Goal: Task Accomplishment & Management: Complete application form

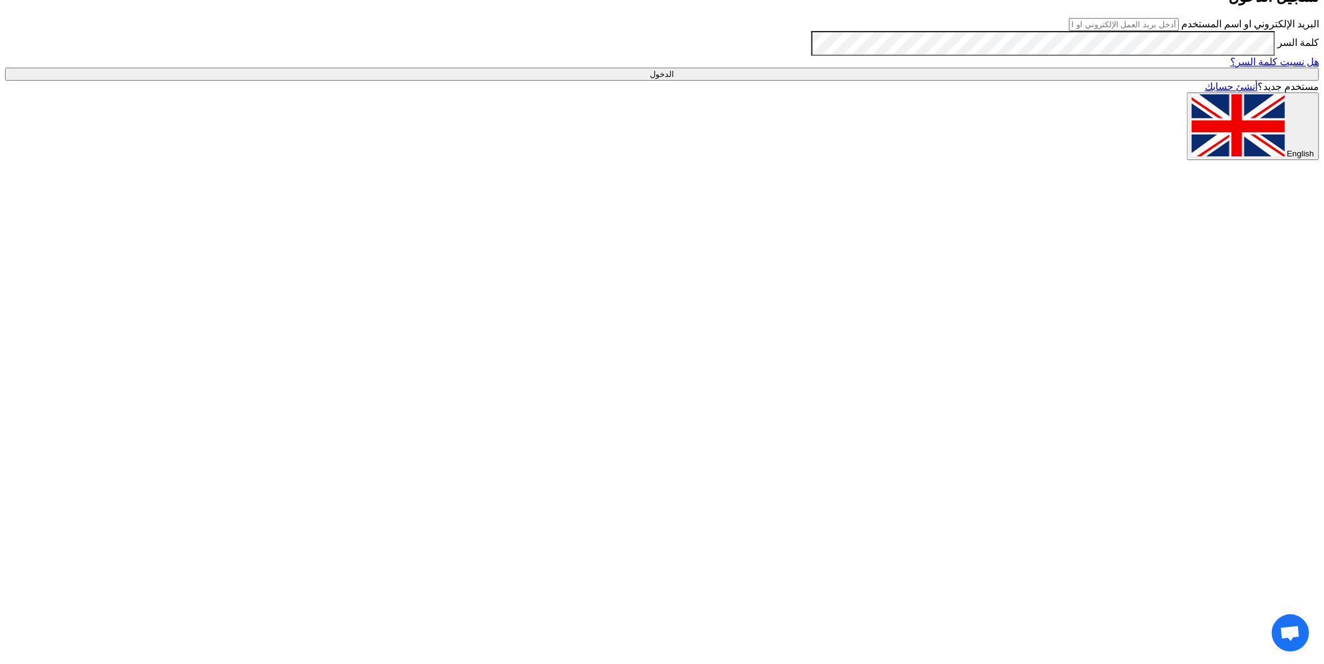
type input "[PERSON_NAME][EMAIL_ADDRESS][DOMAIN_NAME]"
click at [424, 81] on input "الدخول" at bounding box center [662, 74] width 1314 height 13
type input "Sign in"
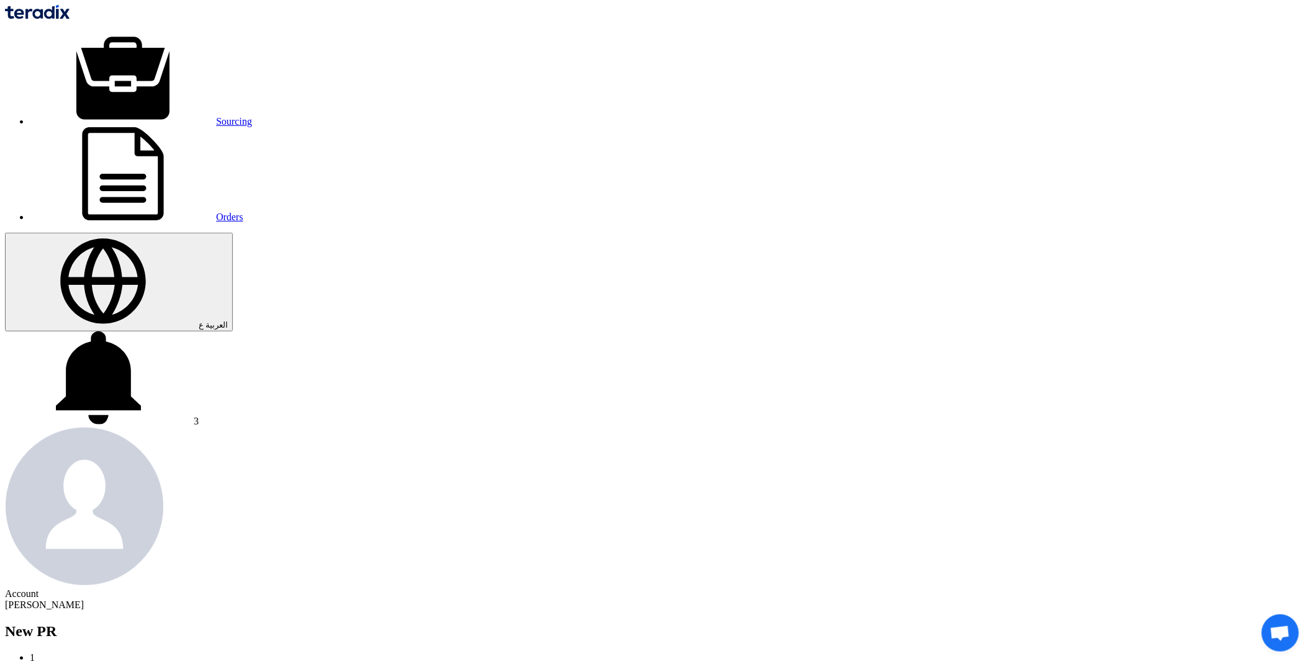
paste input "LOQ"
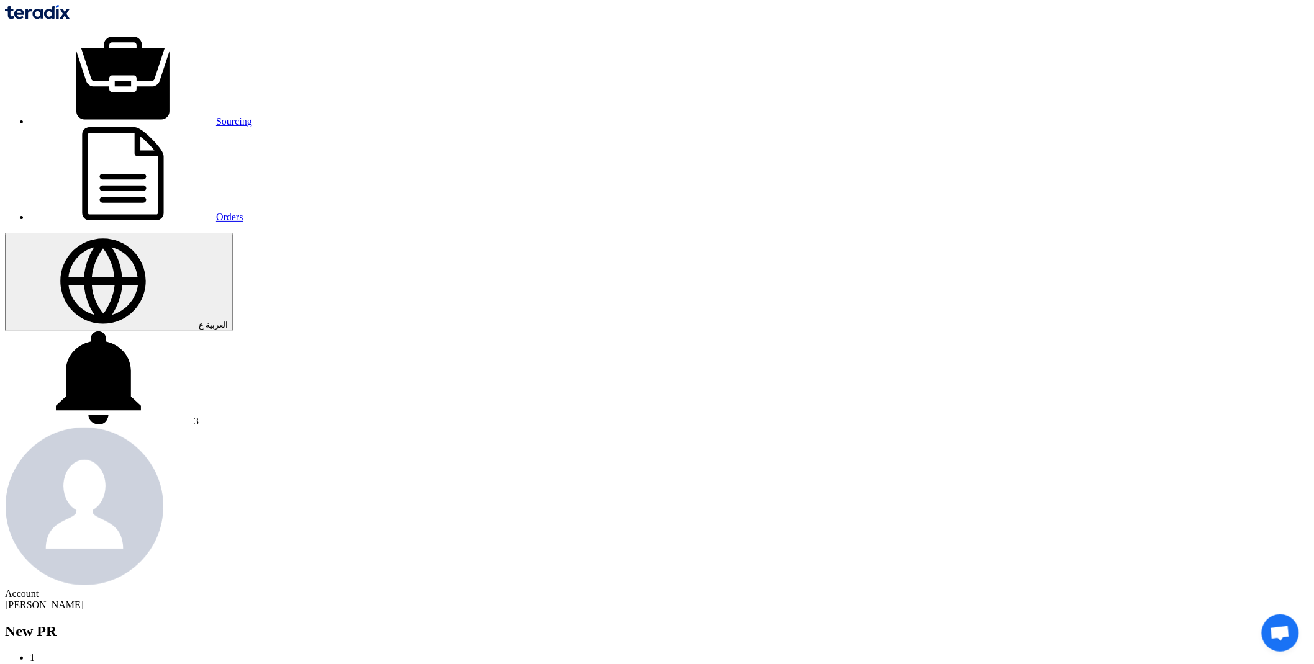
drag, startPoint x: 257, startPoint y: 265, endPoint x: 320, endPoint y: 264, distance: 63.3
paste input "15IRX9"
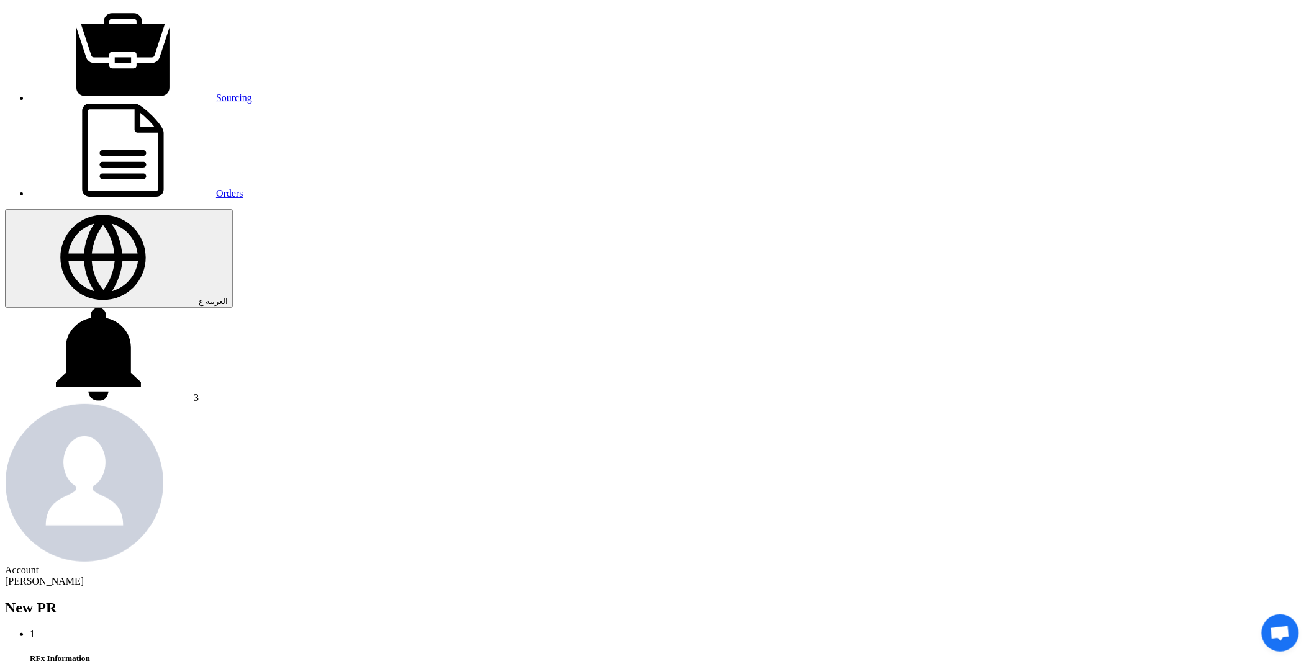
scroll to position [103, 0]
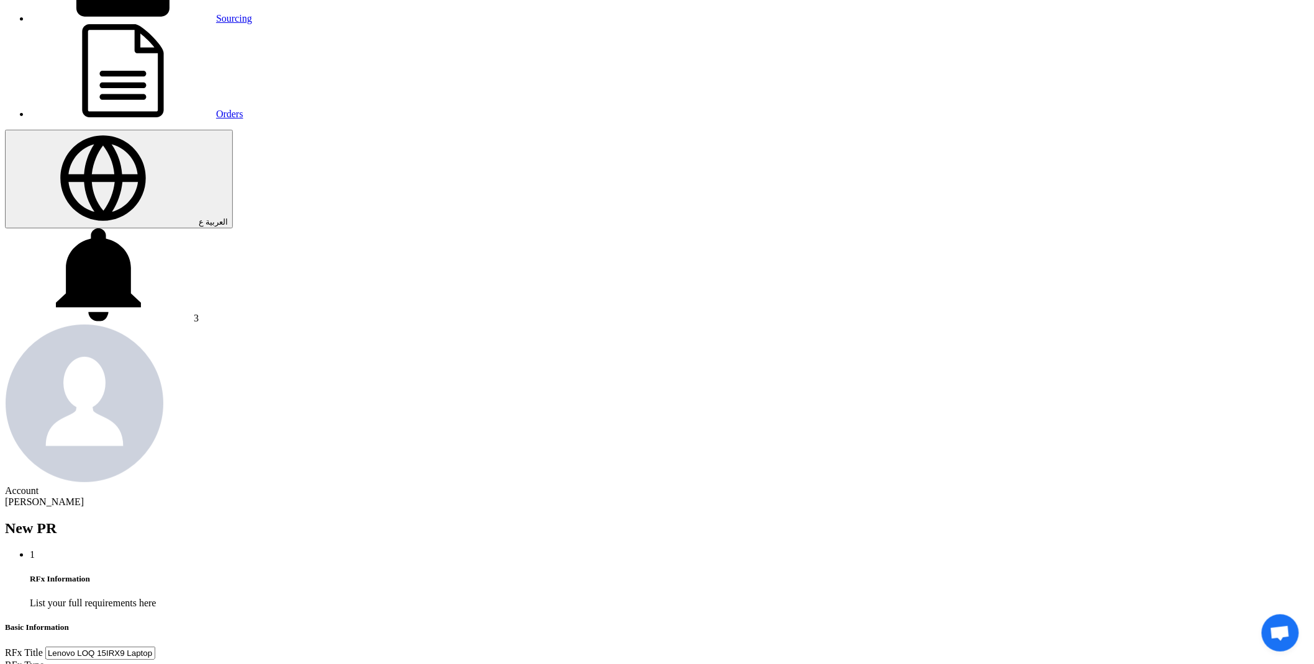
type input "Lenovo LOQ 15IRX9 Laptop."
type input "[DATE]"
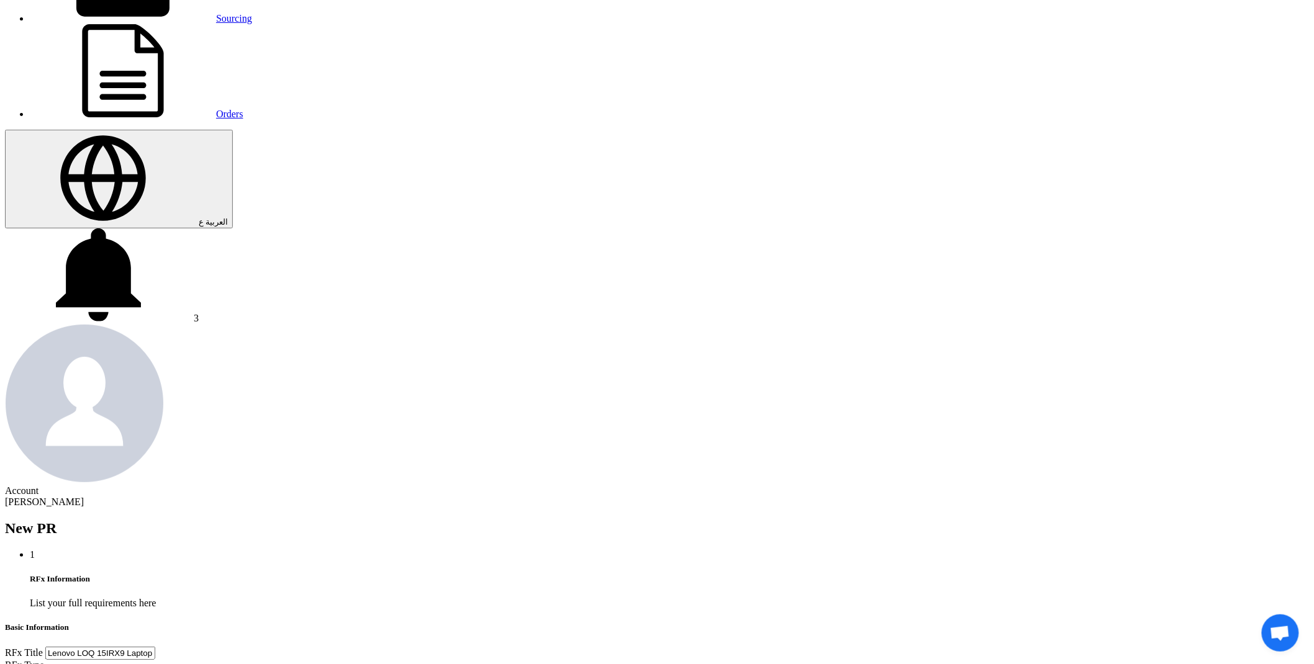
select select "9"
select select "2025"
type input "[DATE]"
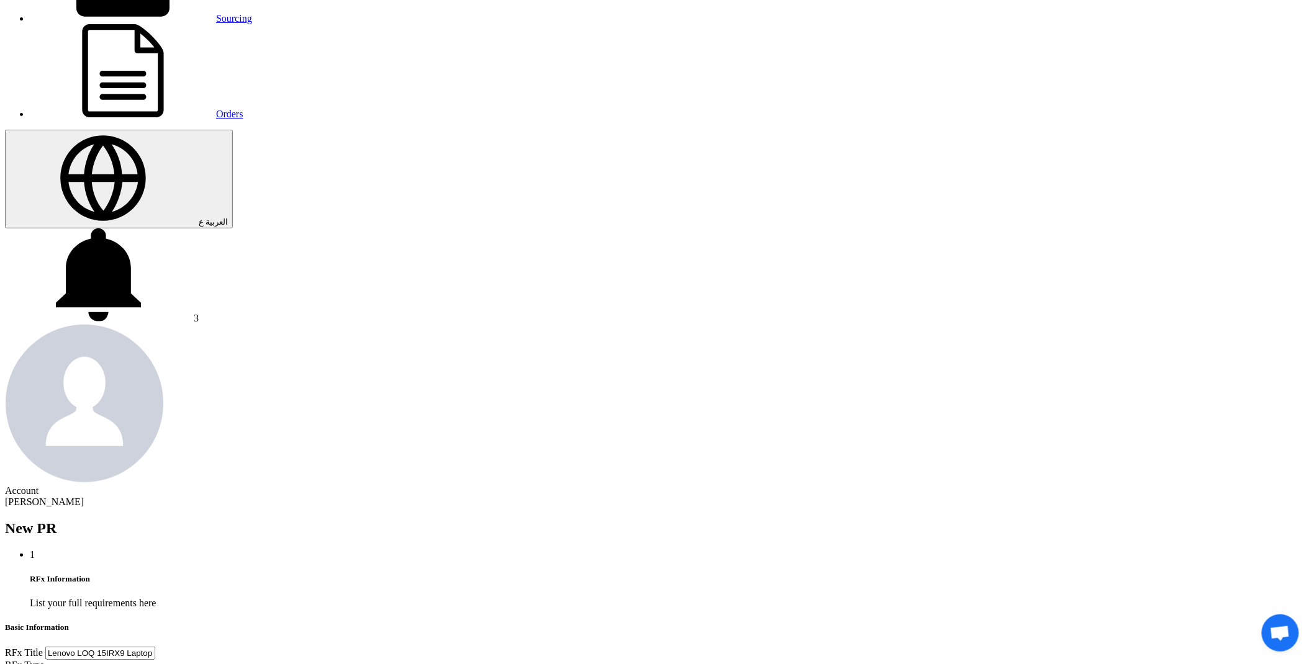
type input "05"
type input "00"
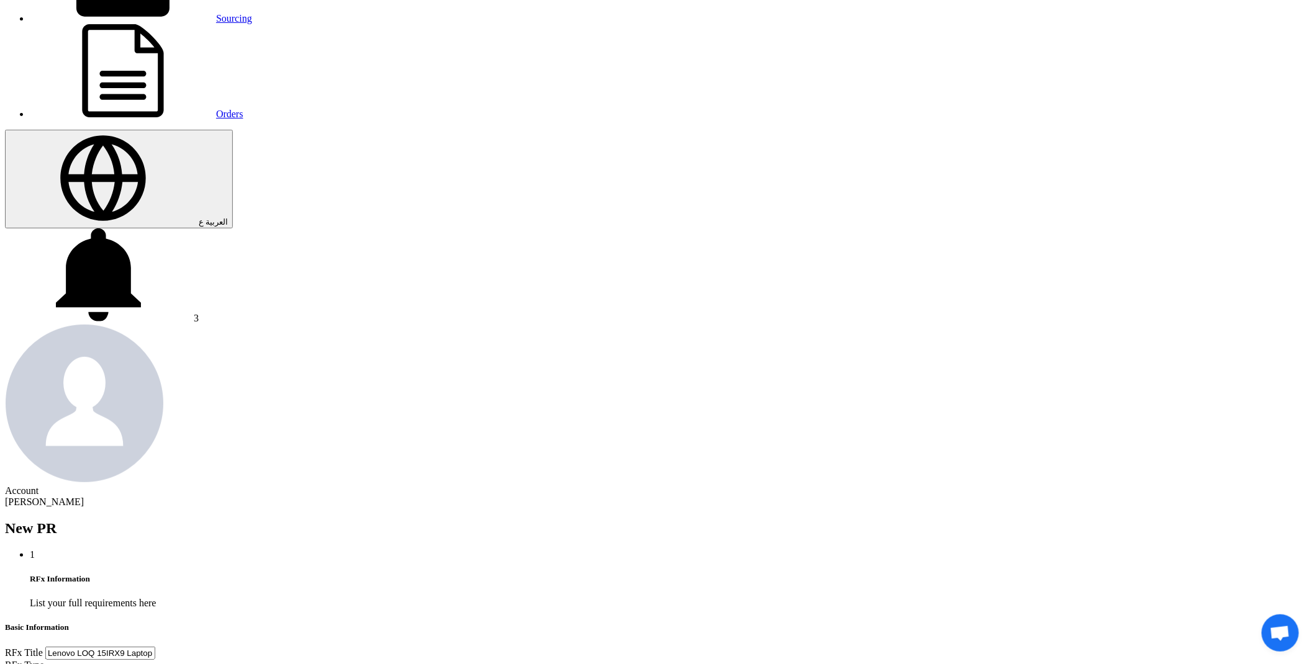
type input "[DATE]"
type input "05"
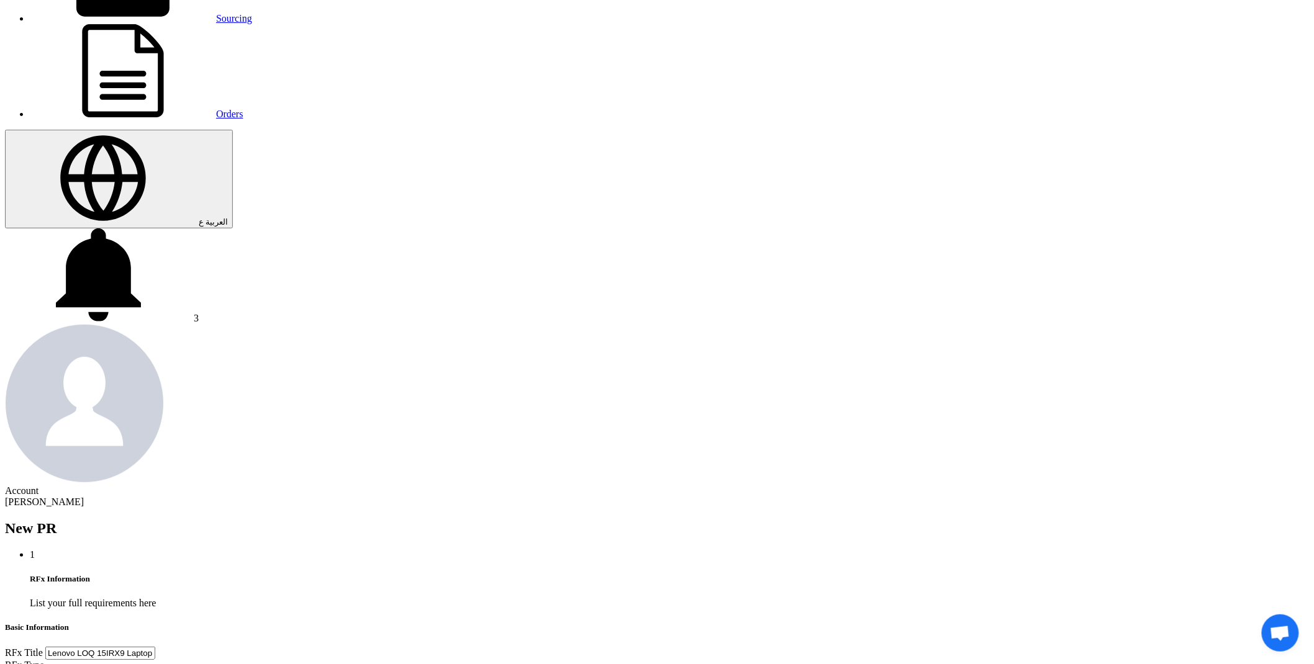
type input "00"
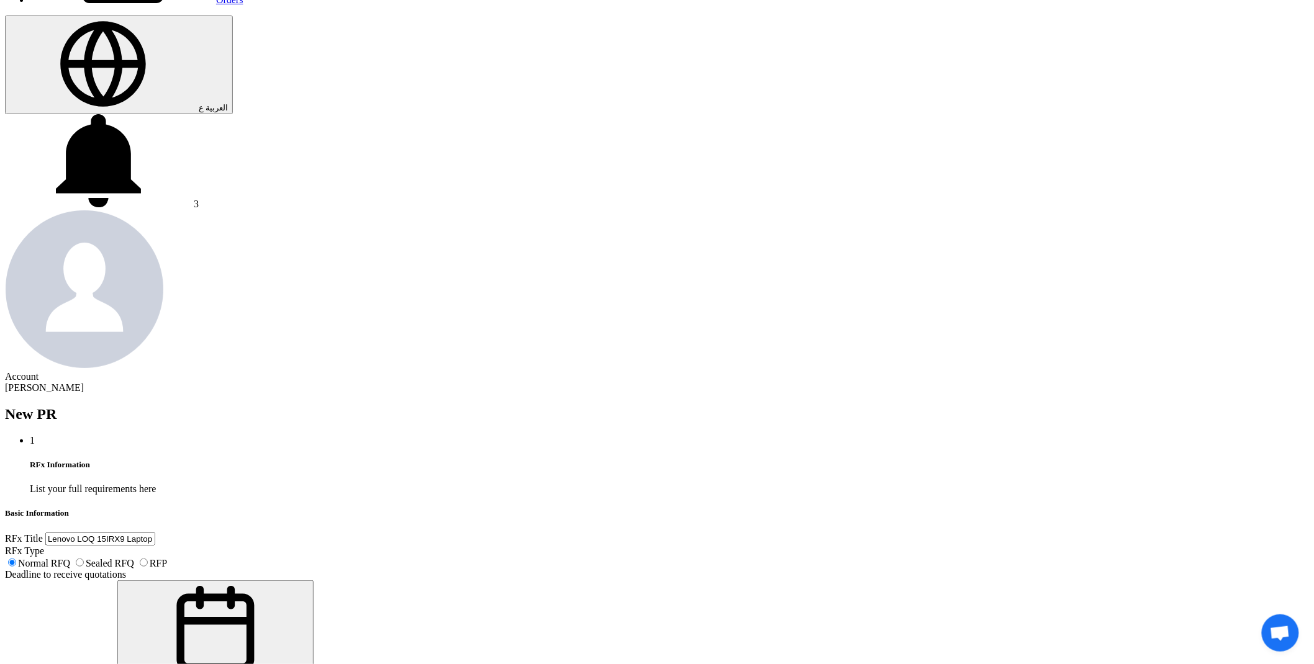
scroll to position [241, 0]
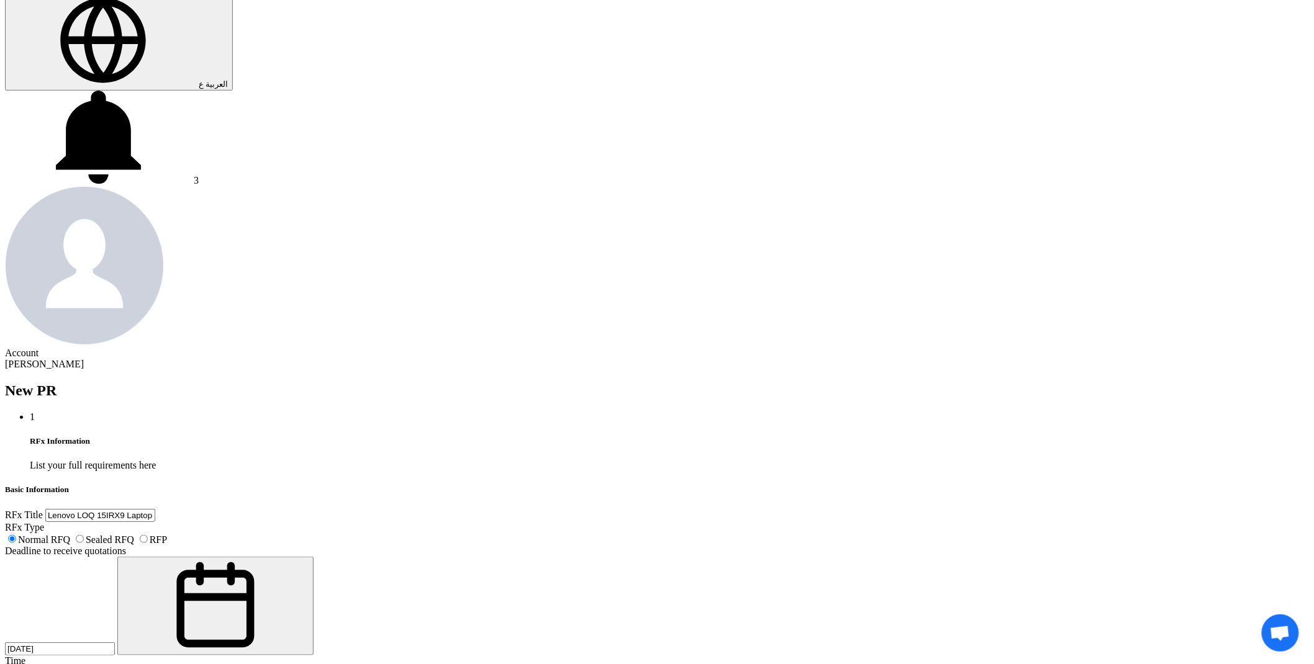
type input "[DATE]"
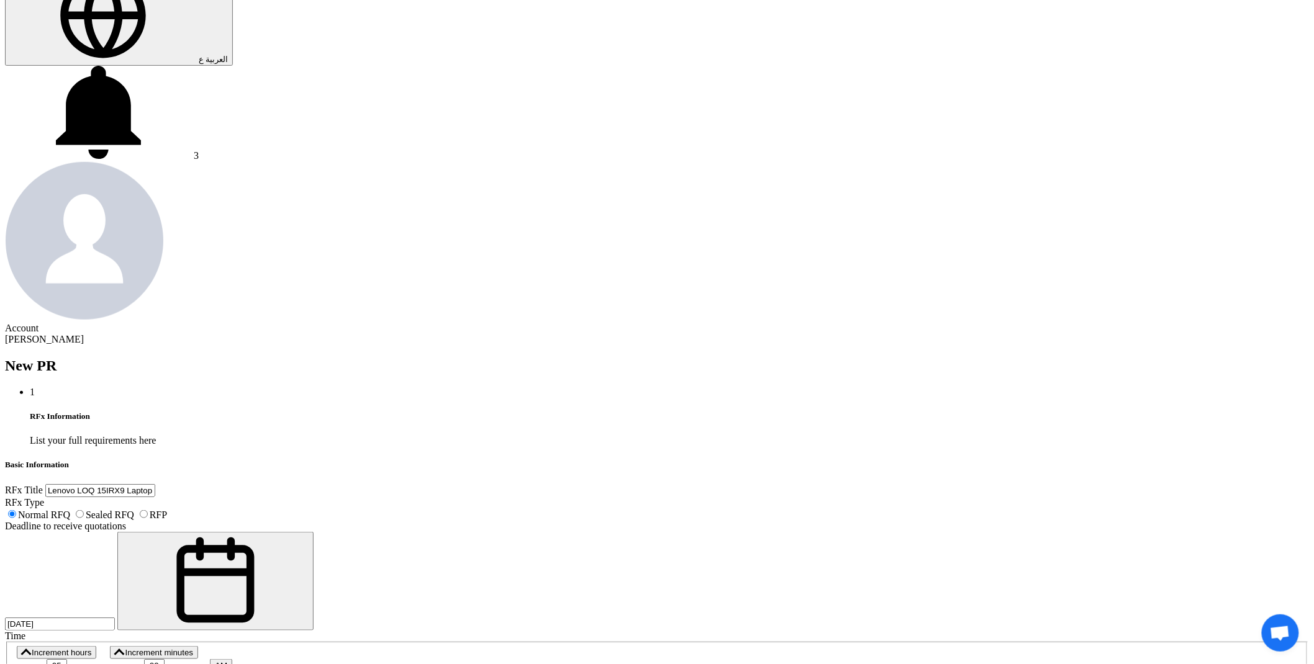
scroll to position [293, 0]
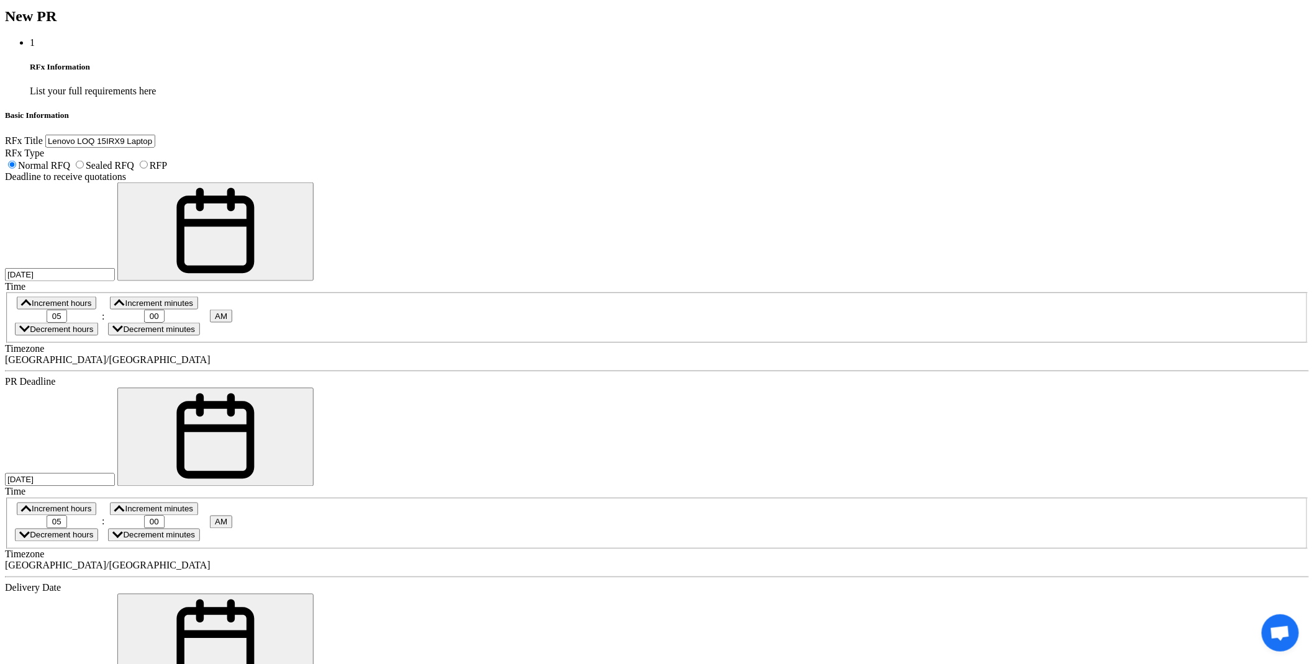
scroll to position [672, 0]
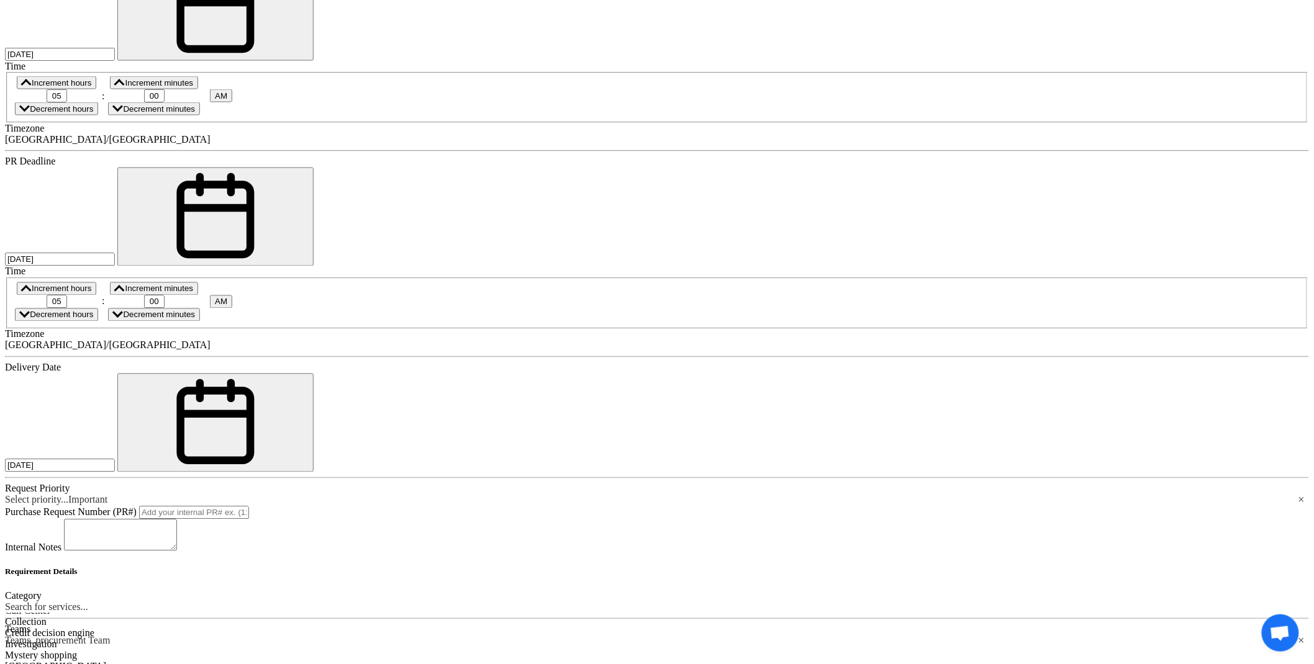
scroll to position [741, 0]
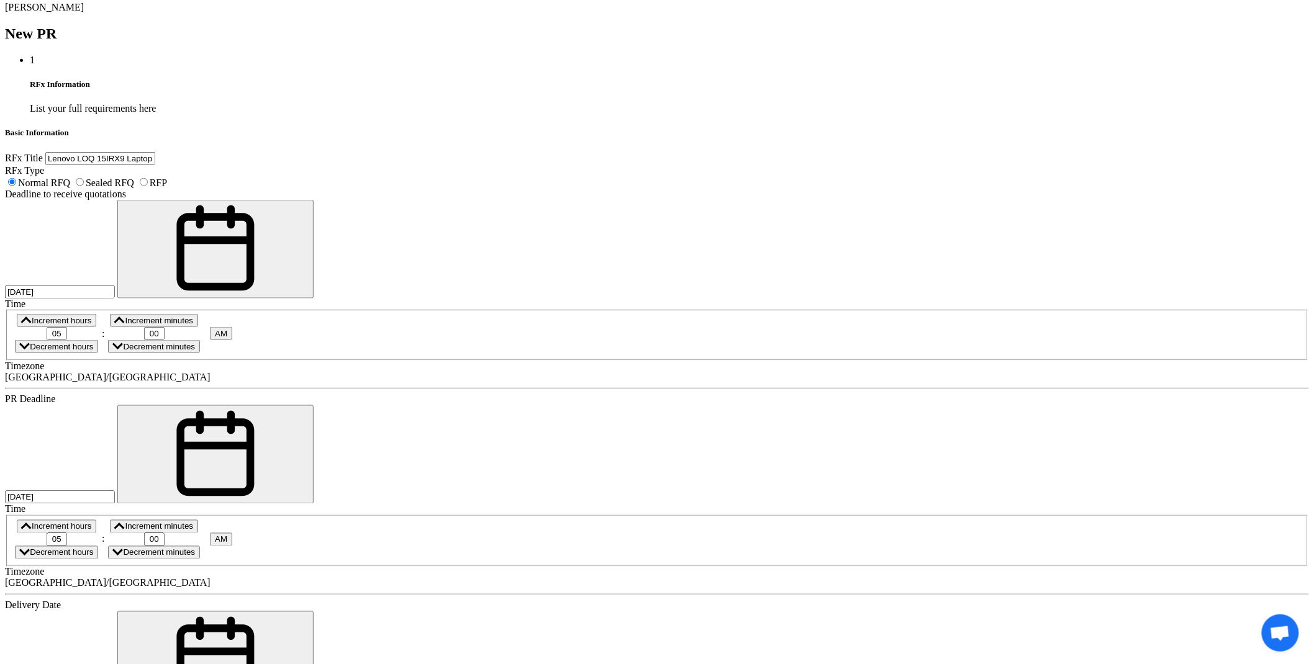
scroll to position [569, 0]
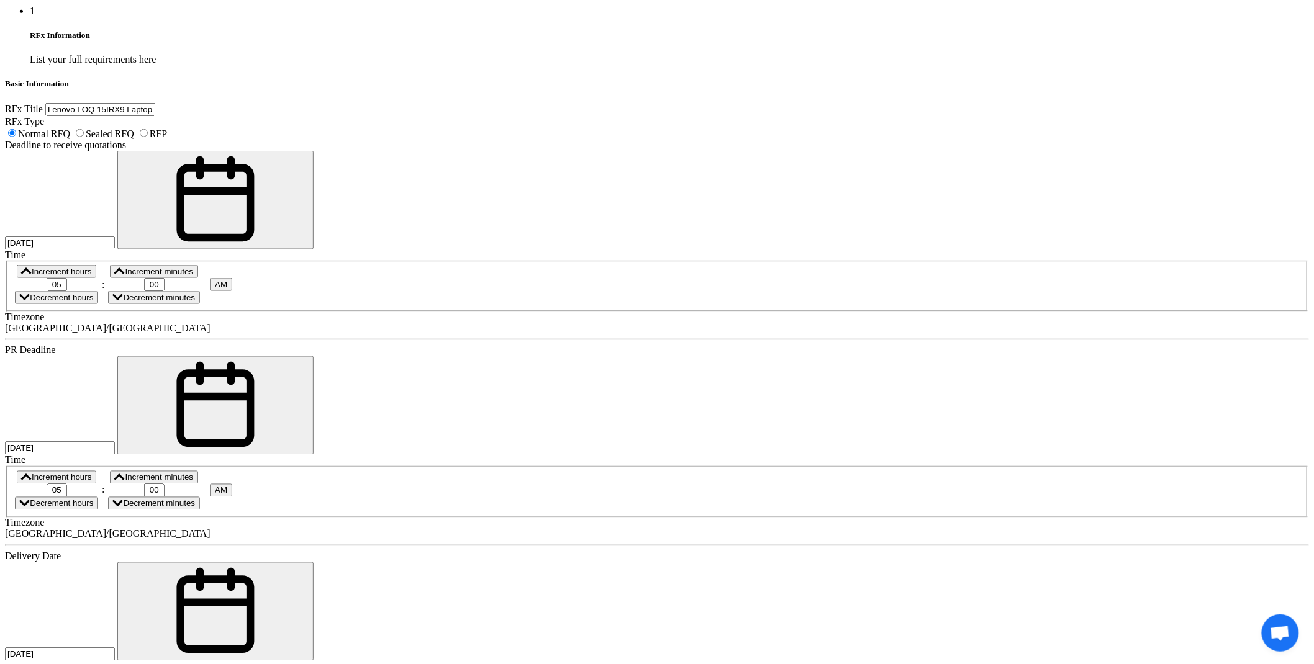
scroll to position [793, 0]
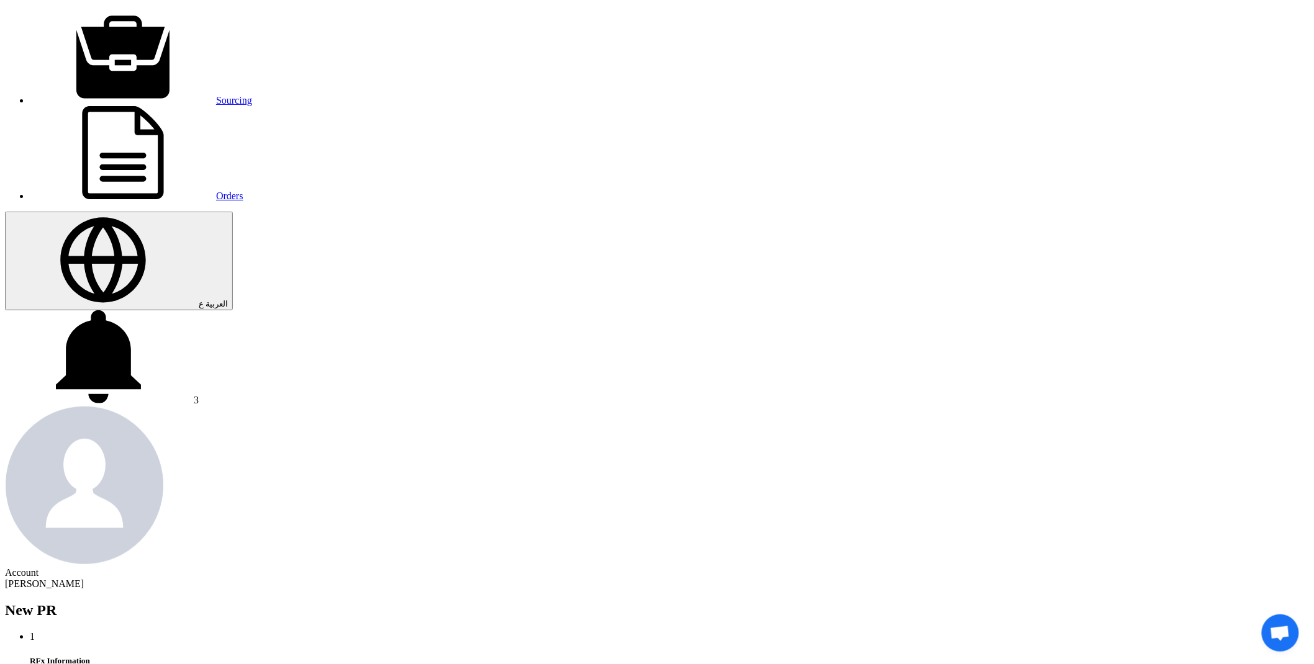
scroll to position [0, 0]
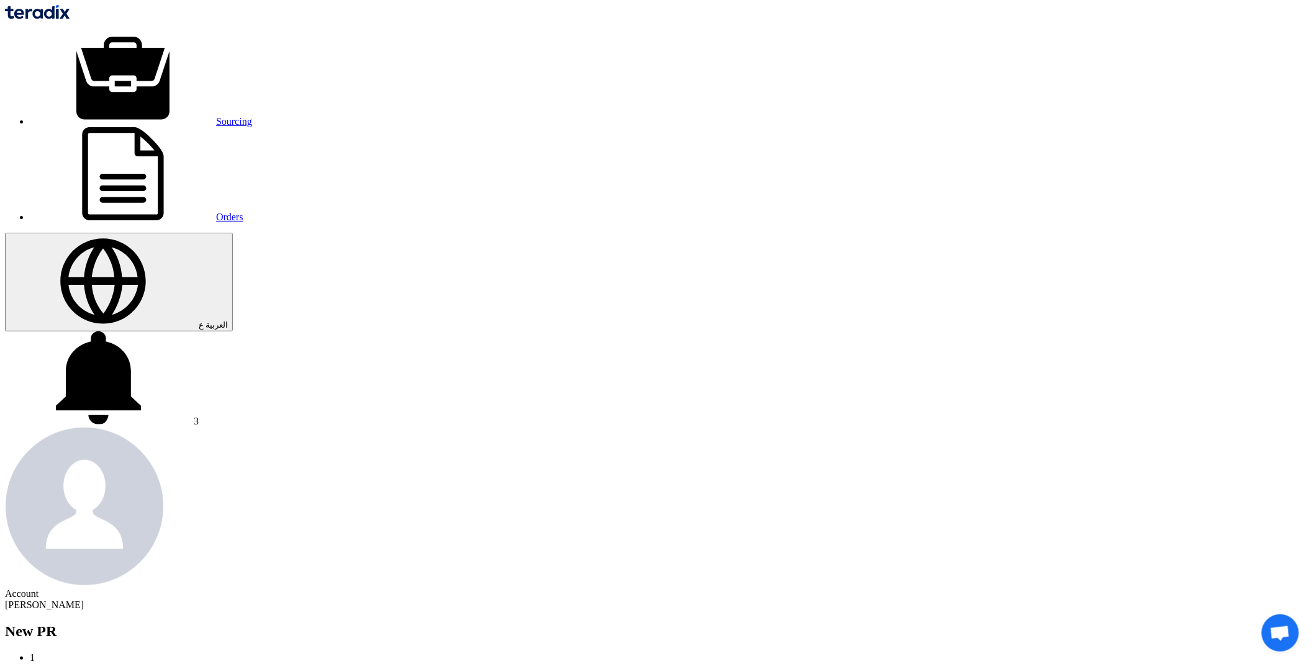
drag, startPoint x: 407, startPoint y: 261, endPoint x: 24, endPoint y: 286, distance: 383.9
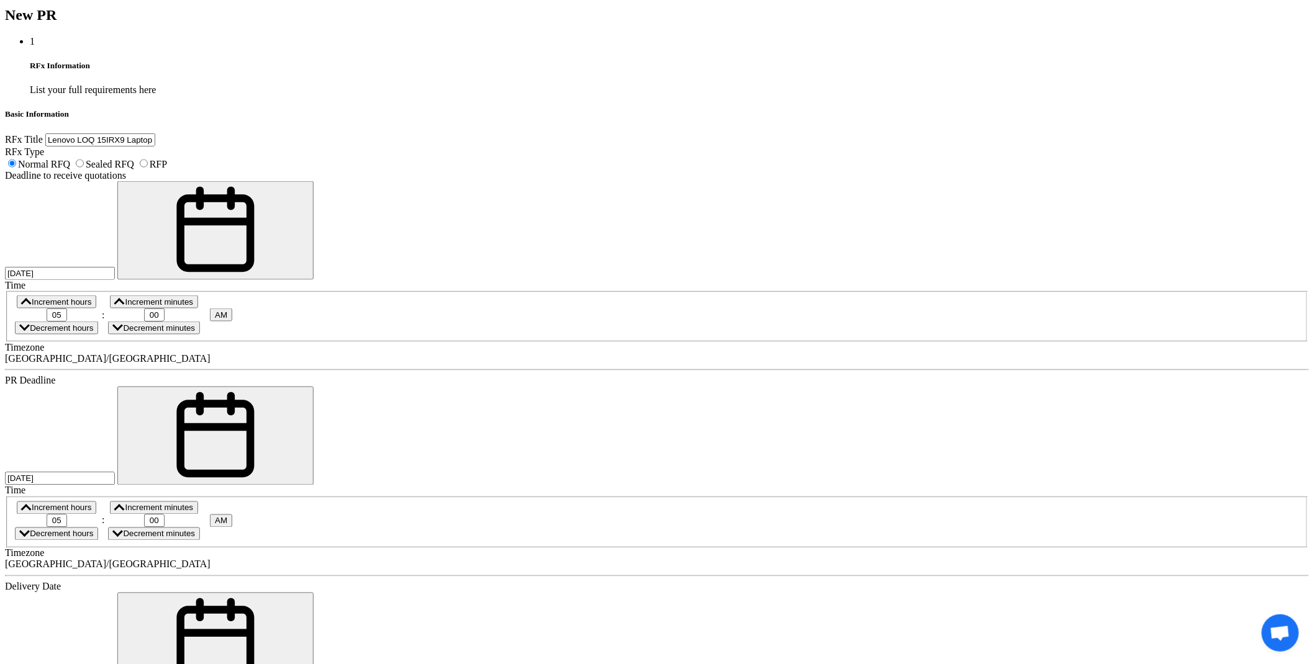
scroll to position [707, 0]
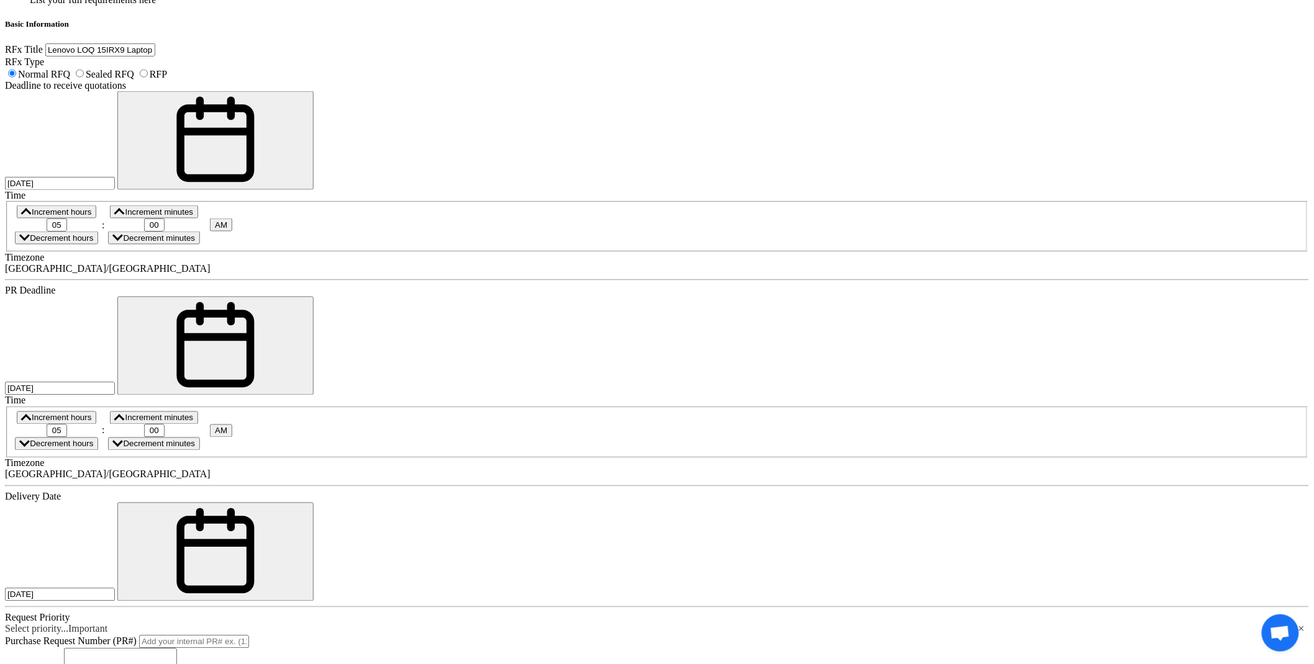
paste input "Lenovo LOQ 15IRX9 Laptop."
type input "Lenovo LOQ 15IRX9 Laptop."
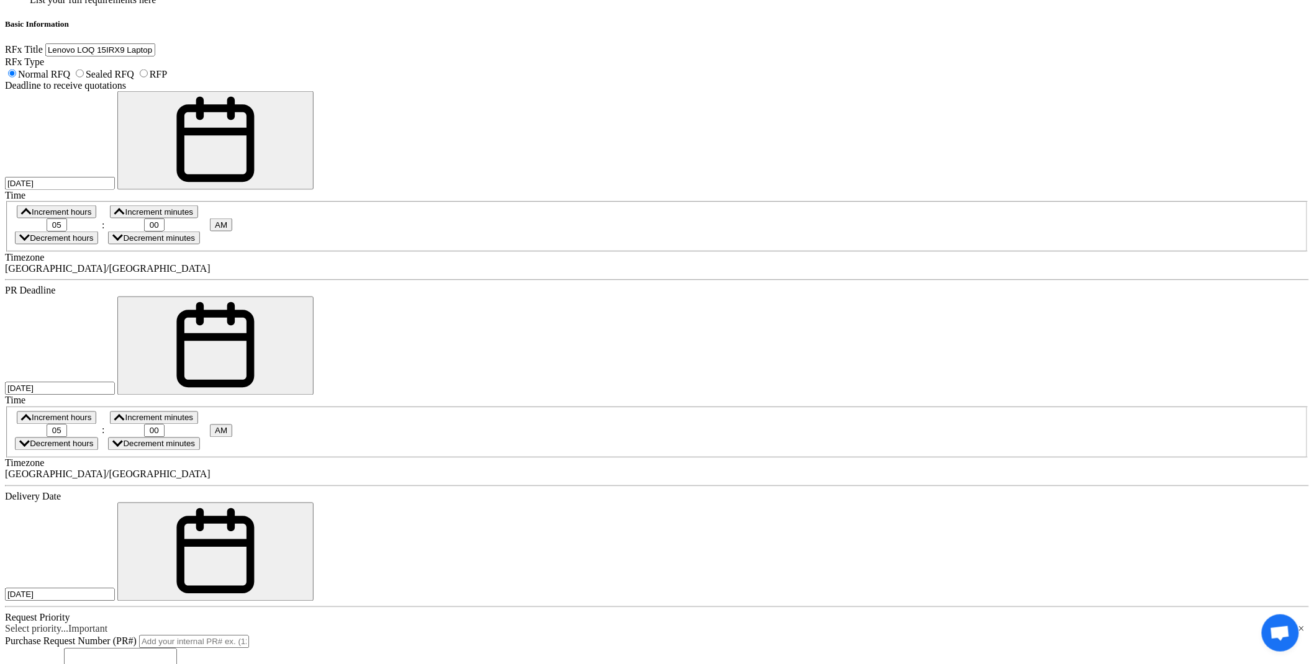
scroll to position [0, 0]
paste div
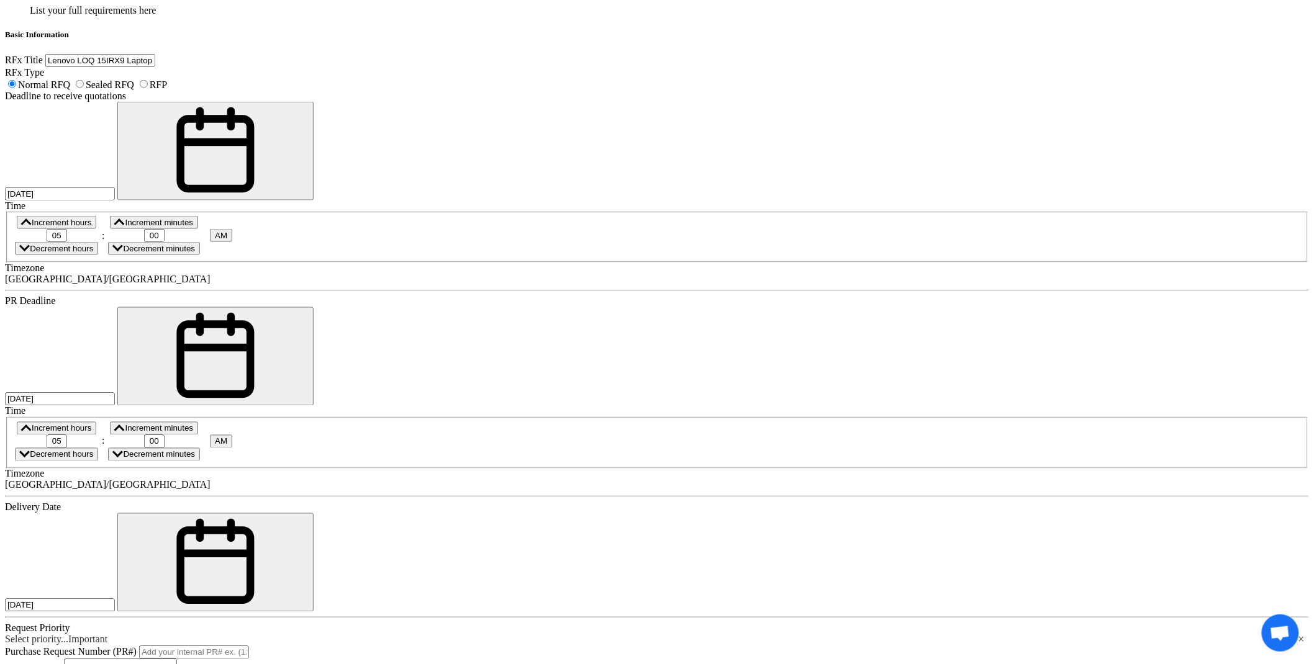
drag, startPoint x: 433, startPoint y: 507, endPoint x: 441, endPoint y: 509, distance: 7.7
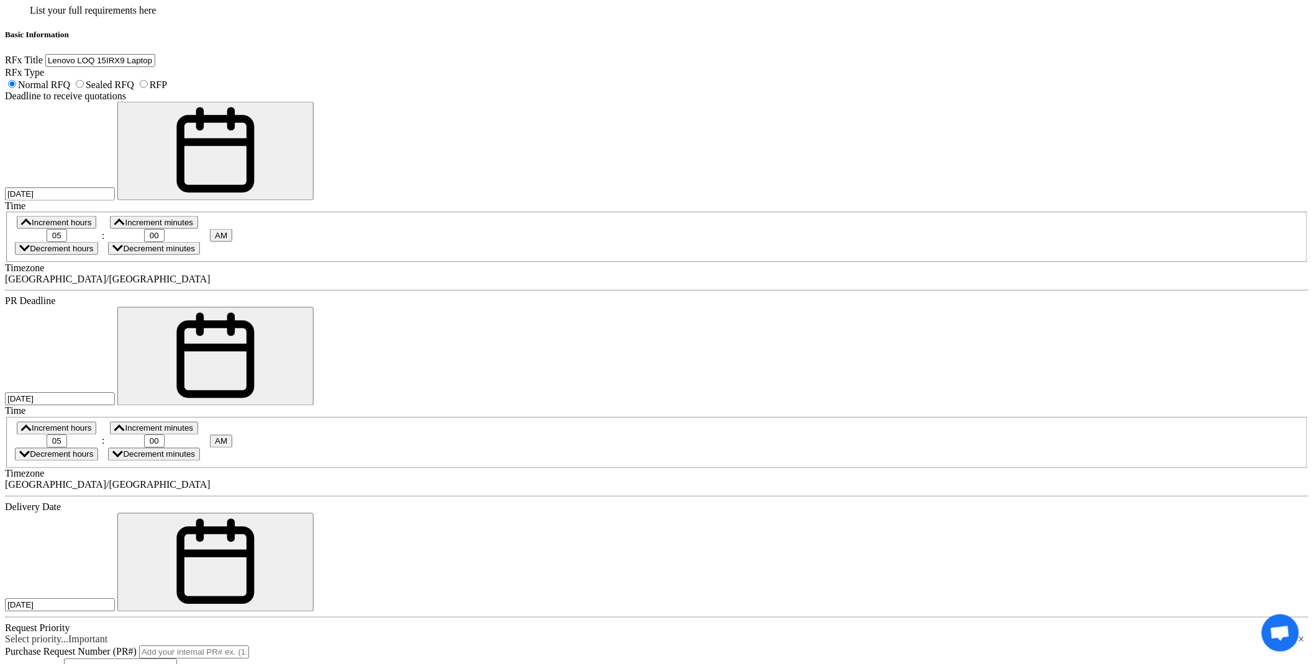
type input "4"
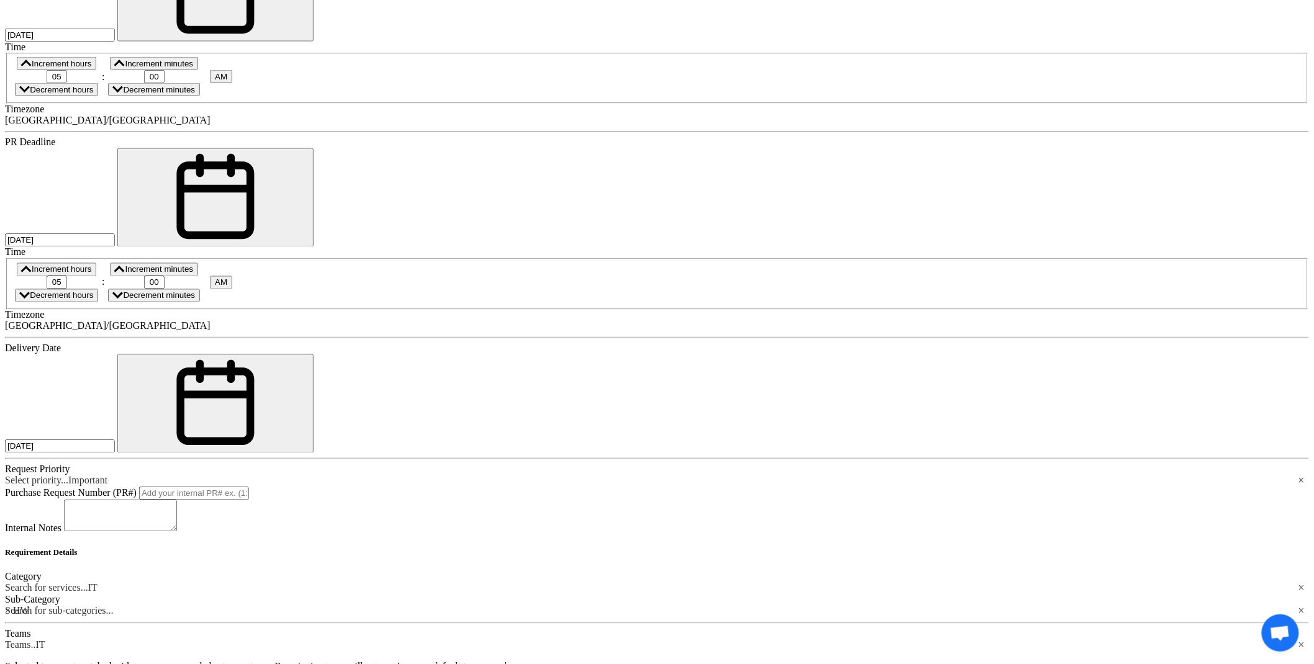
scroll to position [851, 0]
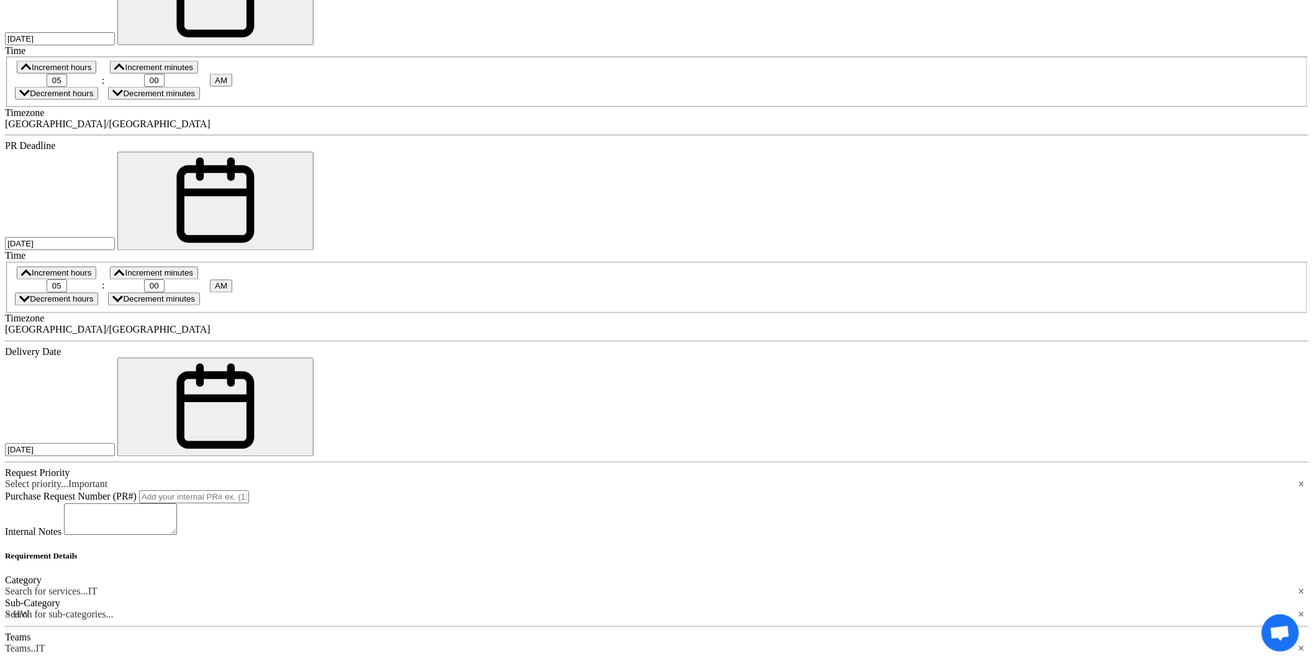
type input "4"
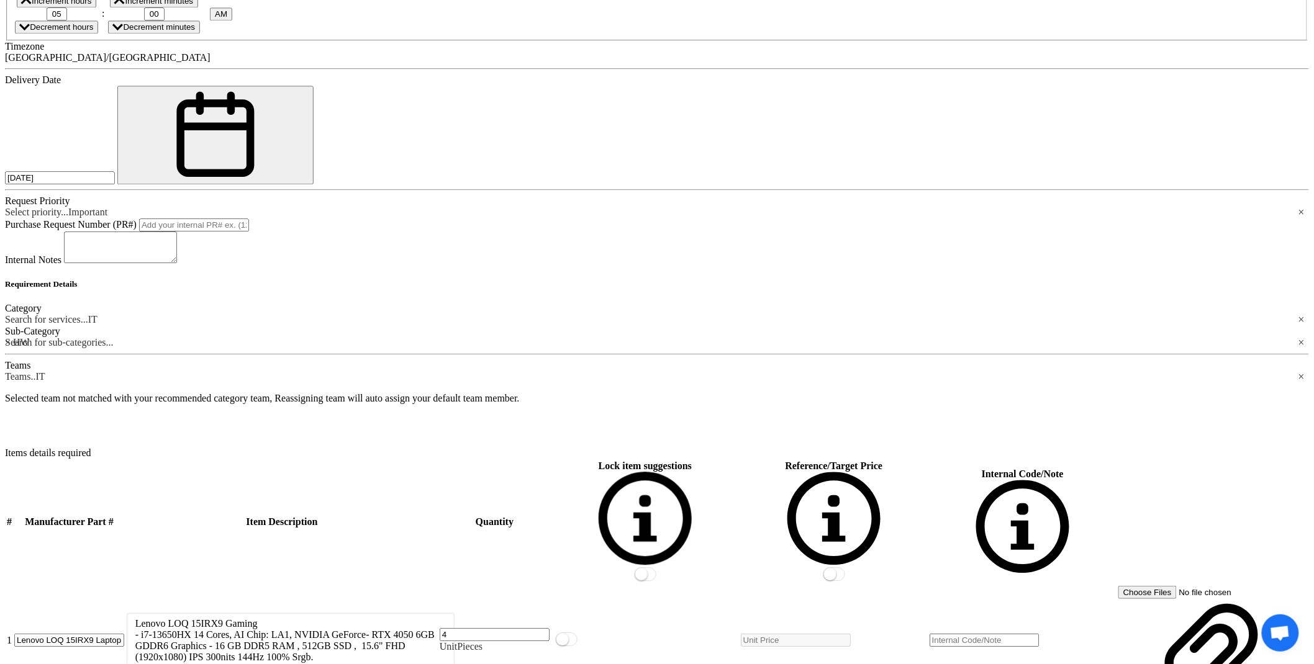
scroll to position [1144, 0]
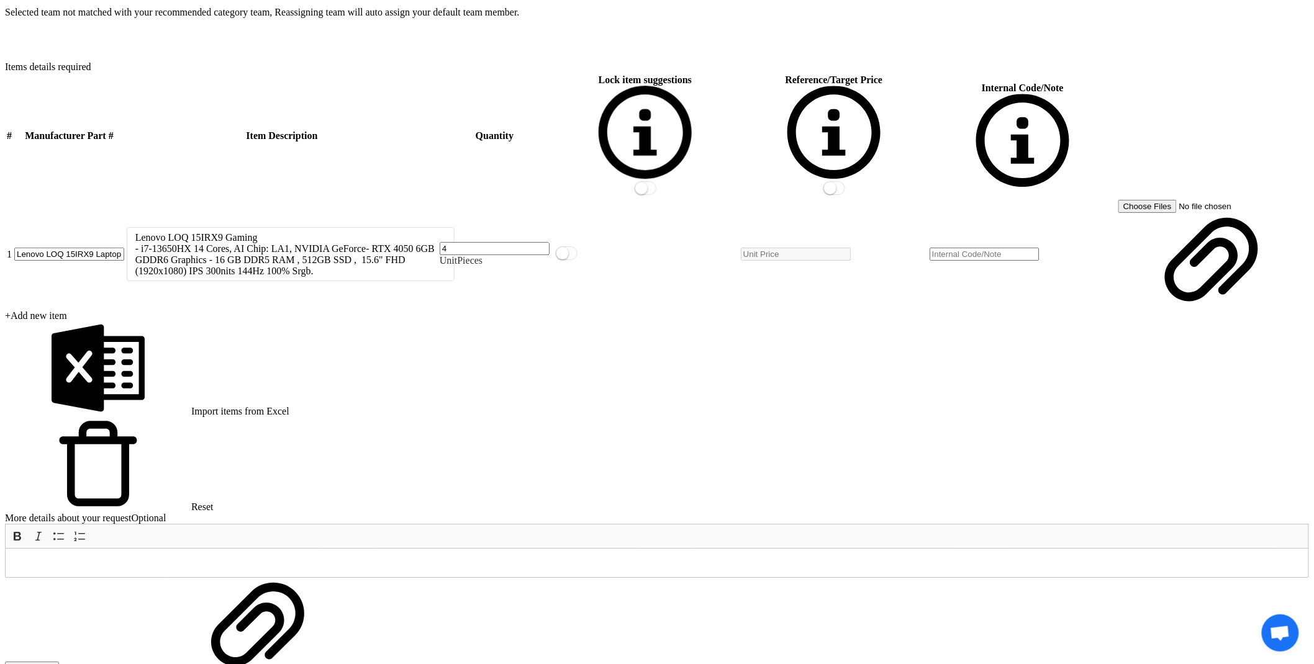
scroll to position [1644, 0]
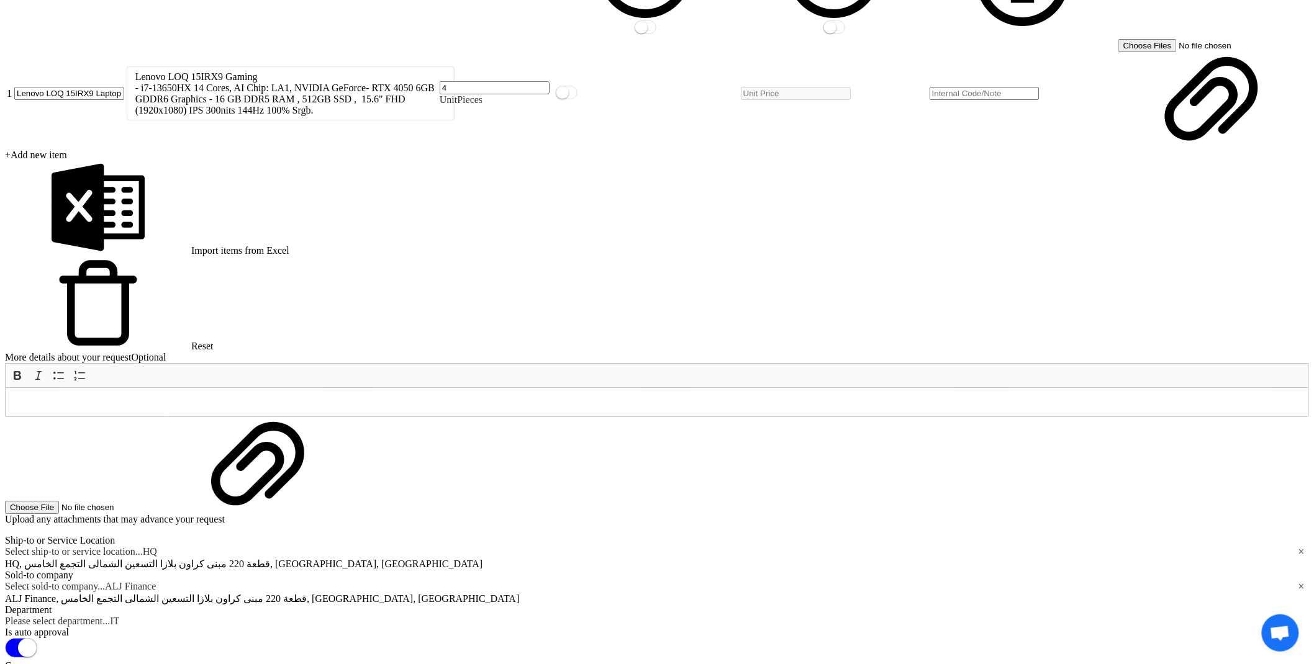
scroll to position [1761, 0]
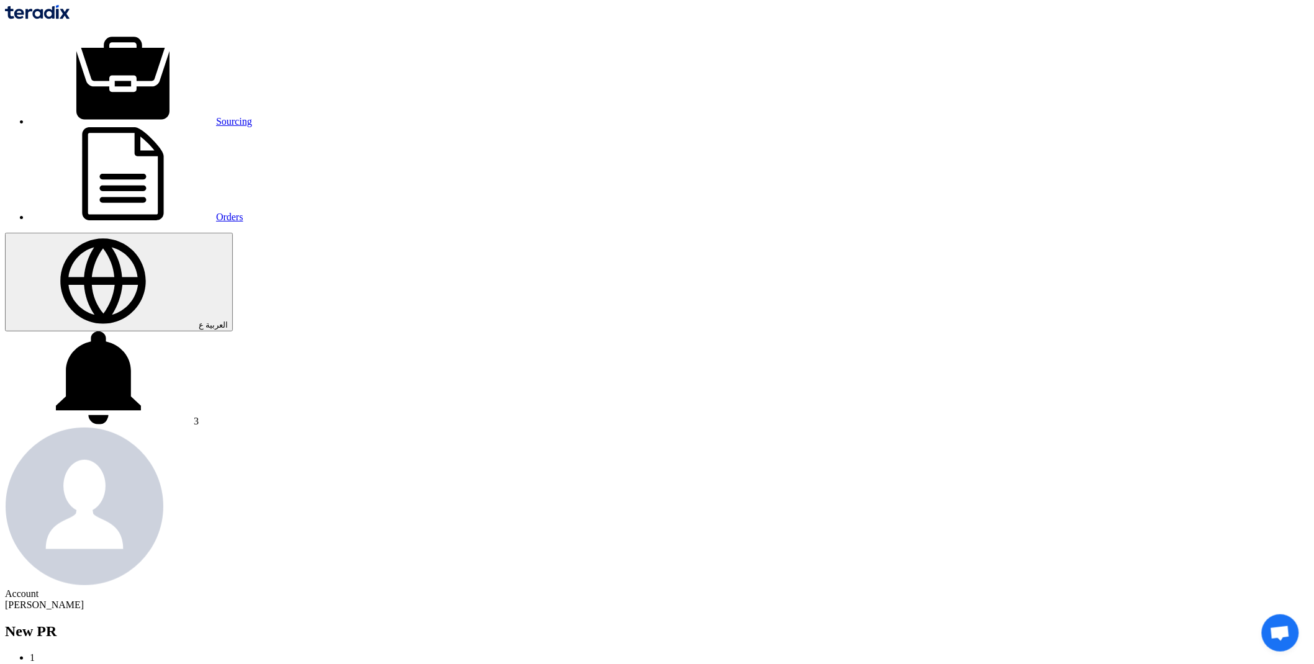
paste input "samsung f24t350fhm 24 inch"
drag, startPoint x: 206, startPoint y: 253, endPoint x: 115, endPoint y: 253, distance: 91.3
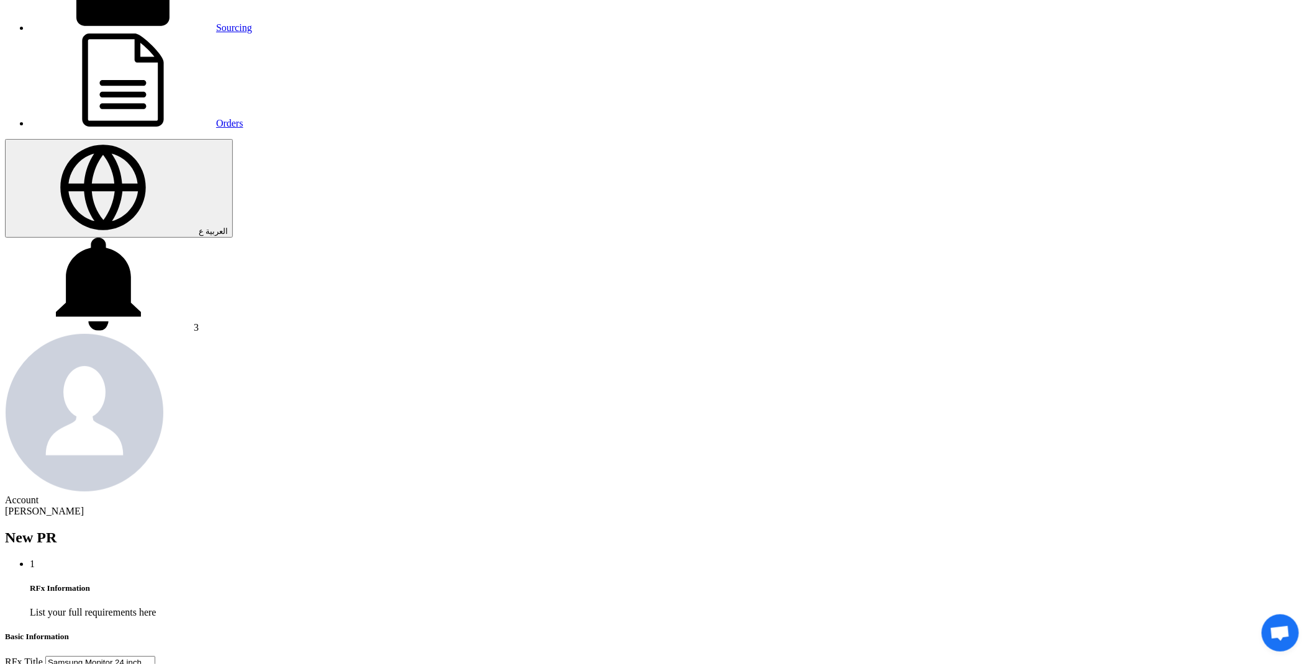
scroll to position [103, 0]
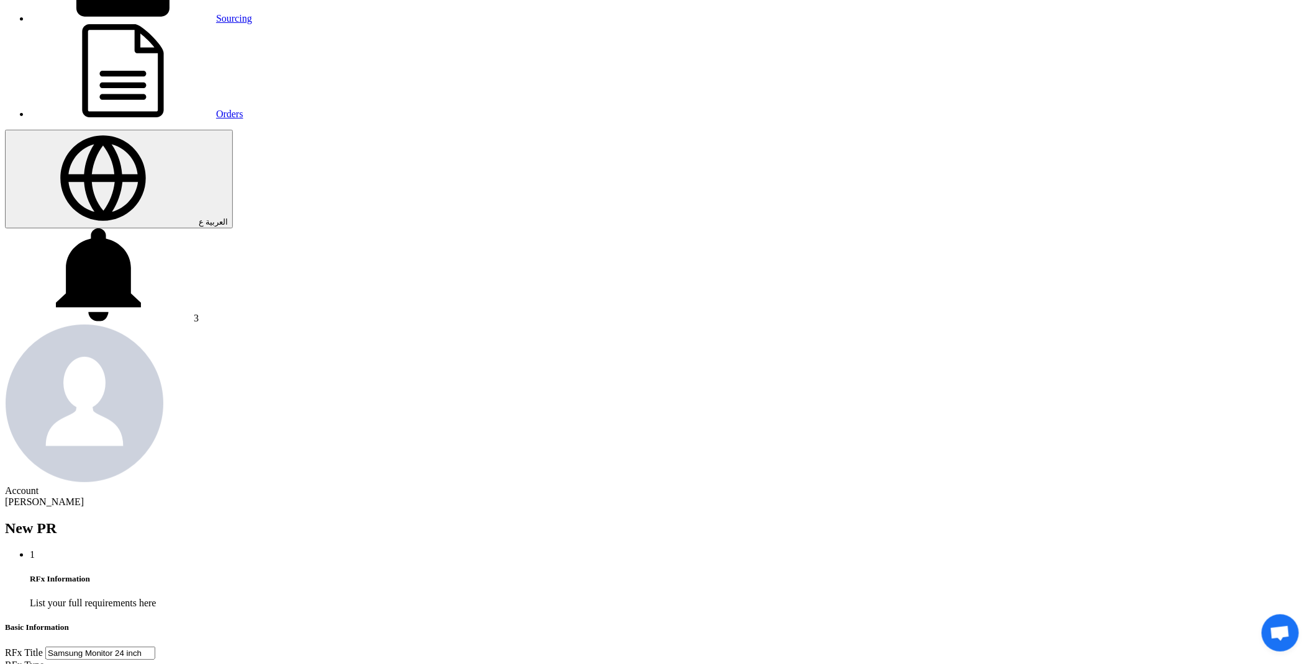
type input "Samsung Monitor 24 inch"
type input "[DATE]"
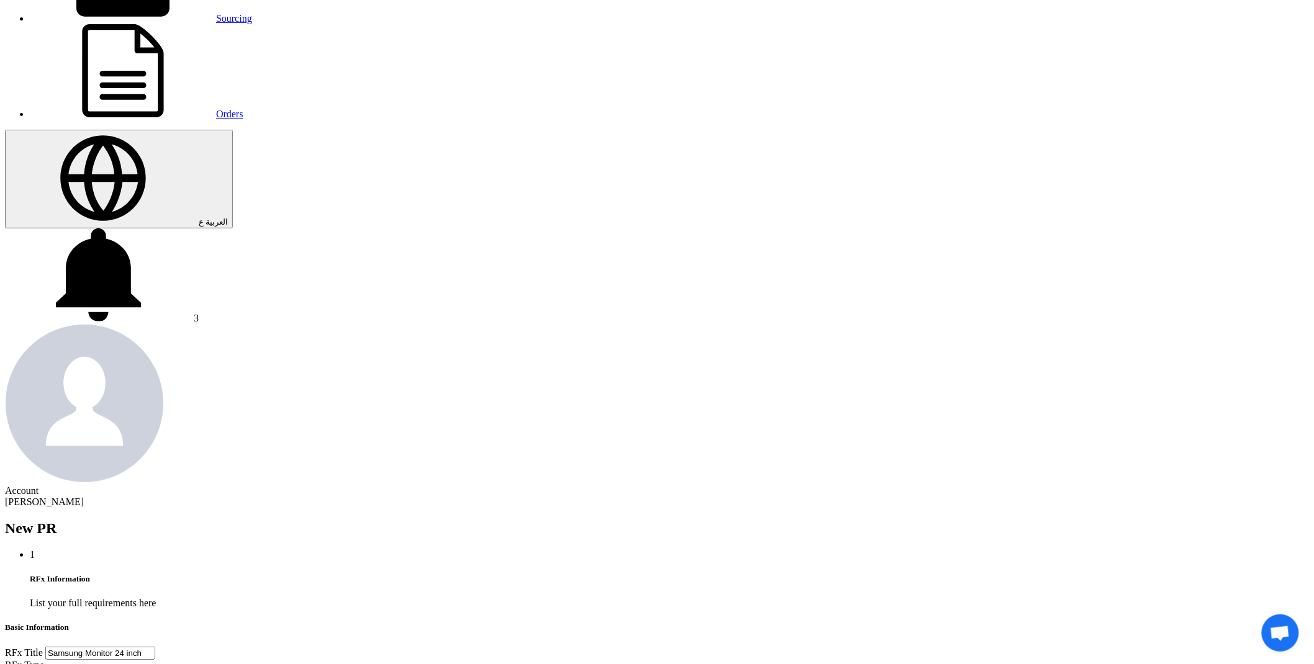
type input "05"
type input "00"
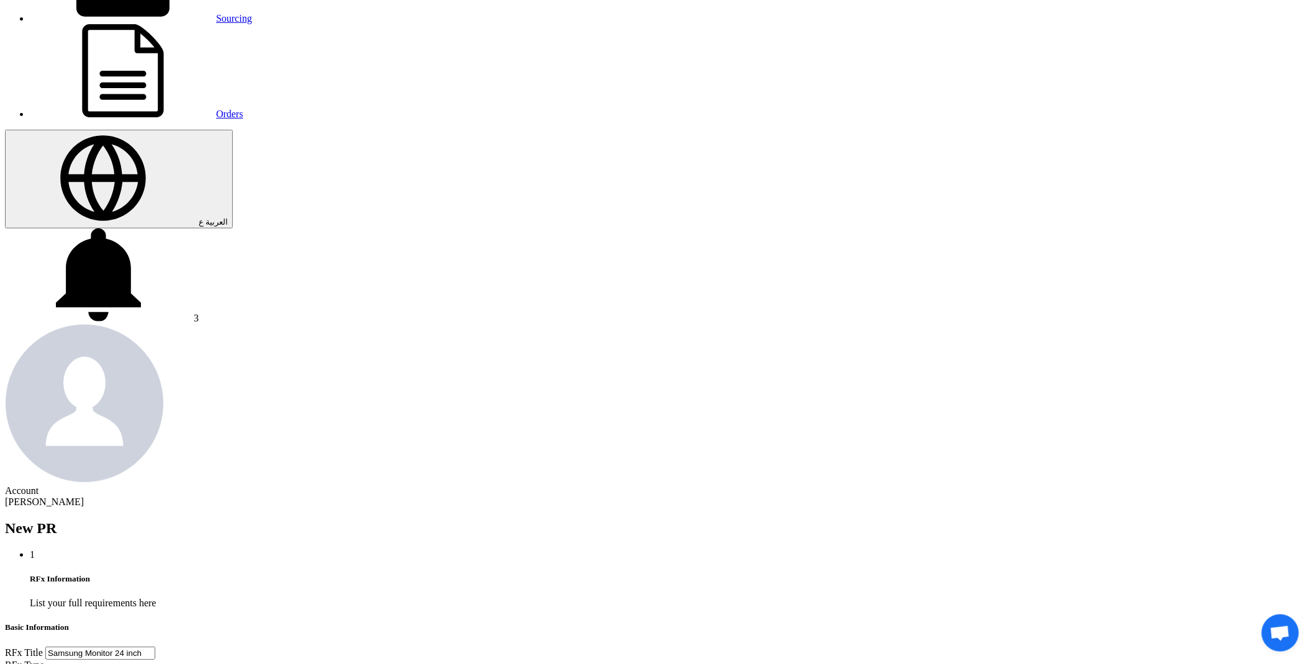
type input "[DATE]"
type input "05"
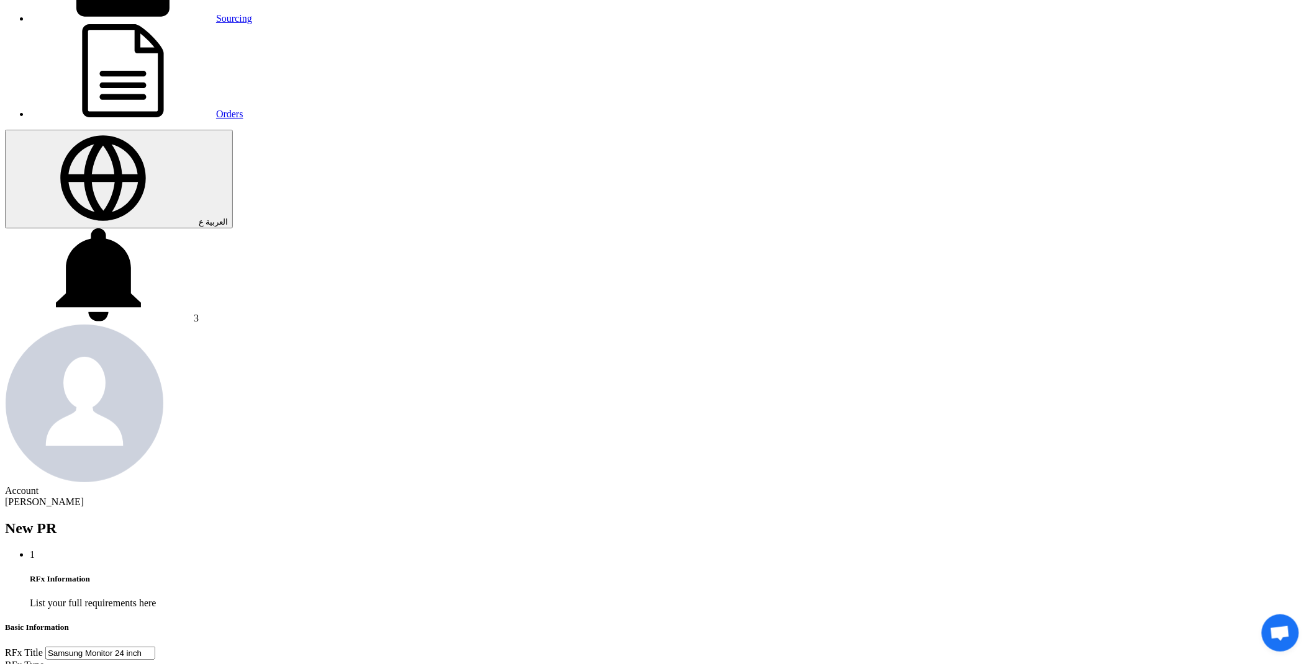
type input "00"
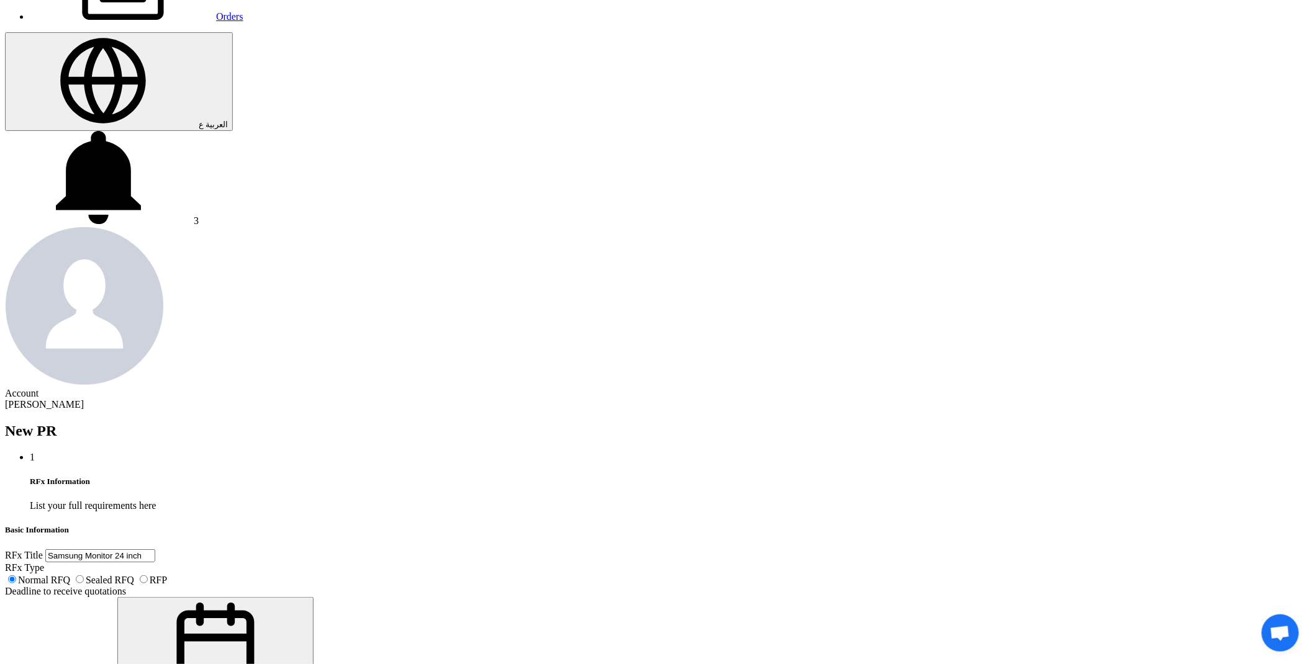
scroll to position [241, 0]
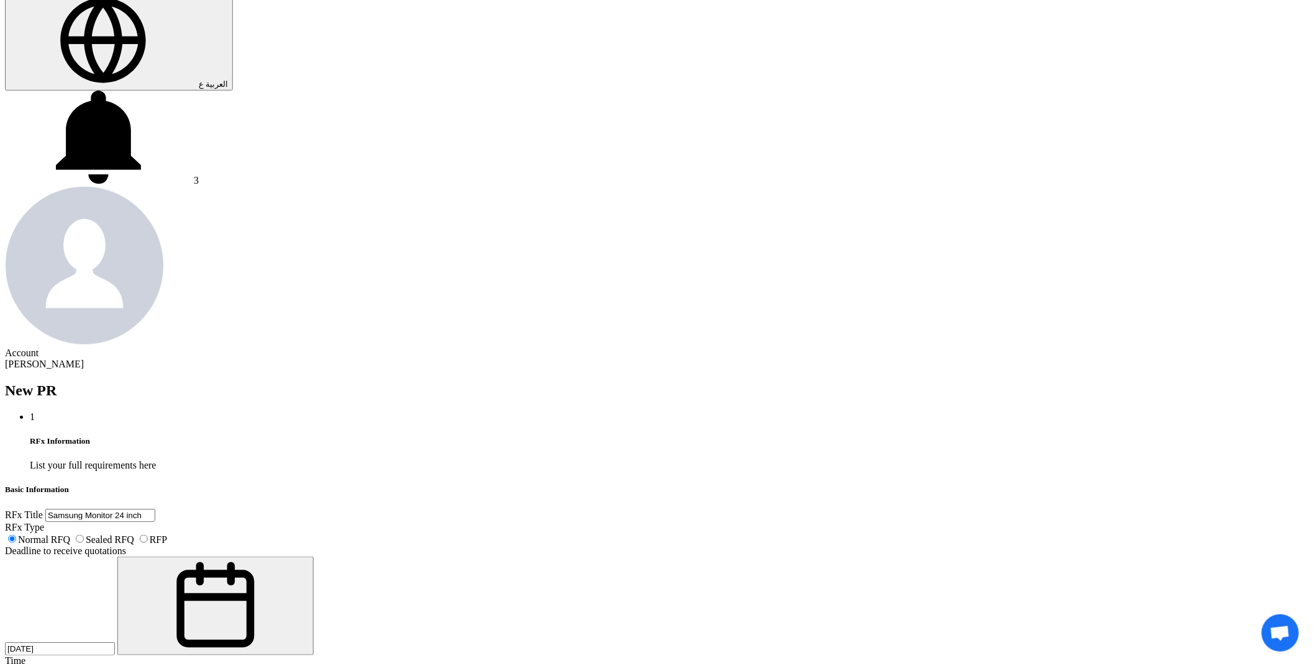
drag, startPoint x: 320, startPoint y: 301, endPoint x: 324, endPoint y: 307, distance: 7.1
type input "[DATE]"
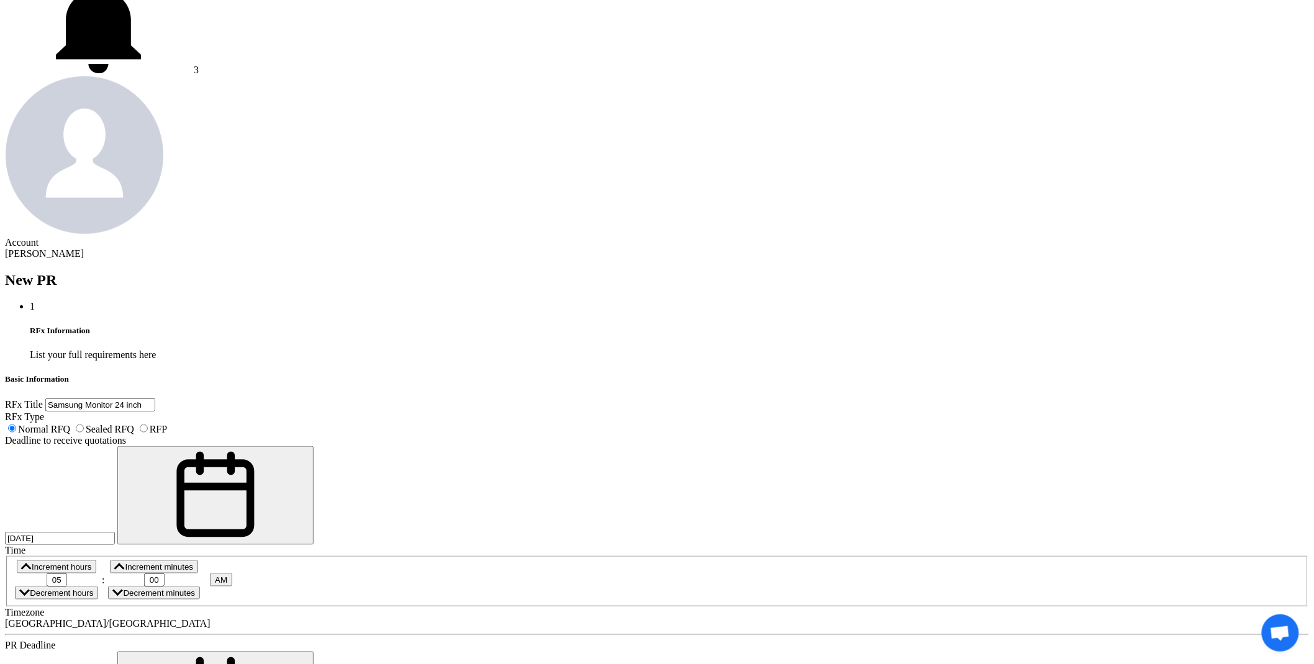
scroll to position [379, 0]
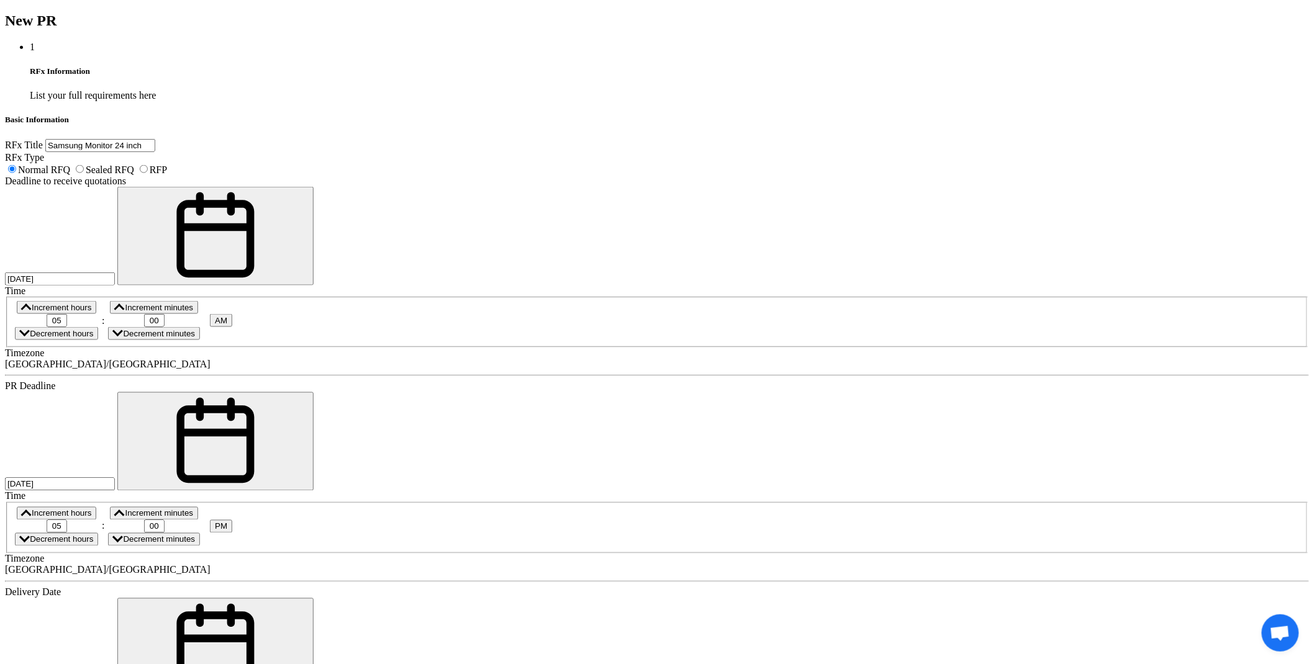
scroll to position [621, 0]
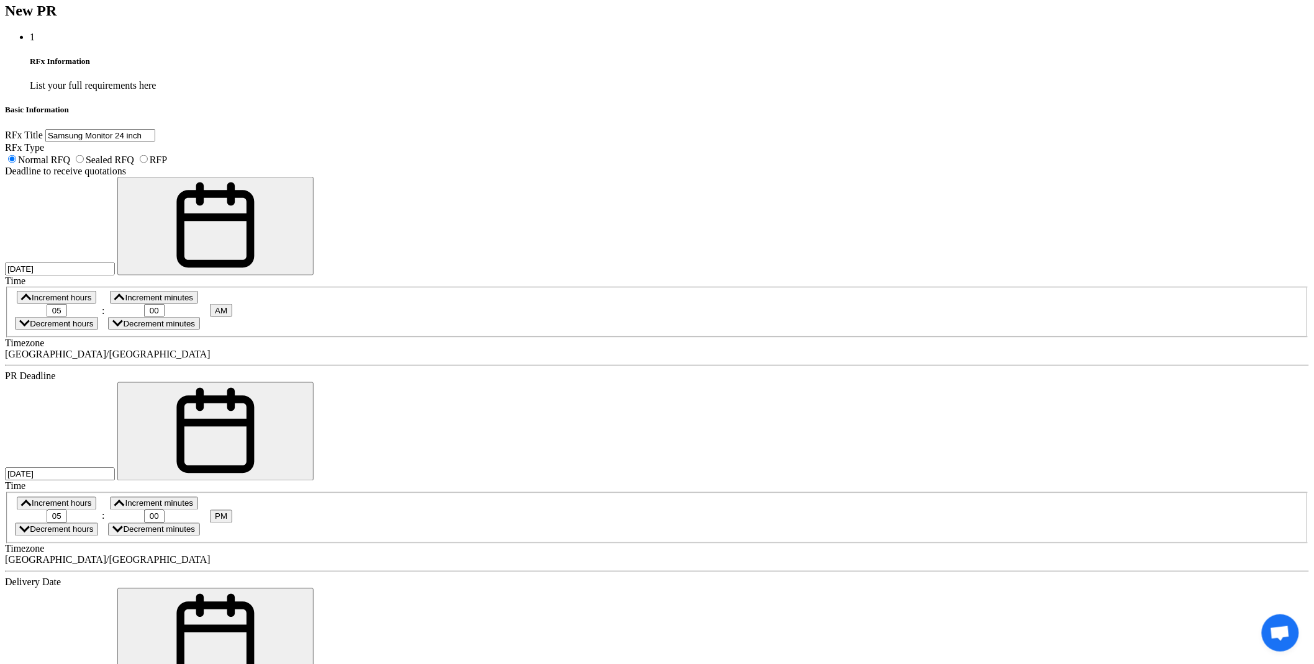
drag, startPoint x: 735, startPoint y: 268, endPoint x: 731, endPoint y: 276, distance: 9.7
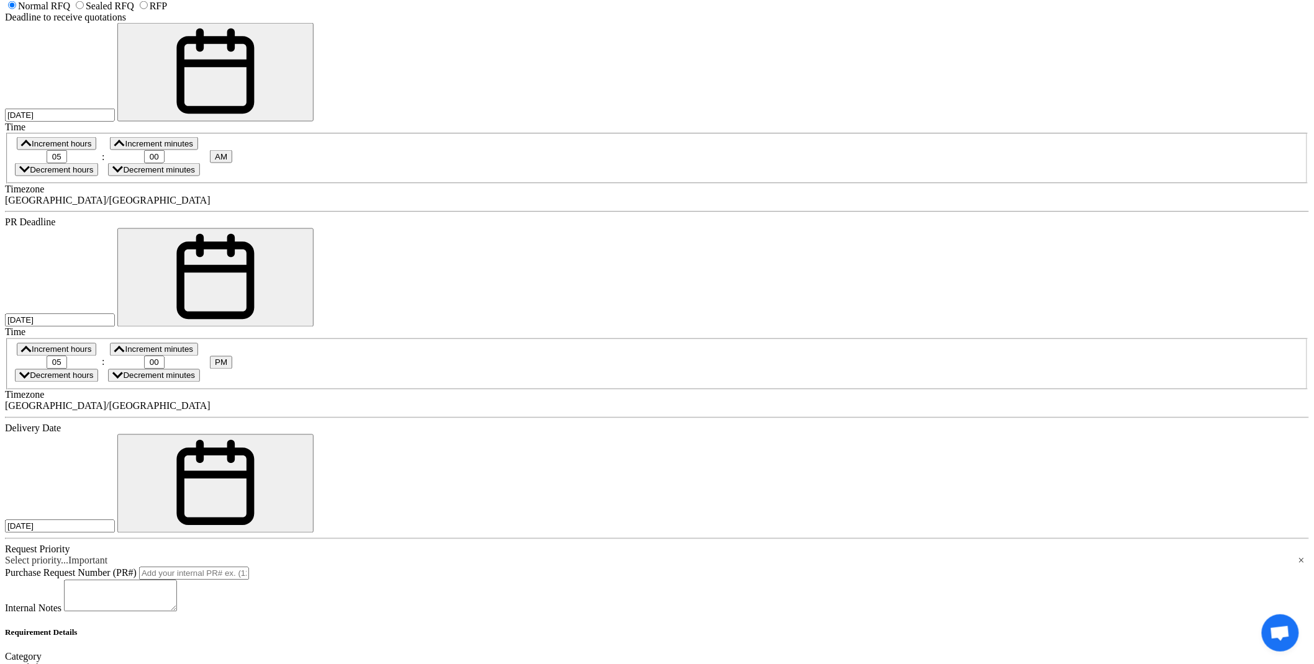
scroll to position [776, 0]
paste input "Samsung 24 inch"
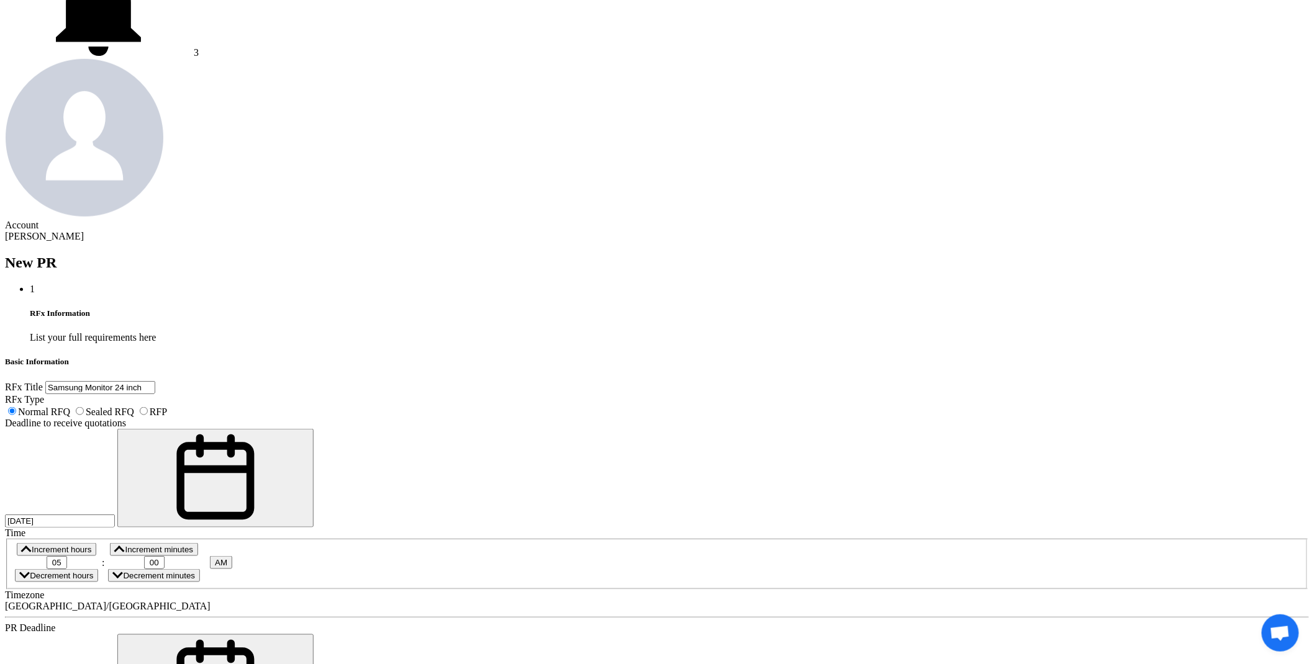
scroll to position [0, 0]
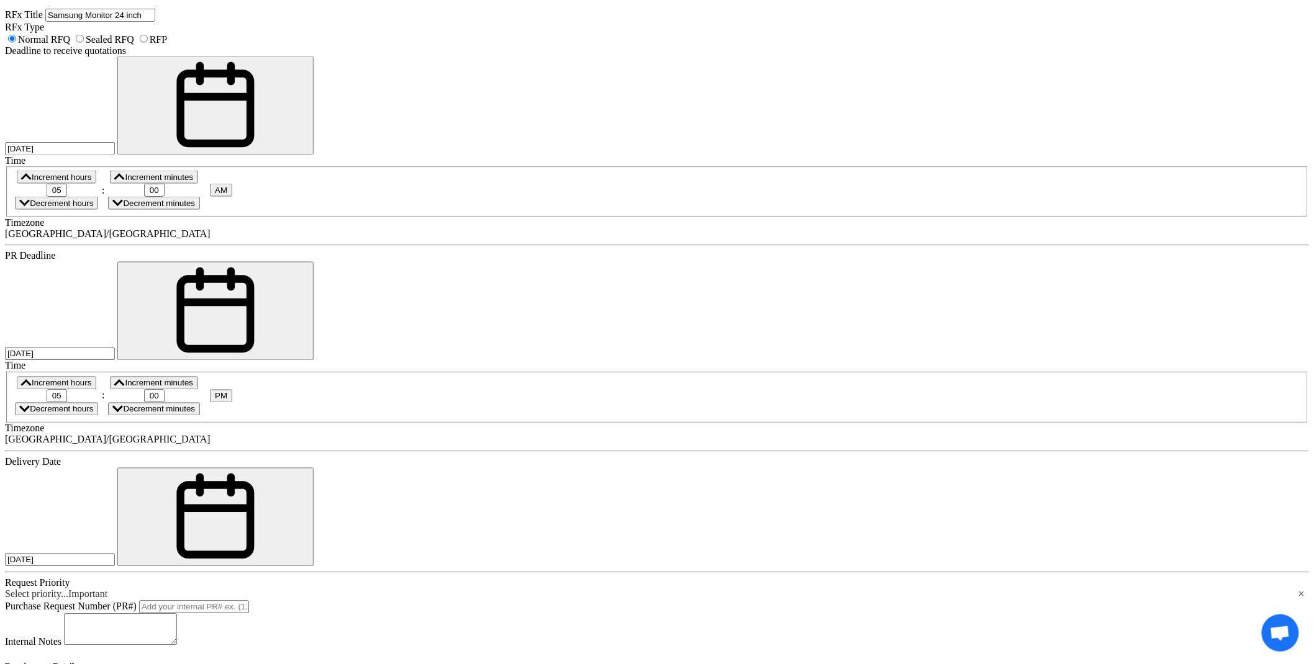
scroll to position [793, 0]
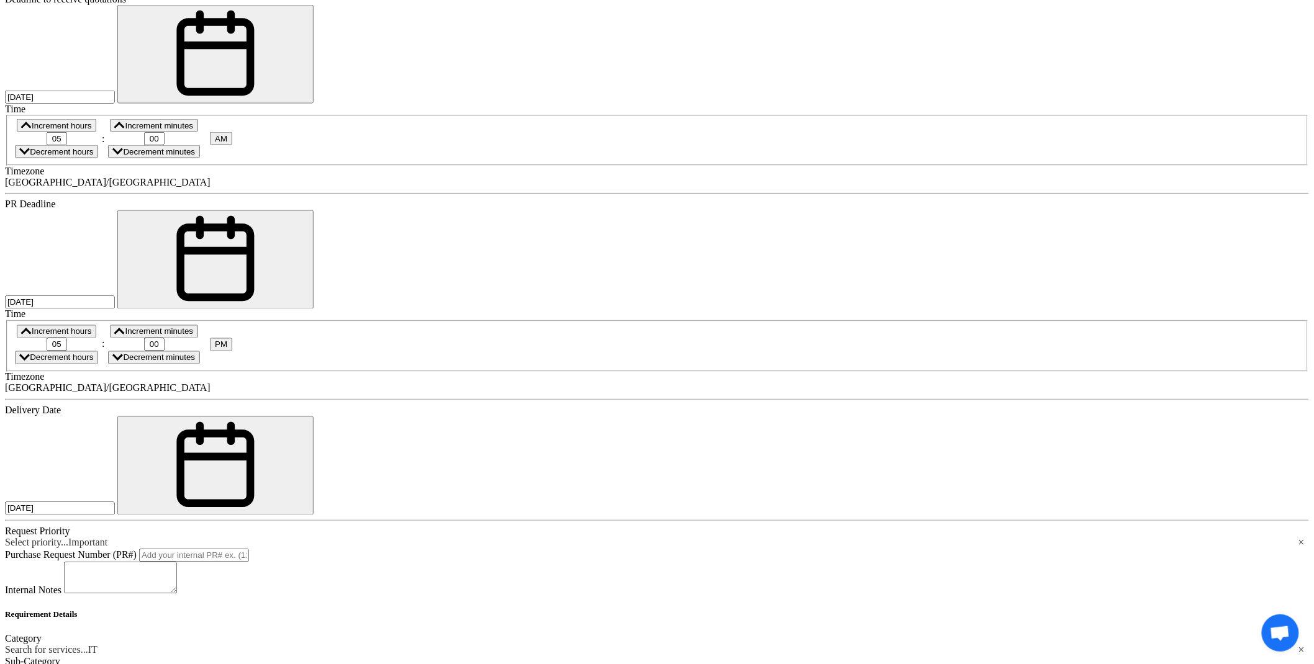
paste input "Monitor 24 inch"
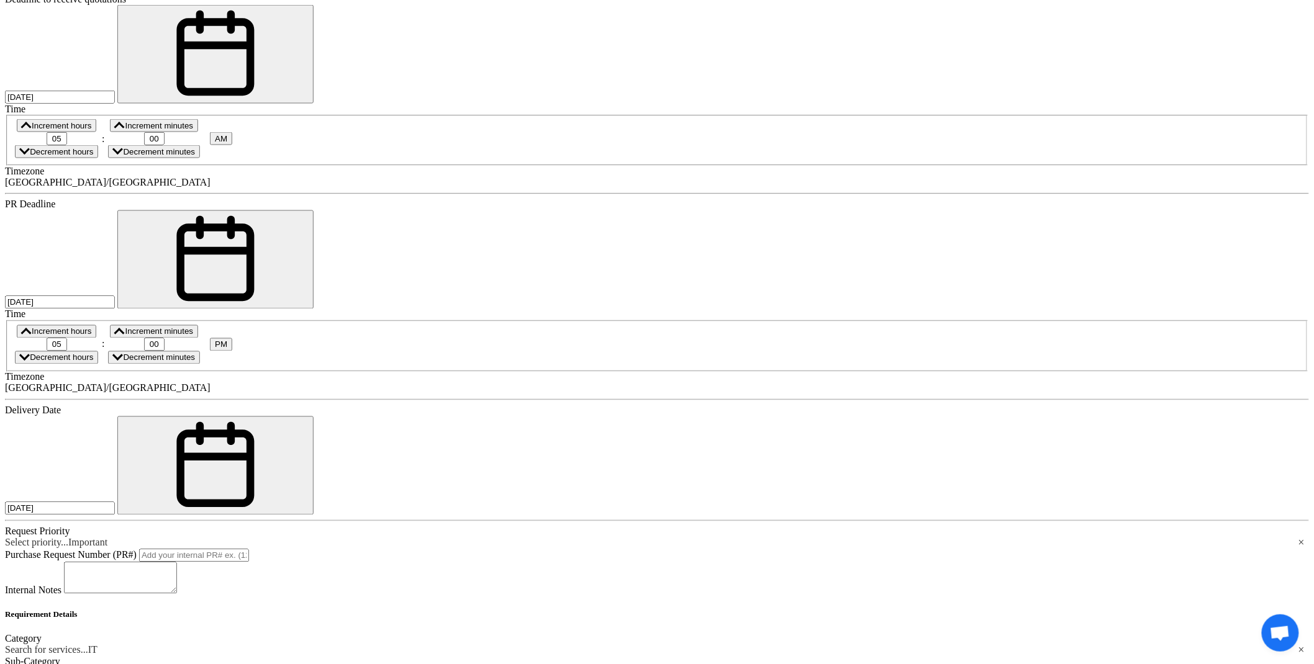
type input "Samsung Monitor 24 inch"
paste div
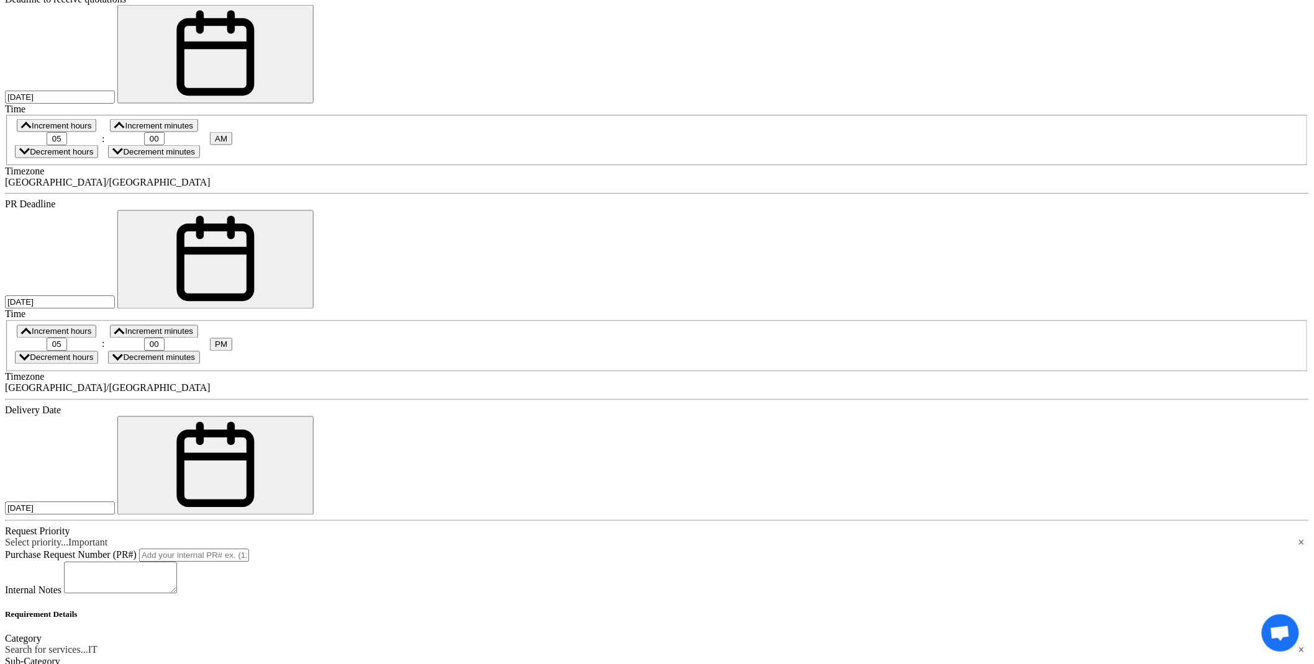
scroll to position [782, 0]
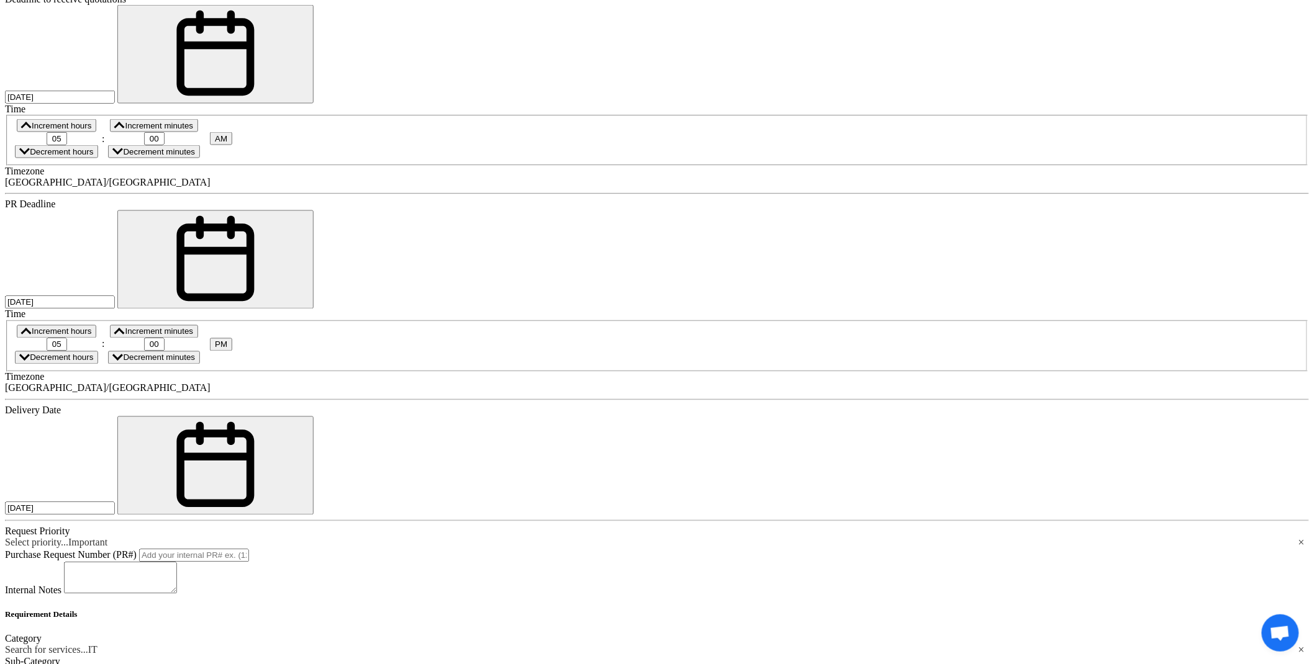
drag, startPoint x: 343, startPoint y: 371, endPoint x: 354, endPoint y: 369, distance: 11.3
type input "Samsung Monitor 24 inch"
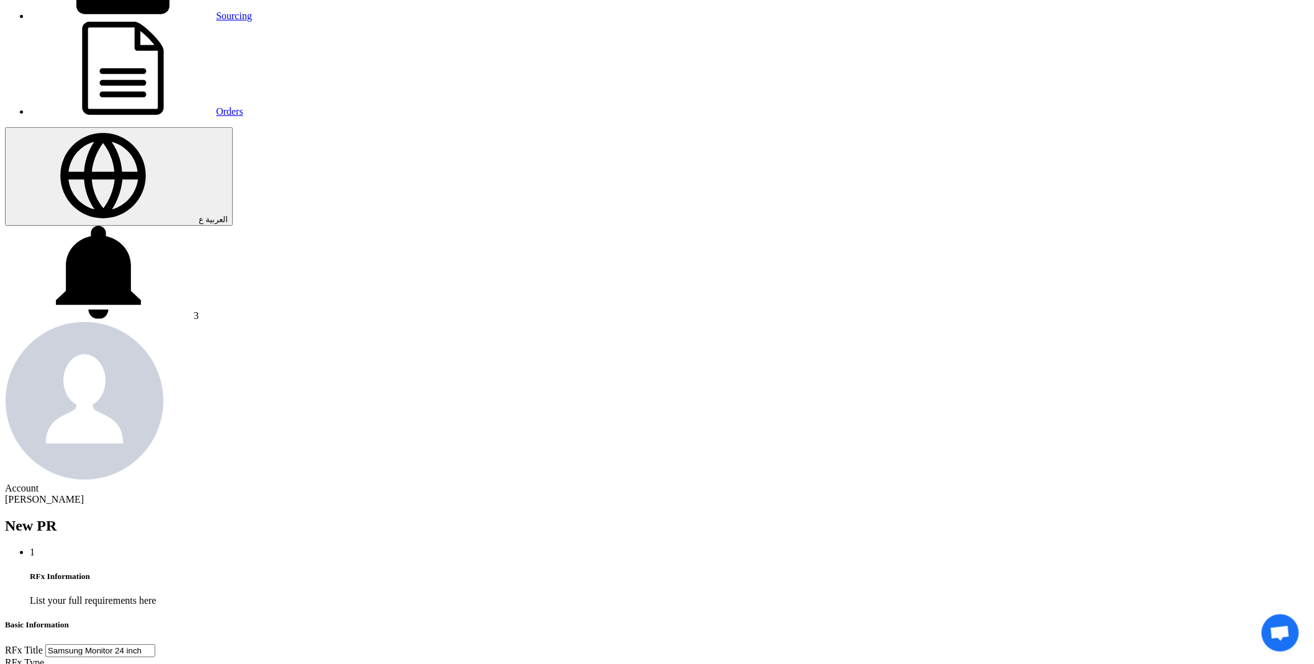
scroll to position [0, 0]
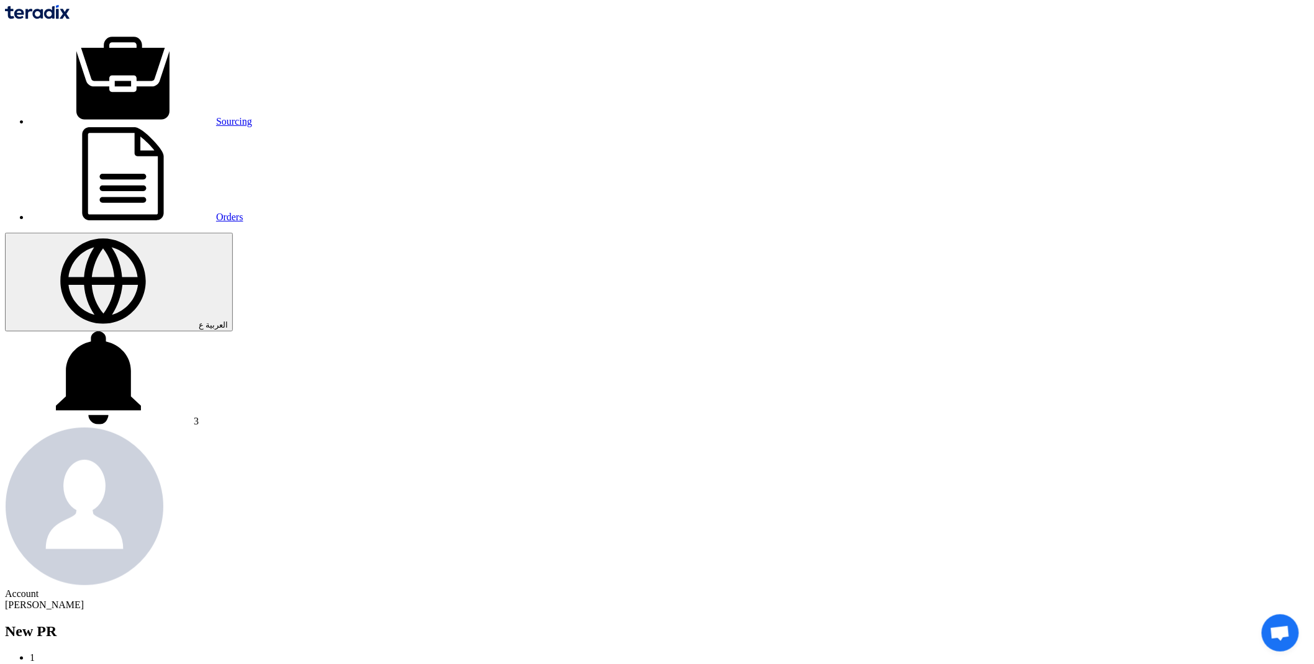
drag, startPoint x: 386, startPoint y: 266, endPoint x: 164, endPoint y: 280, distance: 222.1
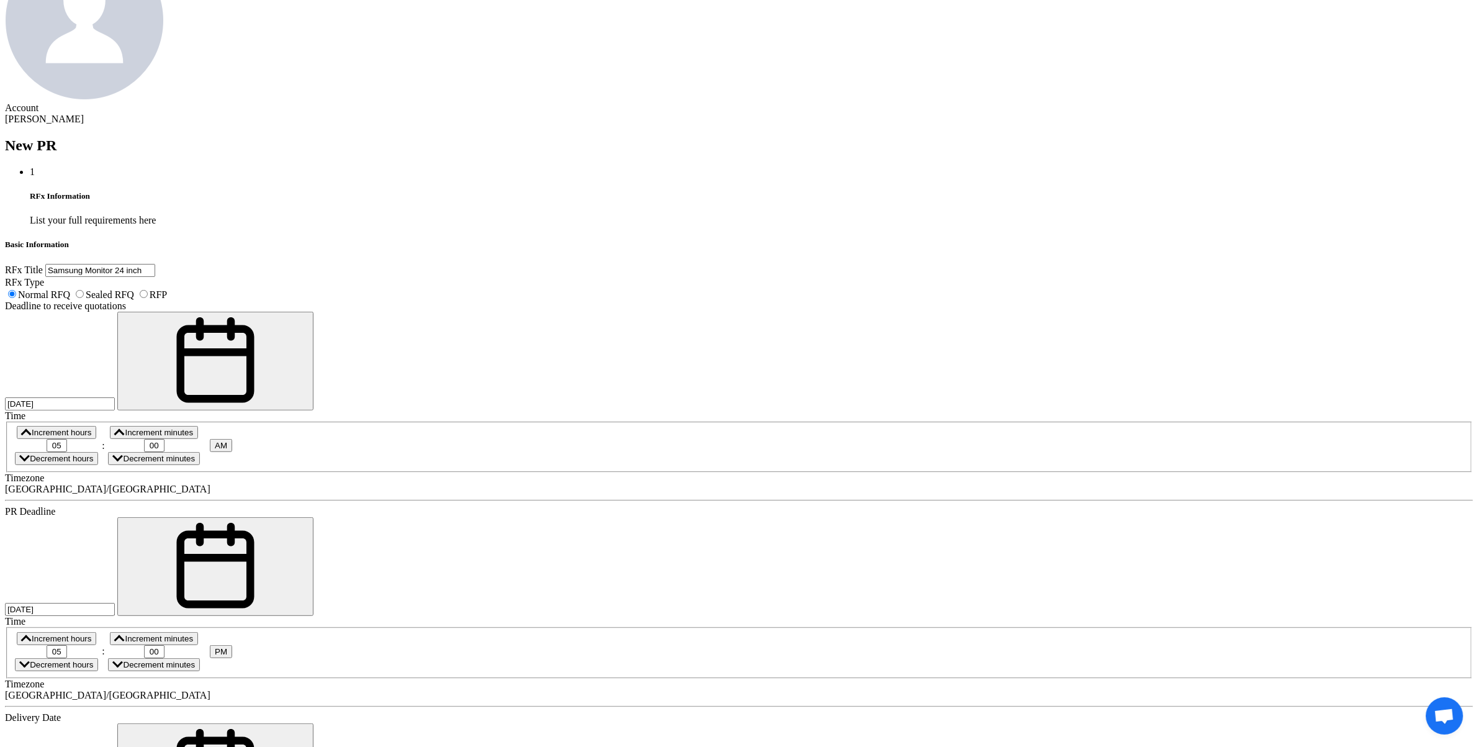
scroll to position [718, 0]
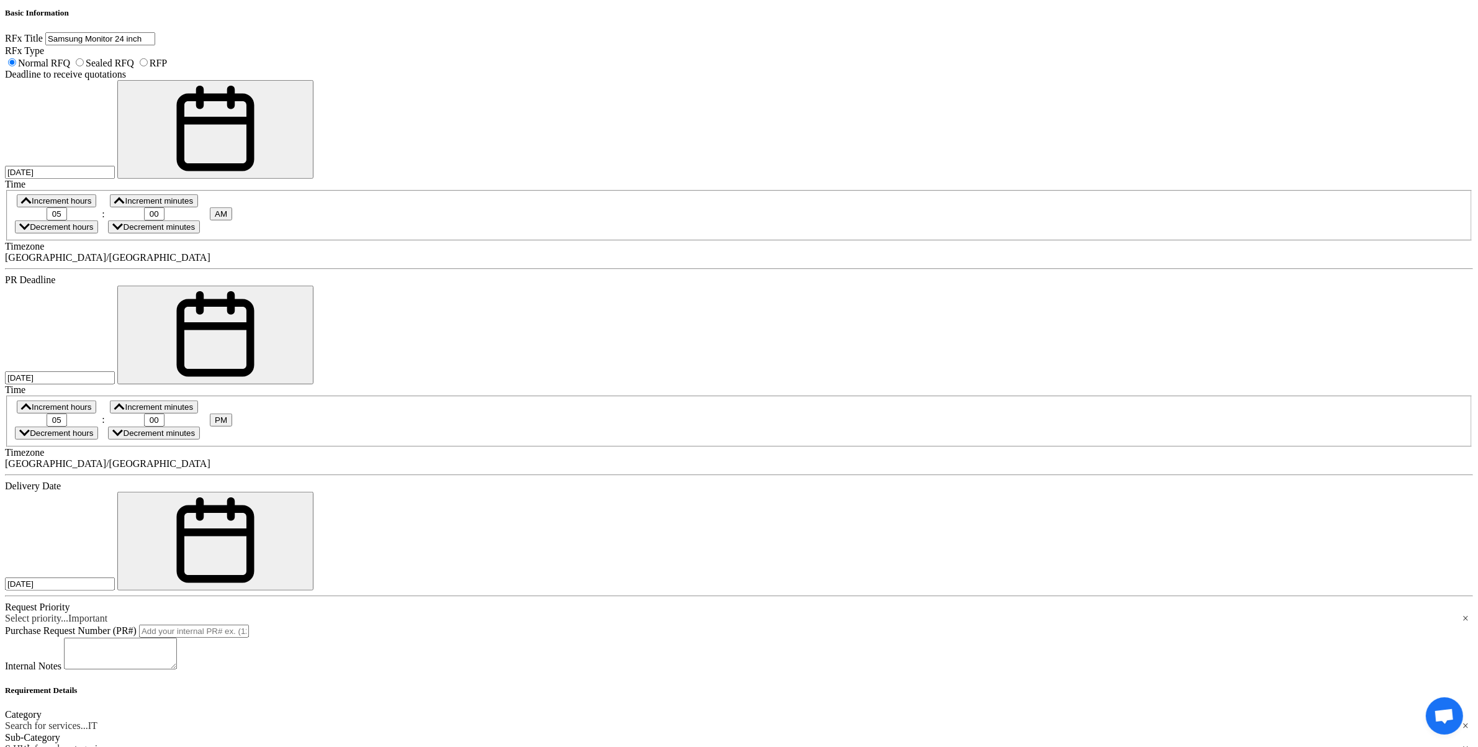
drag, startPoint x: 578, startPoint y: 445, endPoint x: 585, endPoint y: 445, distance: 7.4
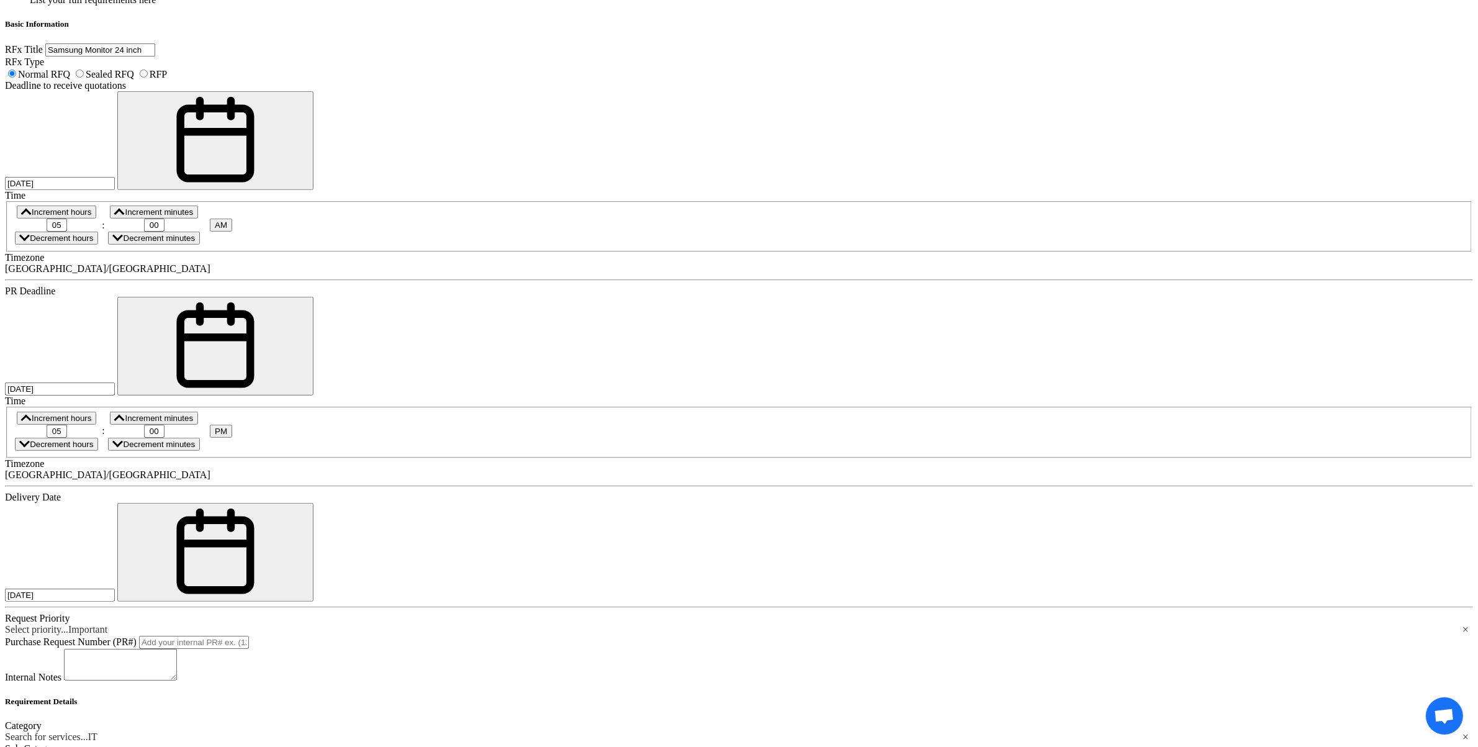
scroll to position [718, 0]
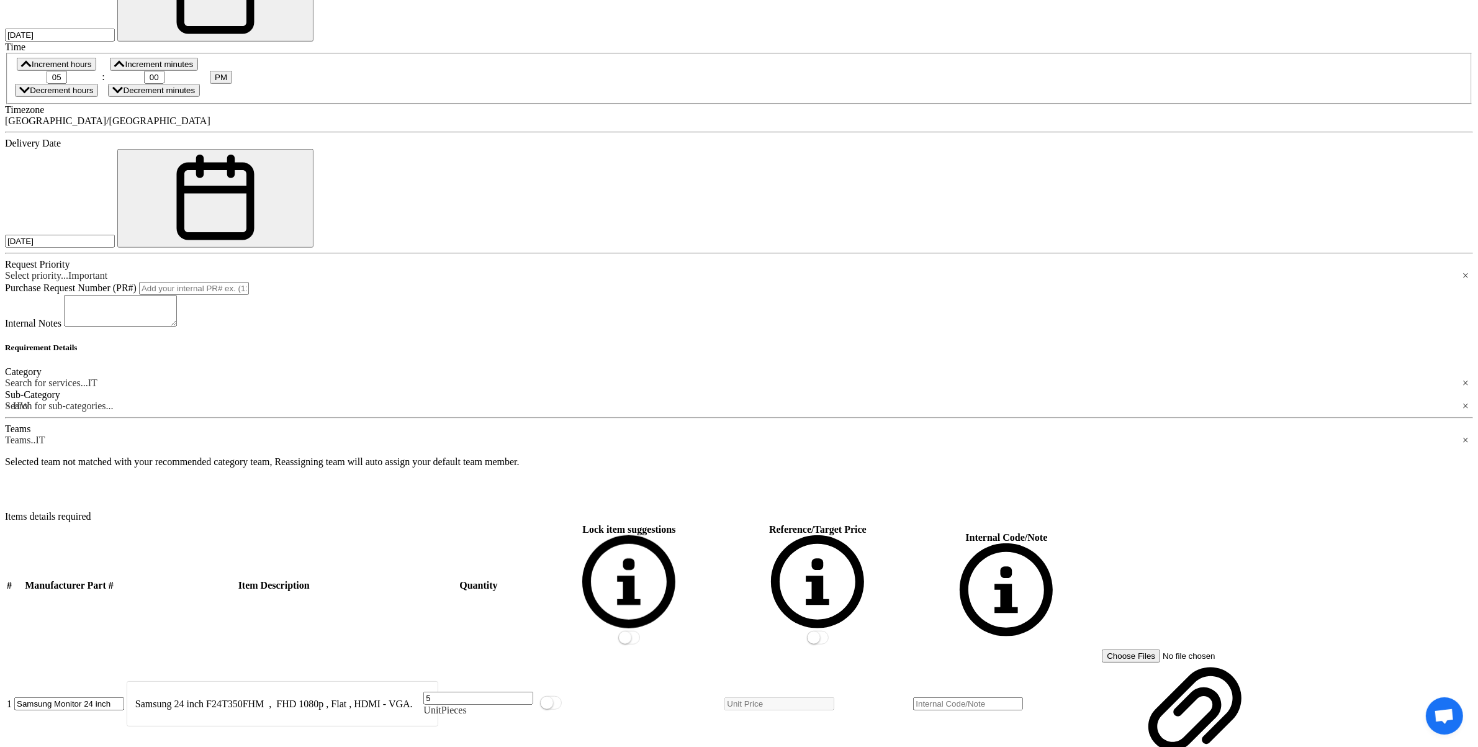
scroll to position [1062, 0]
type input "5"
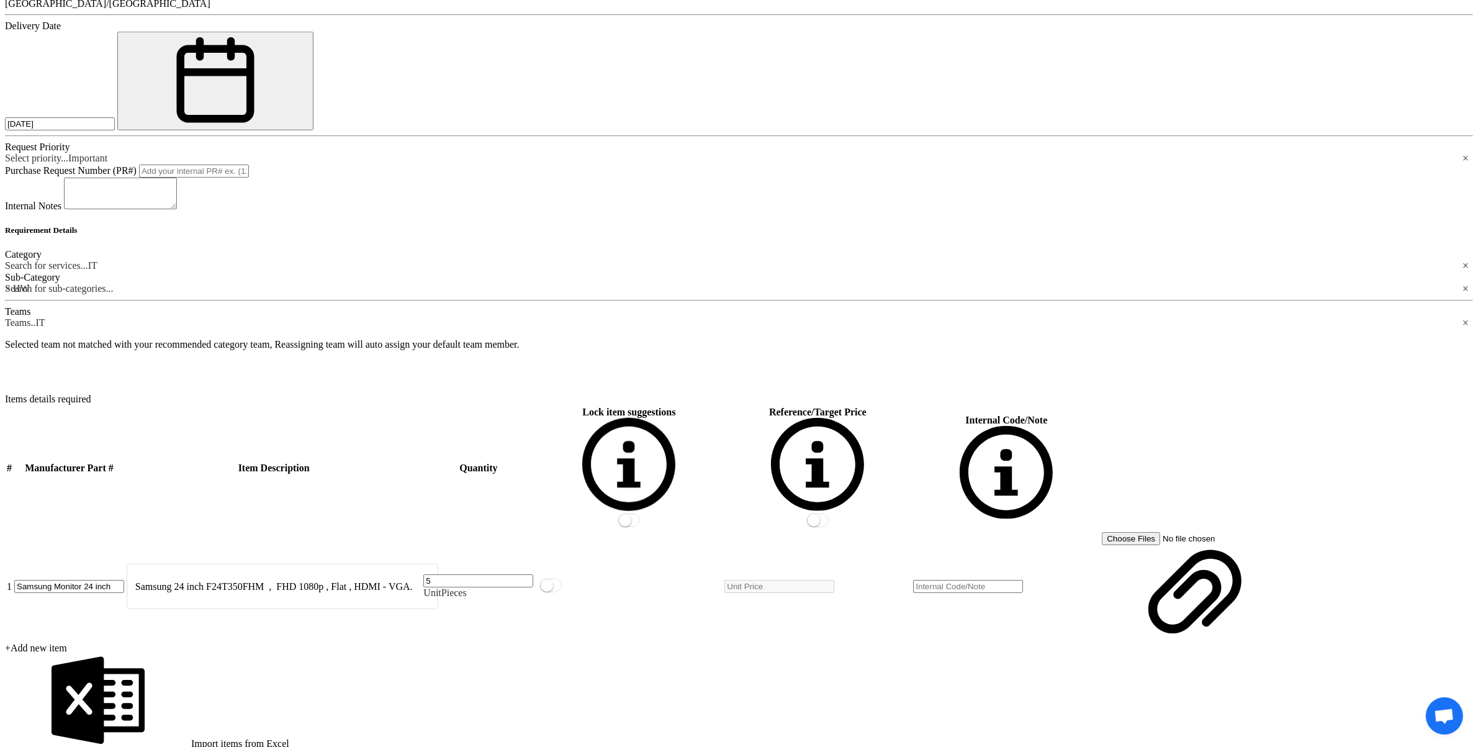
click at [248, 180] on section "Basic Information RFx Title Samsung Monitor 24 inch RFx Type Normal RFQ Sealed …" at bounding box center [739, 602] width 1468 height 2108
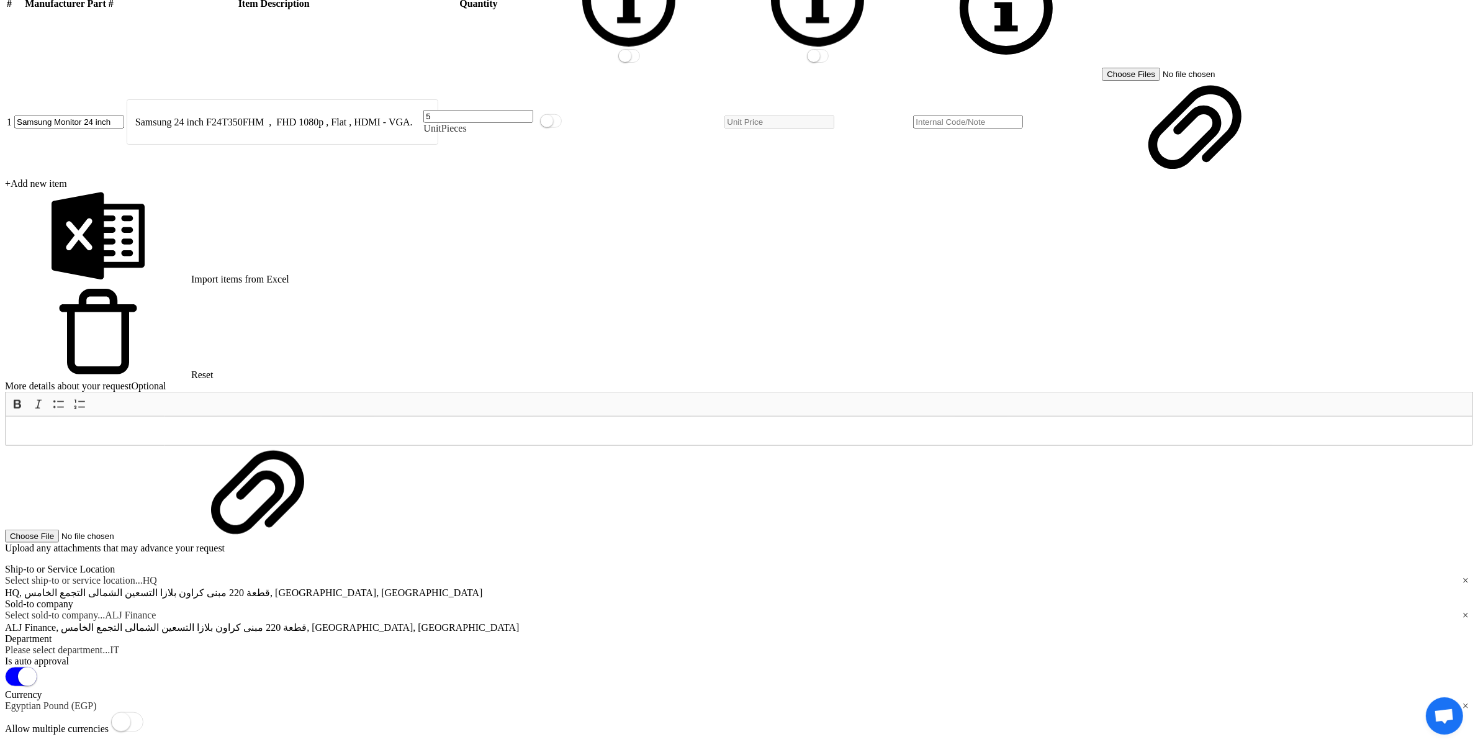
scroll to position [1650, 0]
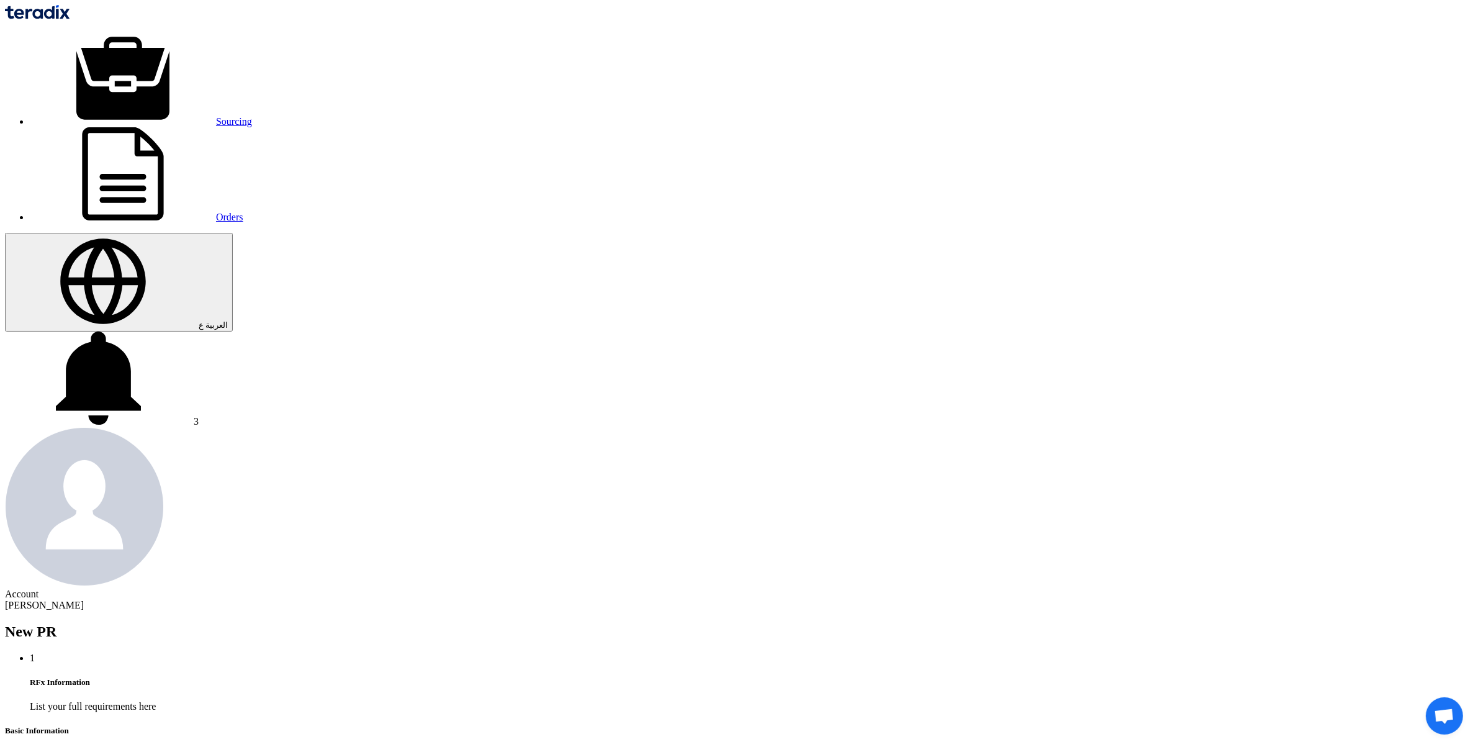
click at [155, 180] on input "text" at bounding box center [100, 756] width 110 height 13
paste input "lenovo headset GX30K85315"
type input "Lenovo Headset."
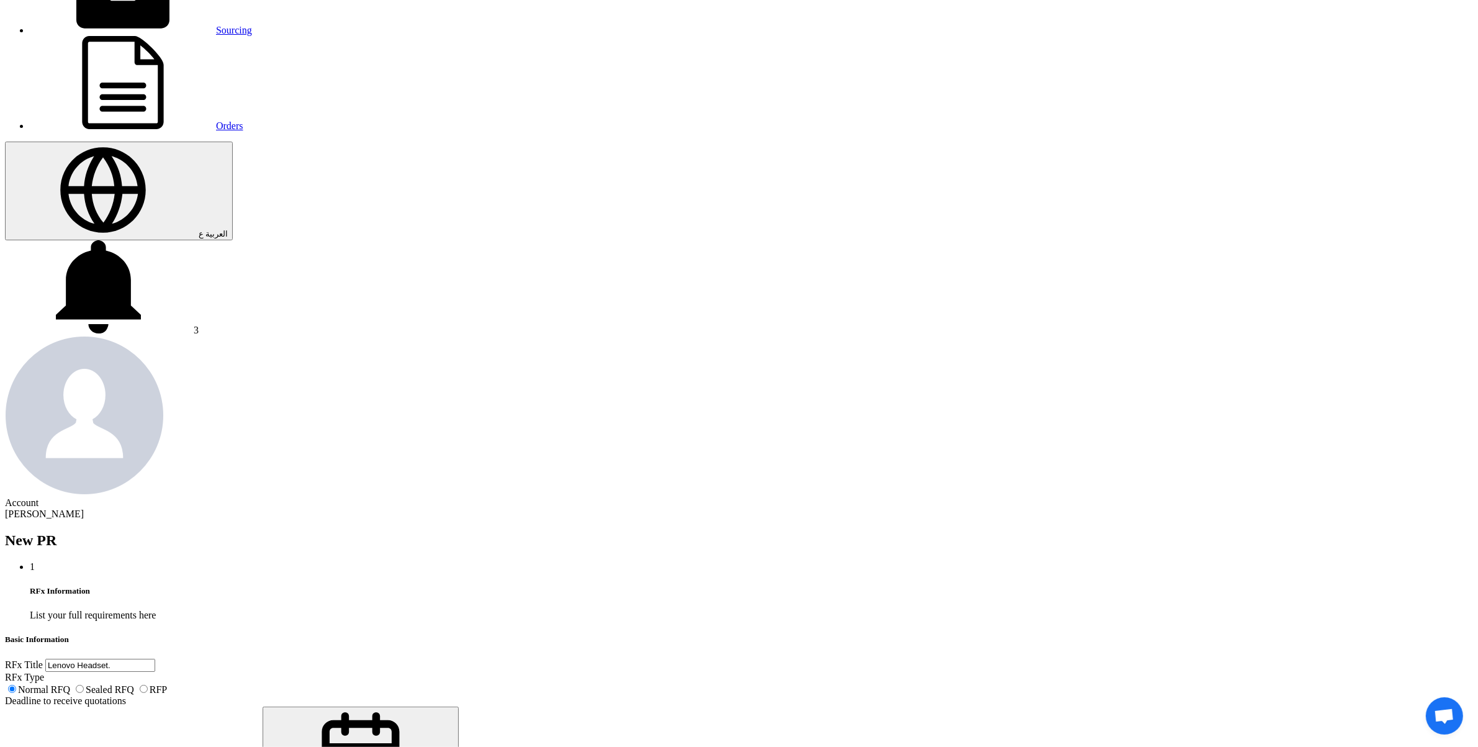
scroll to position [97, 0]
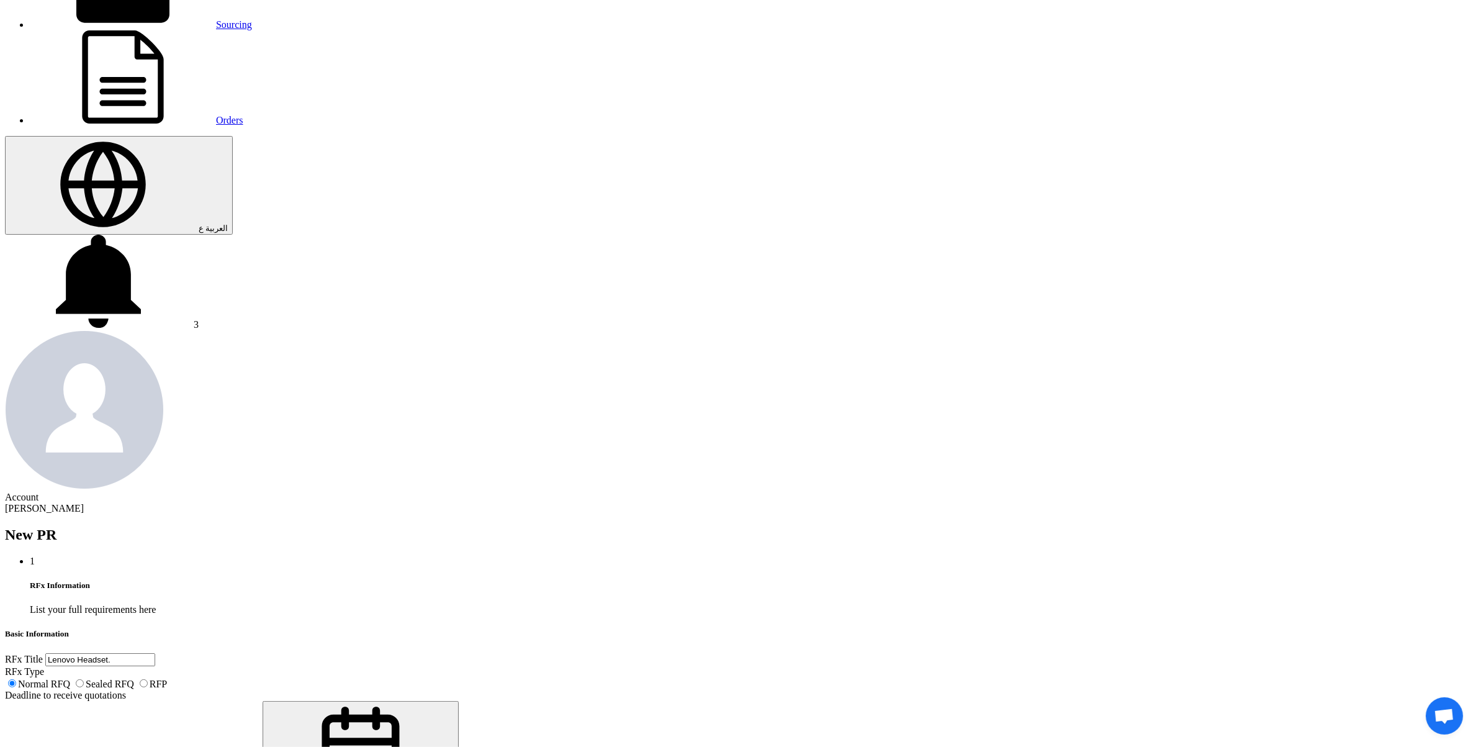
type input "[DATE]"
type input "05"
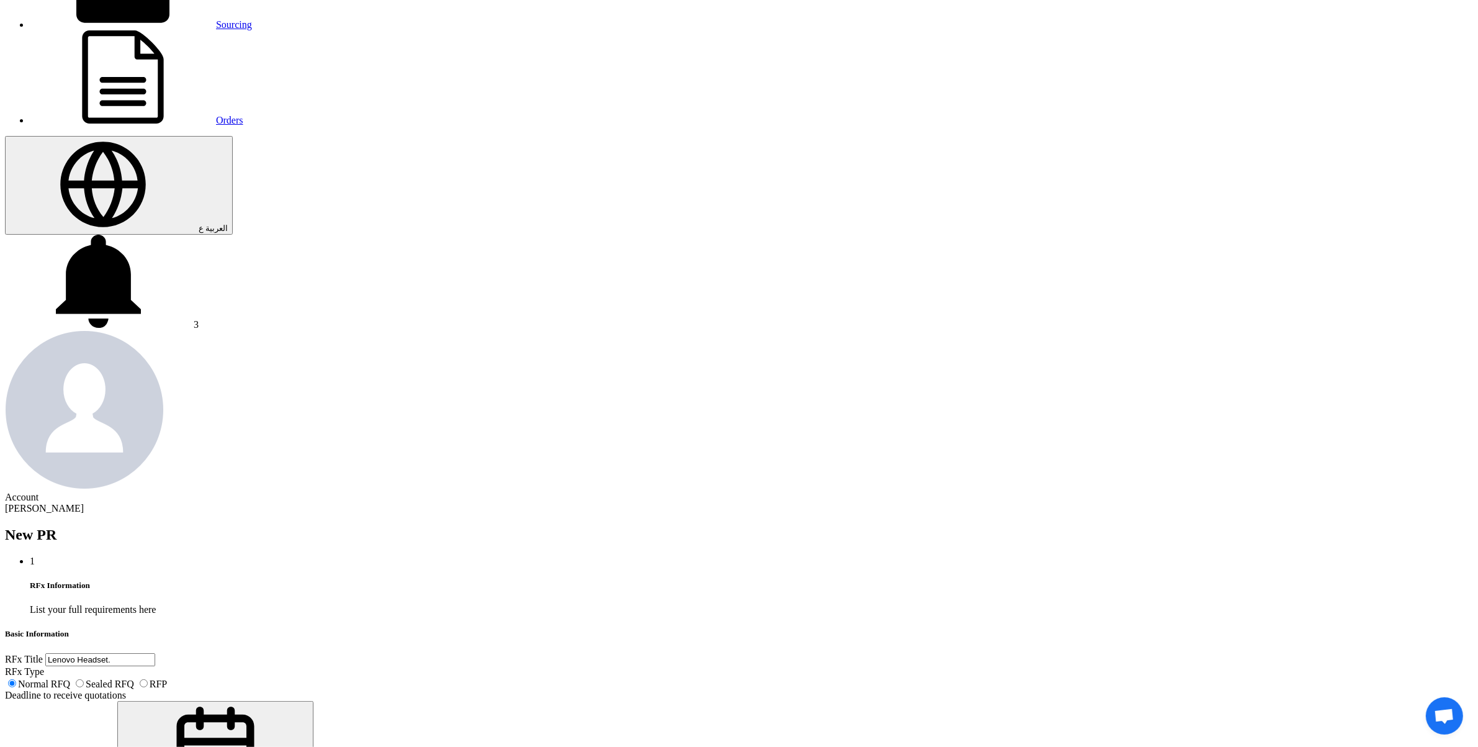
type input "00"
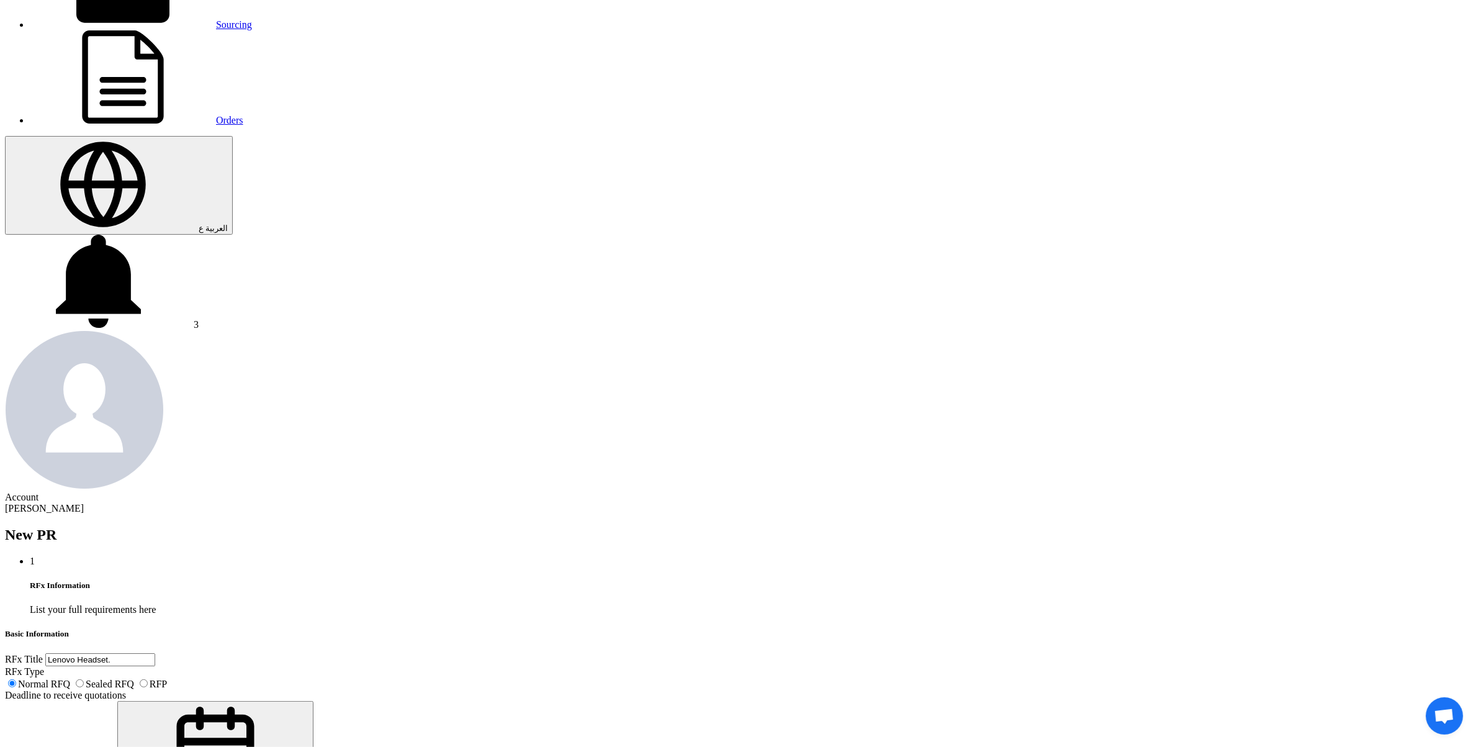
type input "[DATE]"
type input "05"
type input "00"
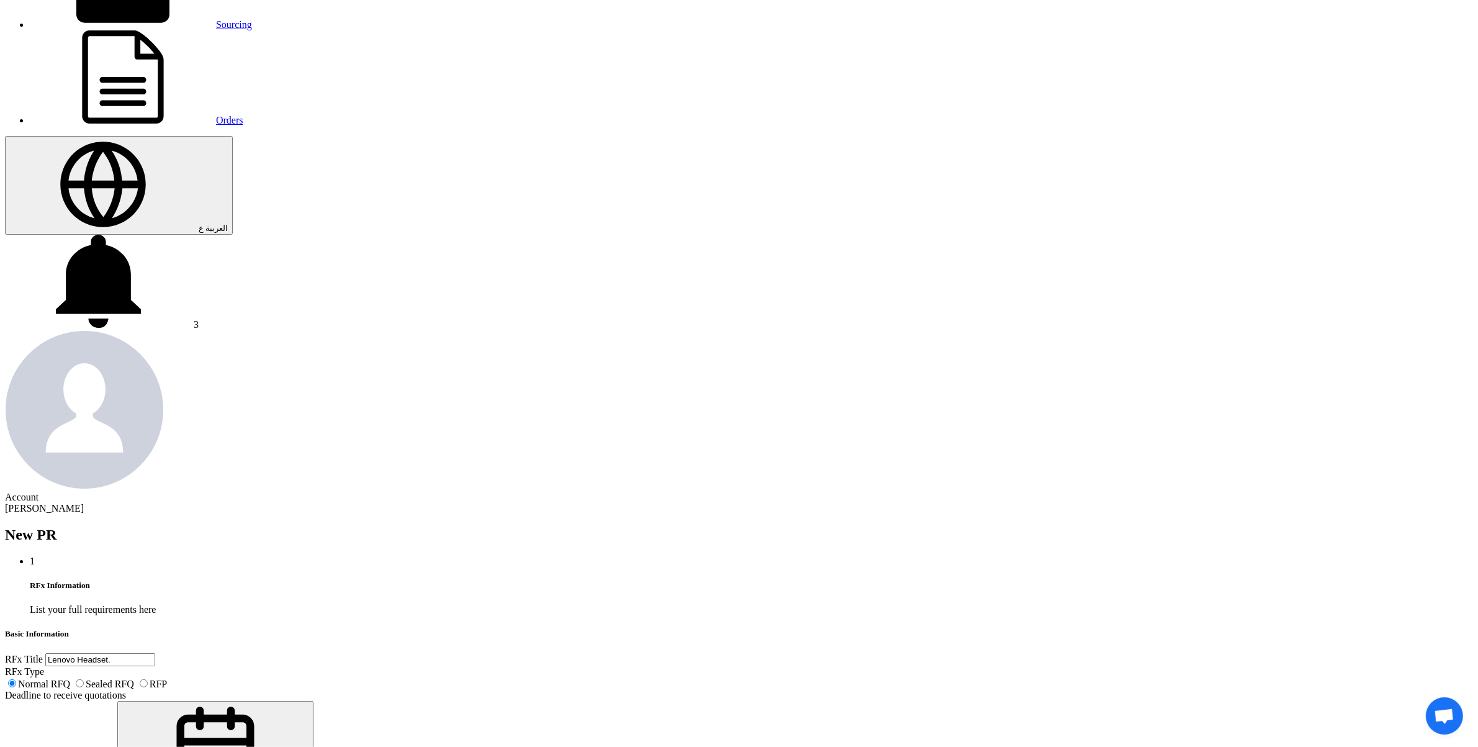
drag, startPoint x: 634, startPoint y: 383, endPoint x: 641, endPoint y: 386, distance: 6.7
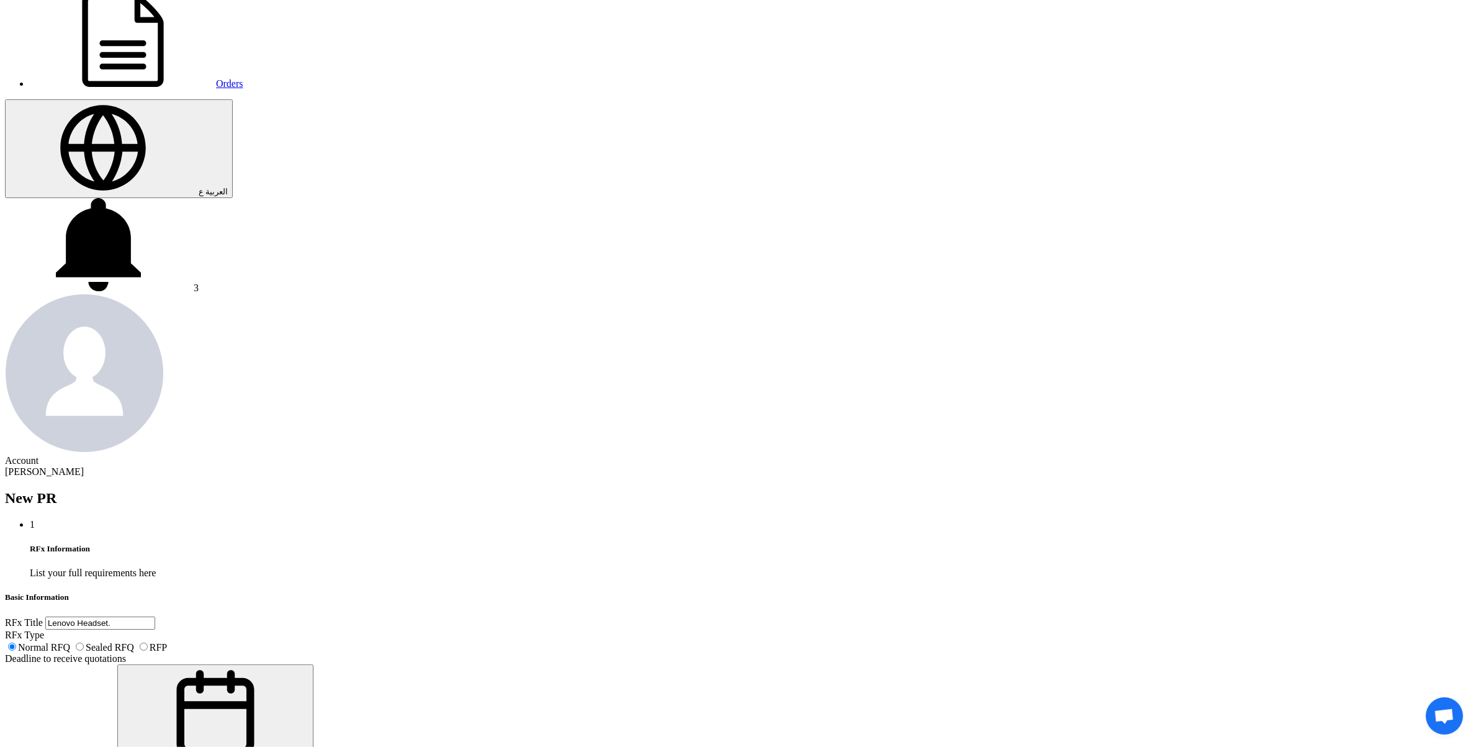
scroll to position [252, 0]
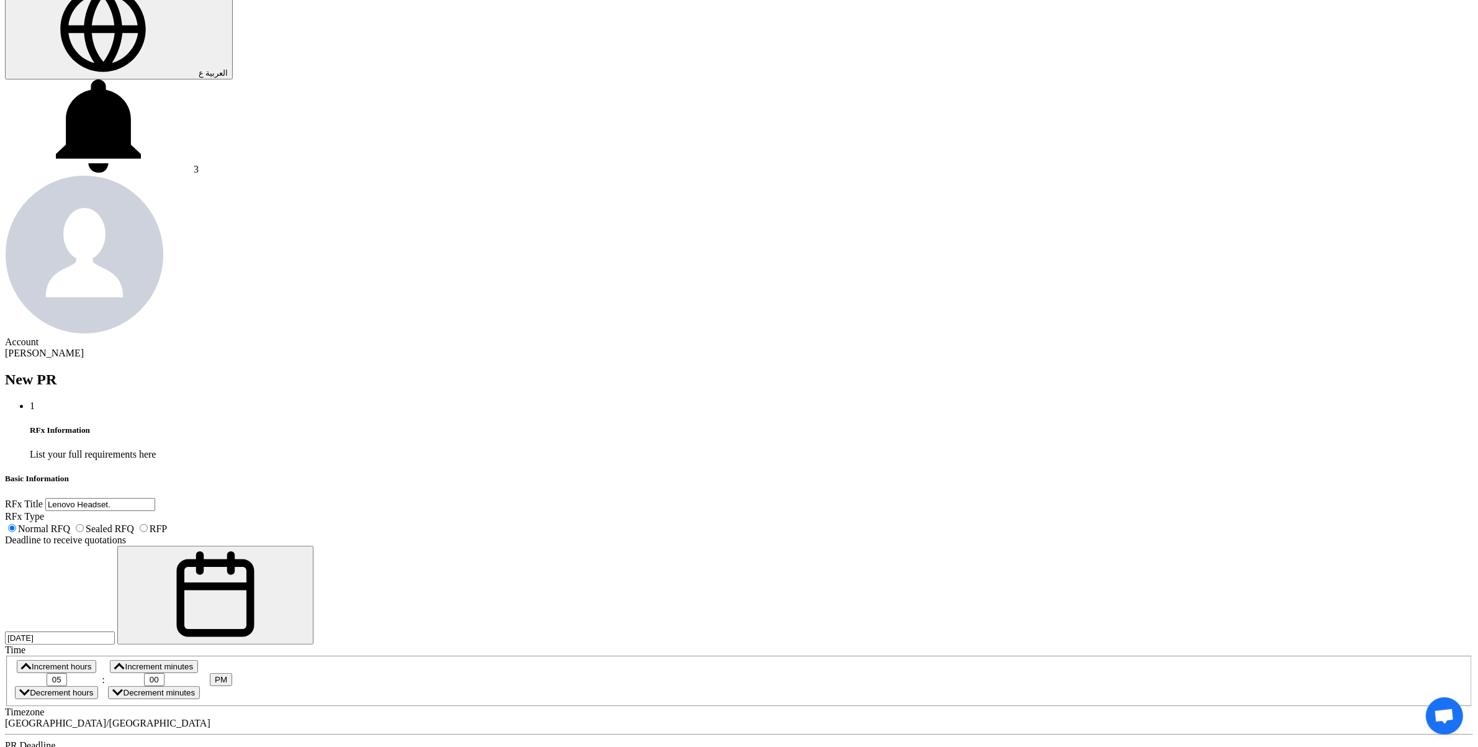
type input "[DATE]"
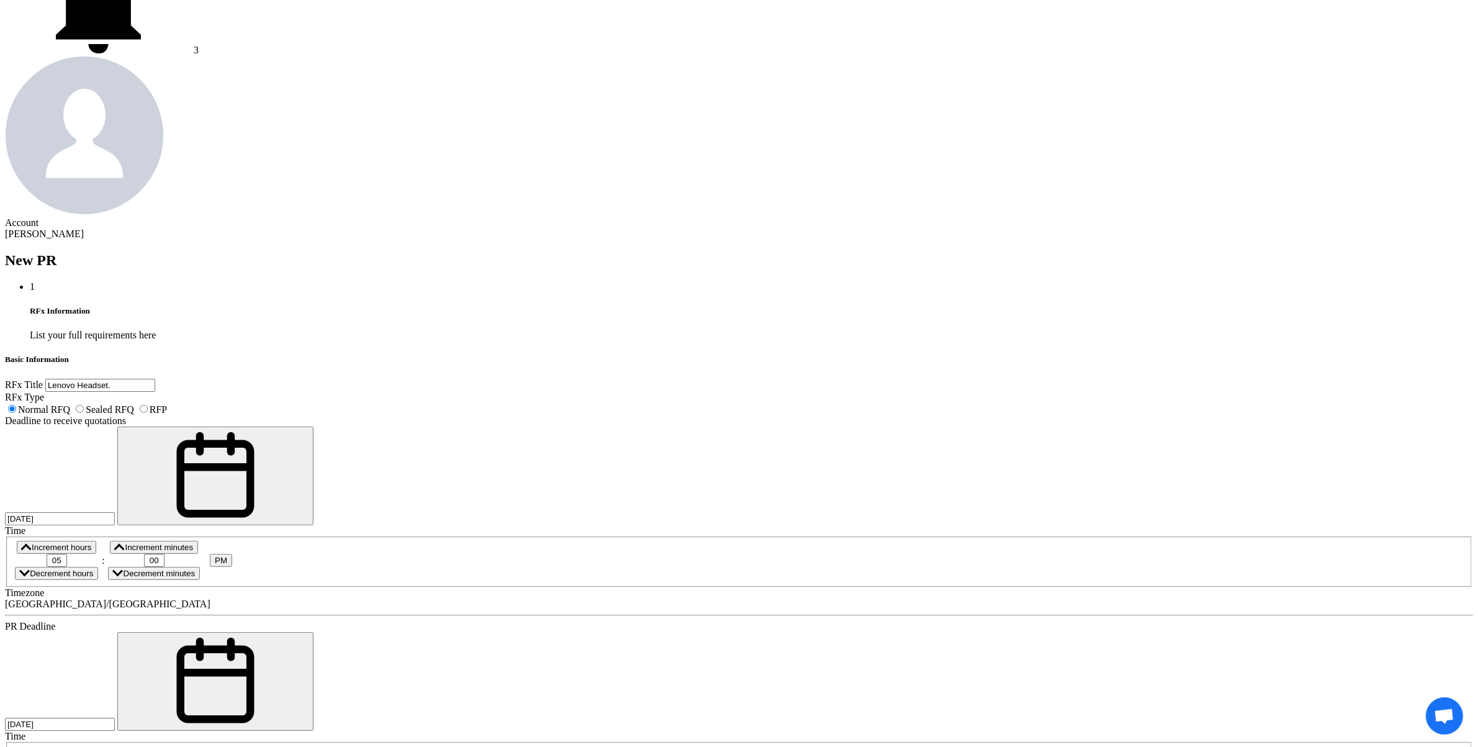
scroll to position [388, 0]
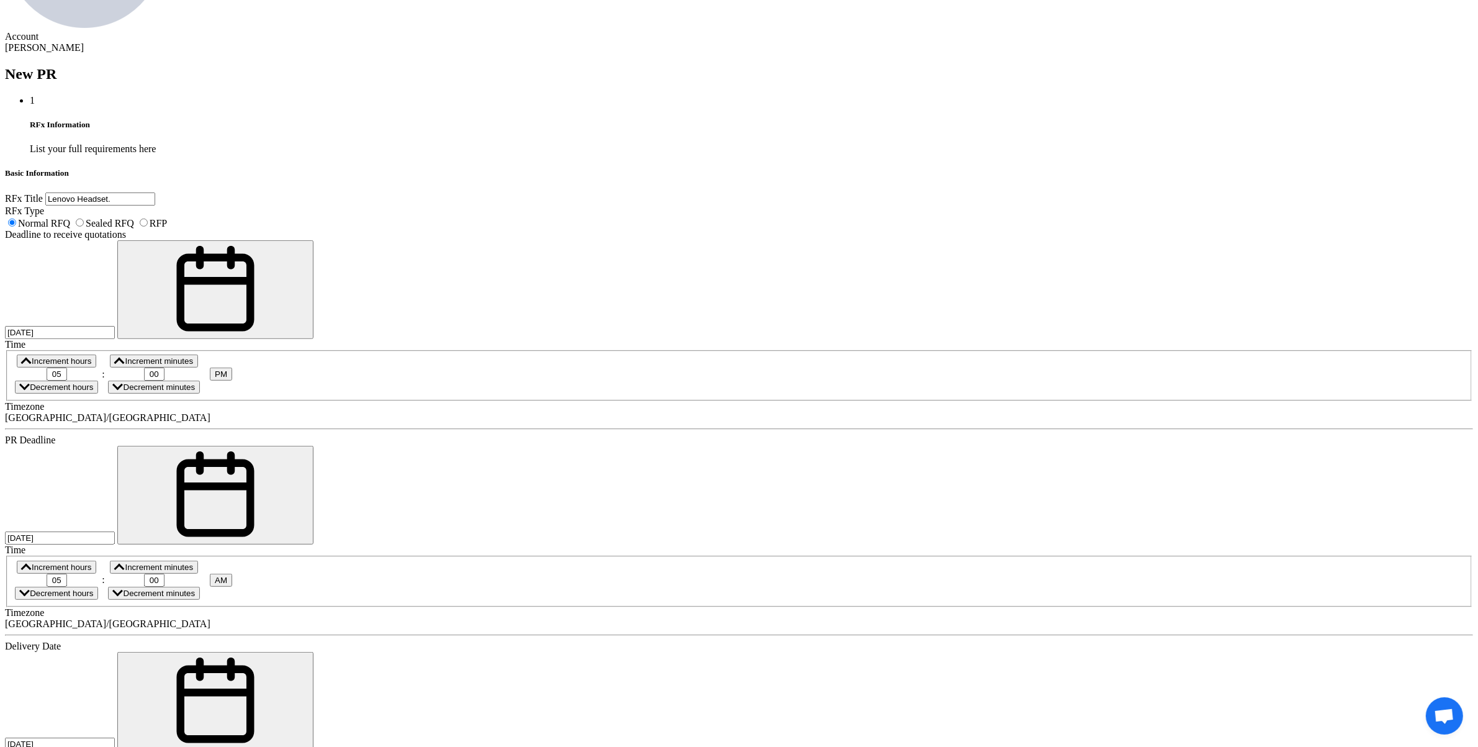
scroll to position [562, 0]
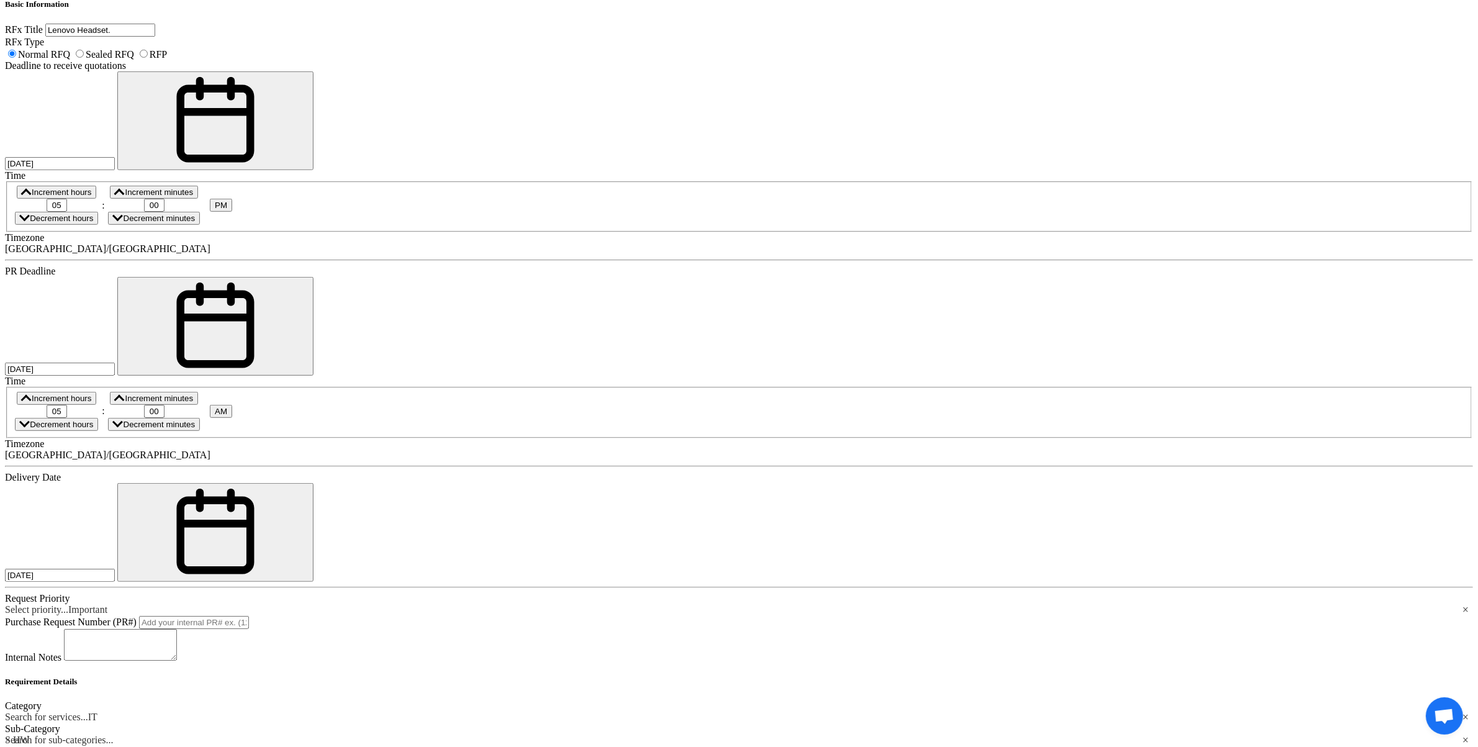
scroll to position [737, 0]
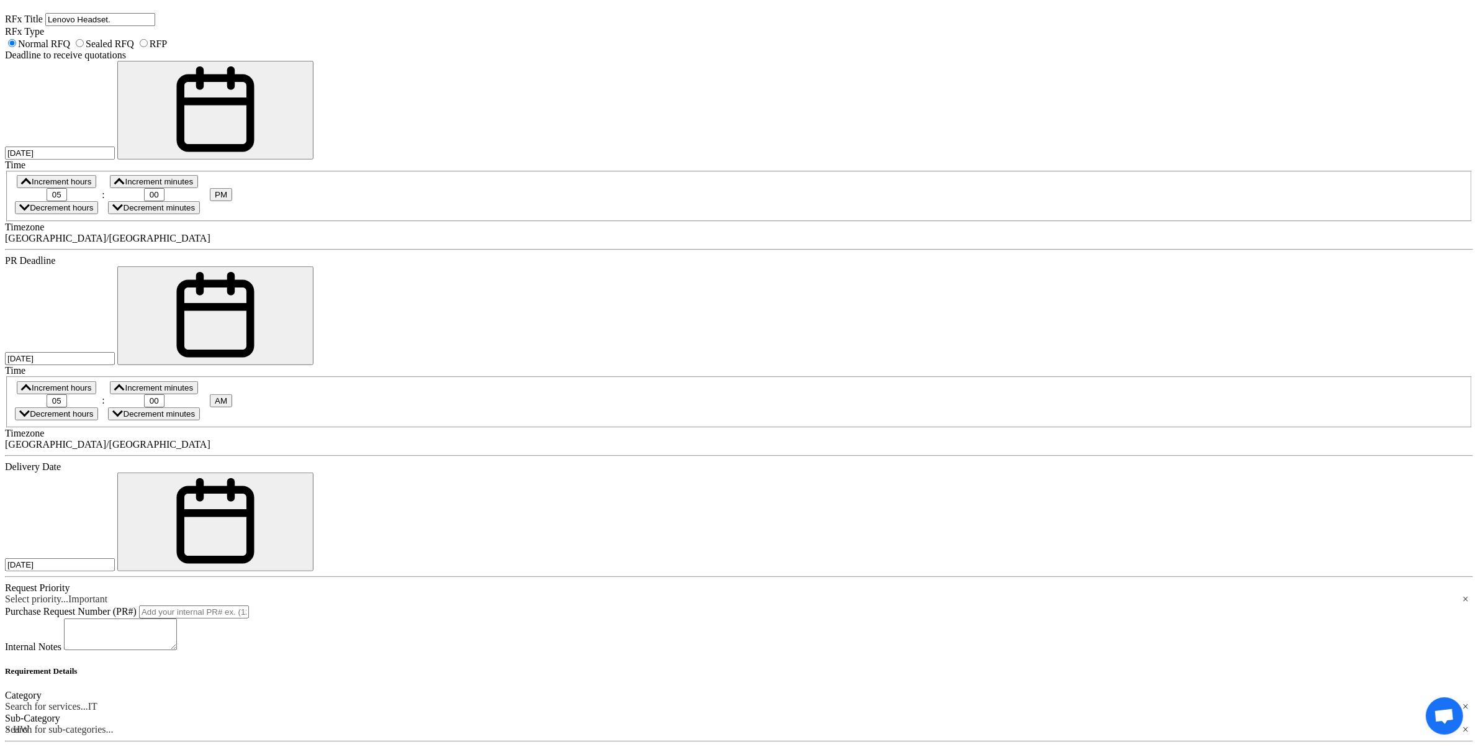
paste input "Lenovo Headset GX30K85315"
type input "Lenovo Headset."
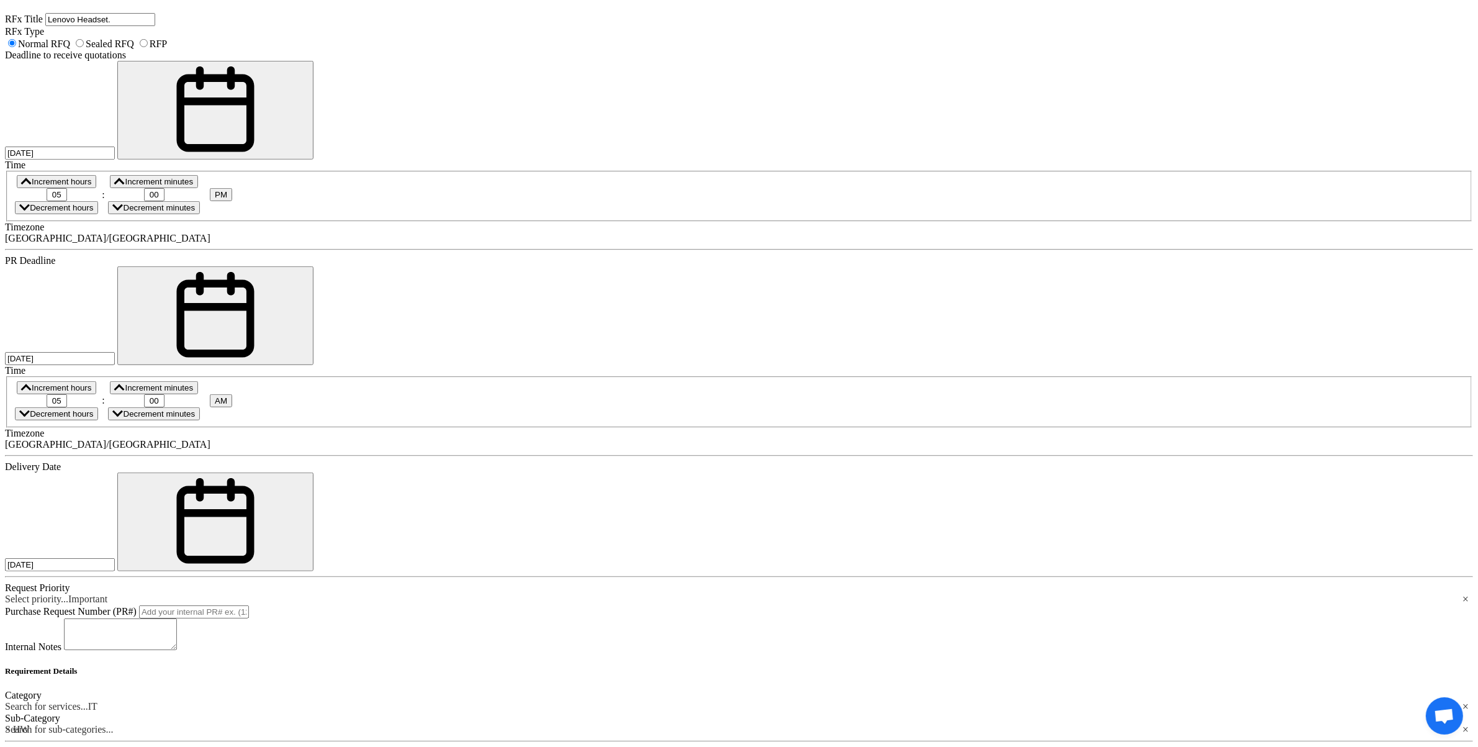
scroll to position [0, 0]
paste div
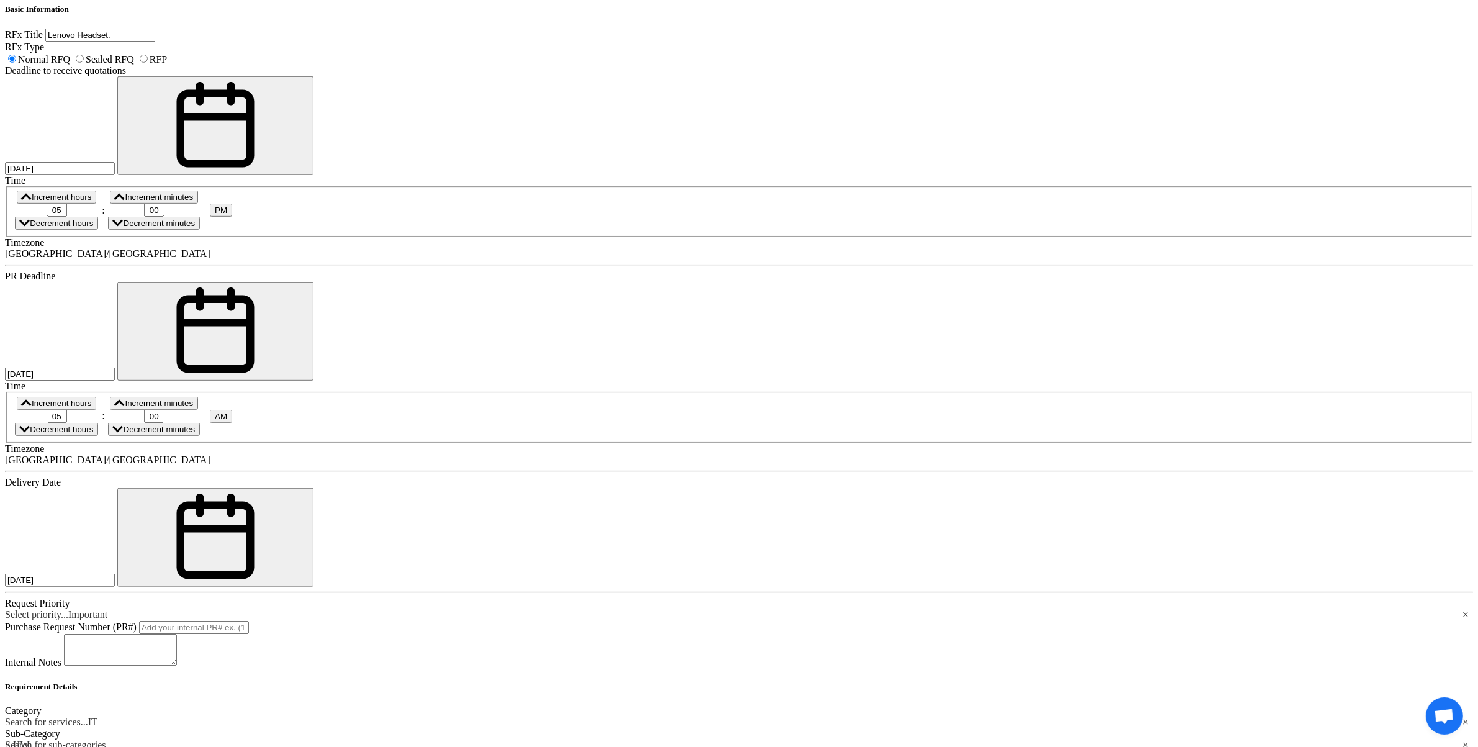
scroll to position [718, 0]
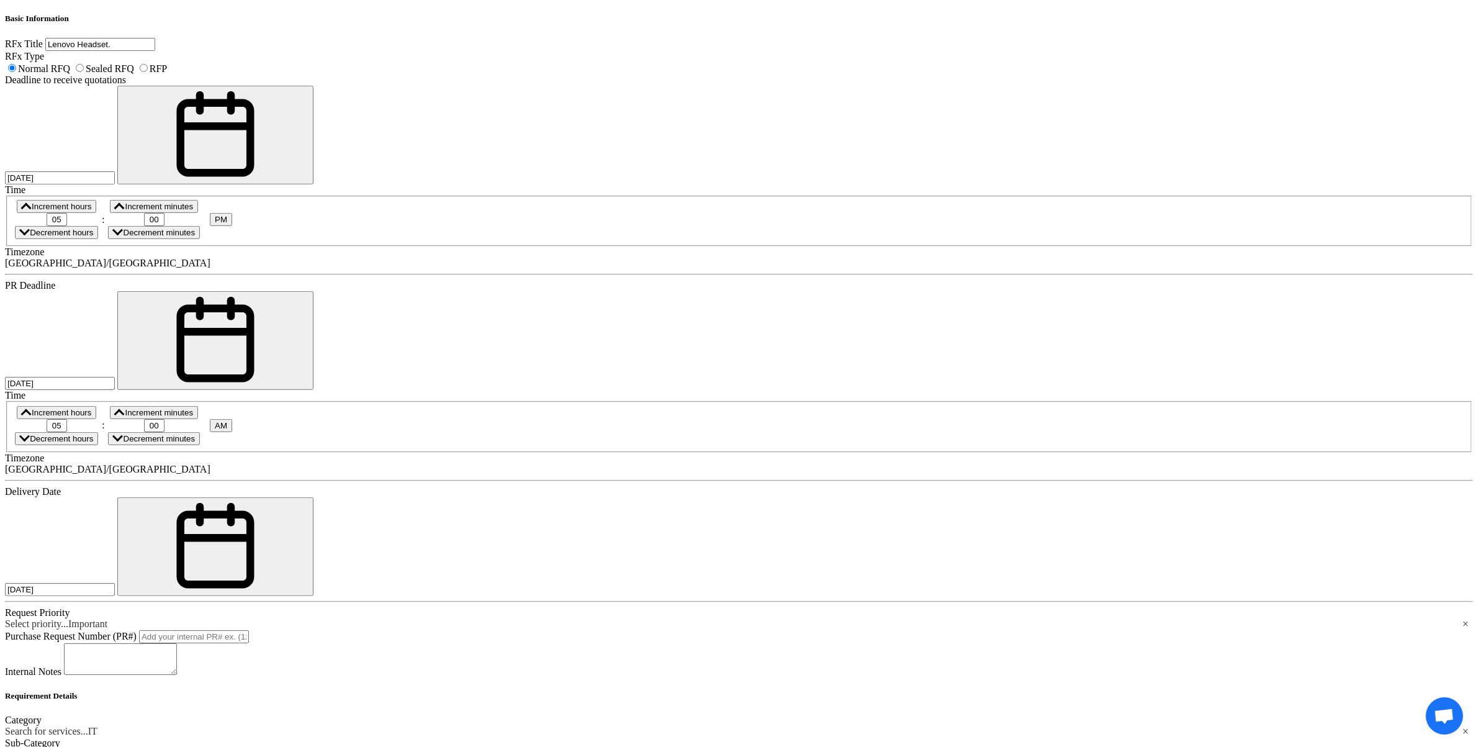
copy div "4XD0X88524"
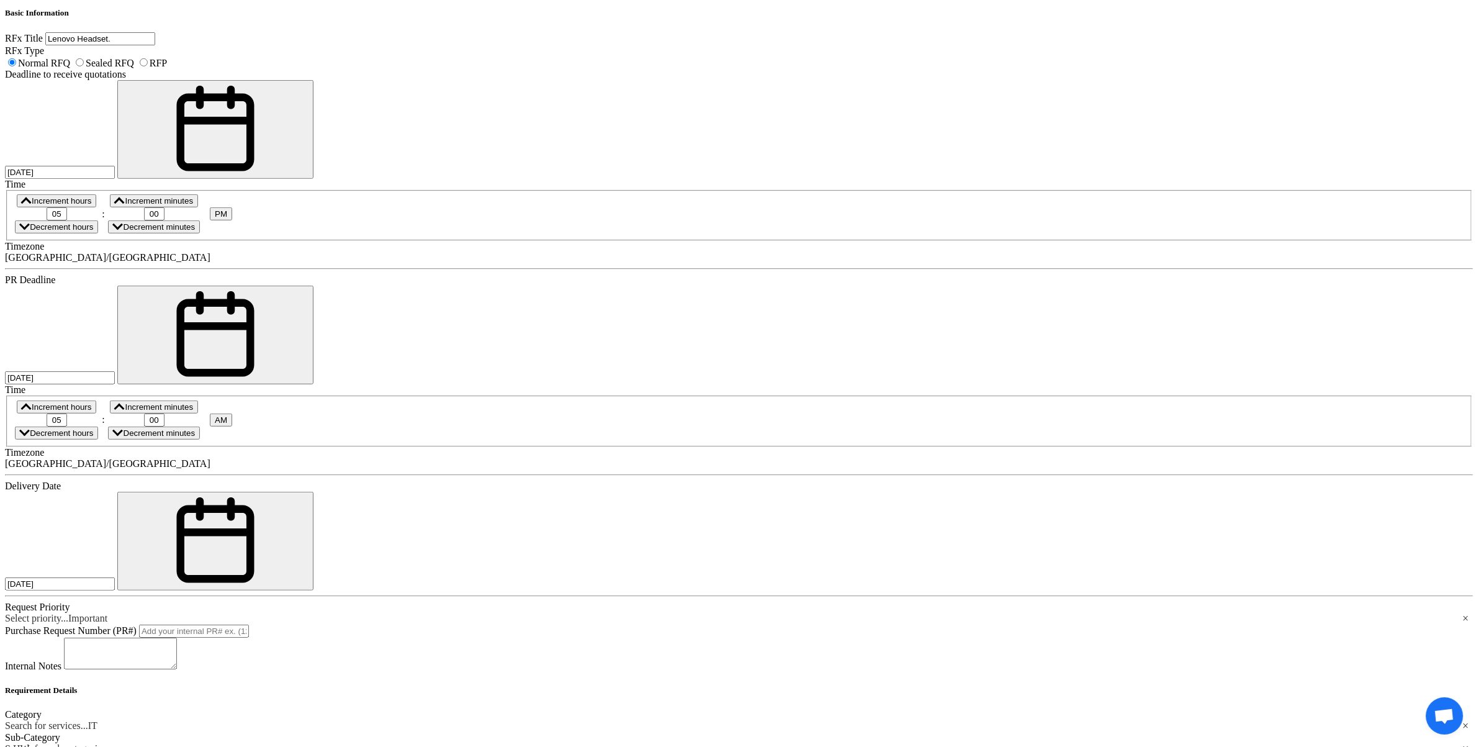
drag, startPoint x: 636, startPoint y: 445, endPoint x: 624, endPoint y: 442, distance: 12.7
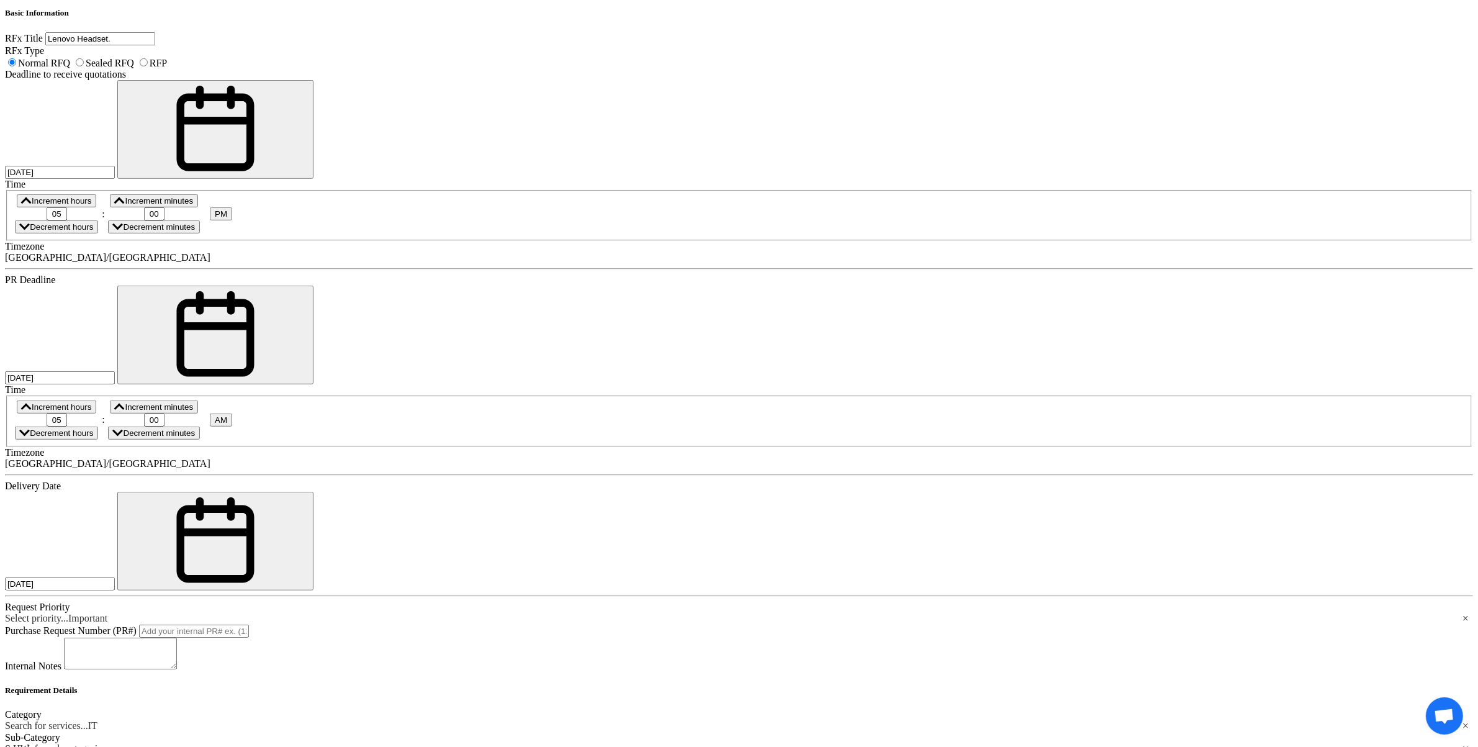
scroll to position [712, 0]
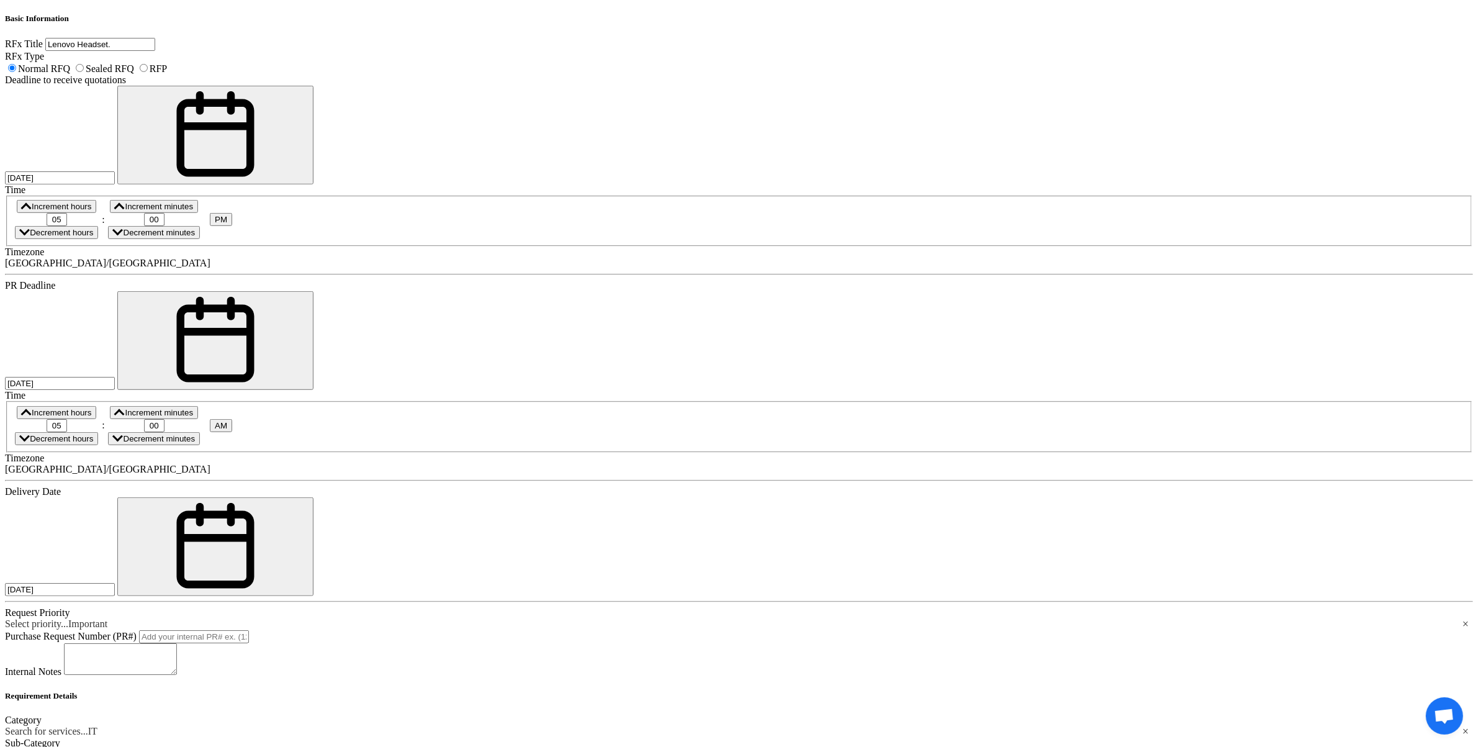
drag, startPoint x: 603, startPoint y: 456, endPoint x: 559, endPoint y: 454, distance: 43.5
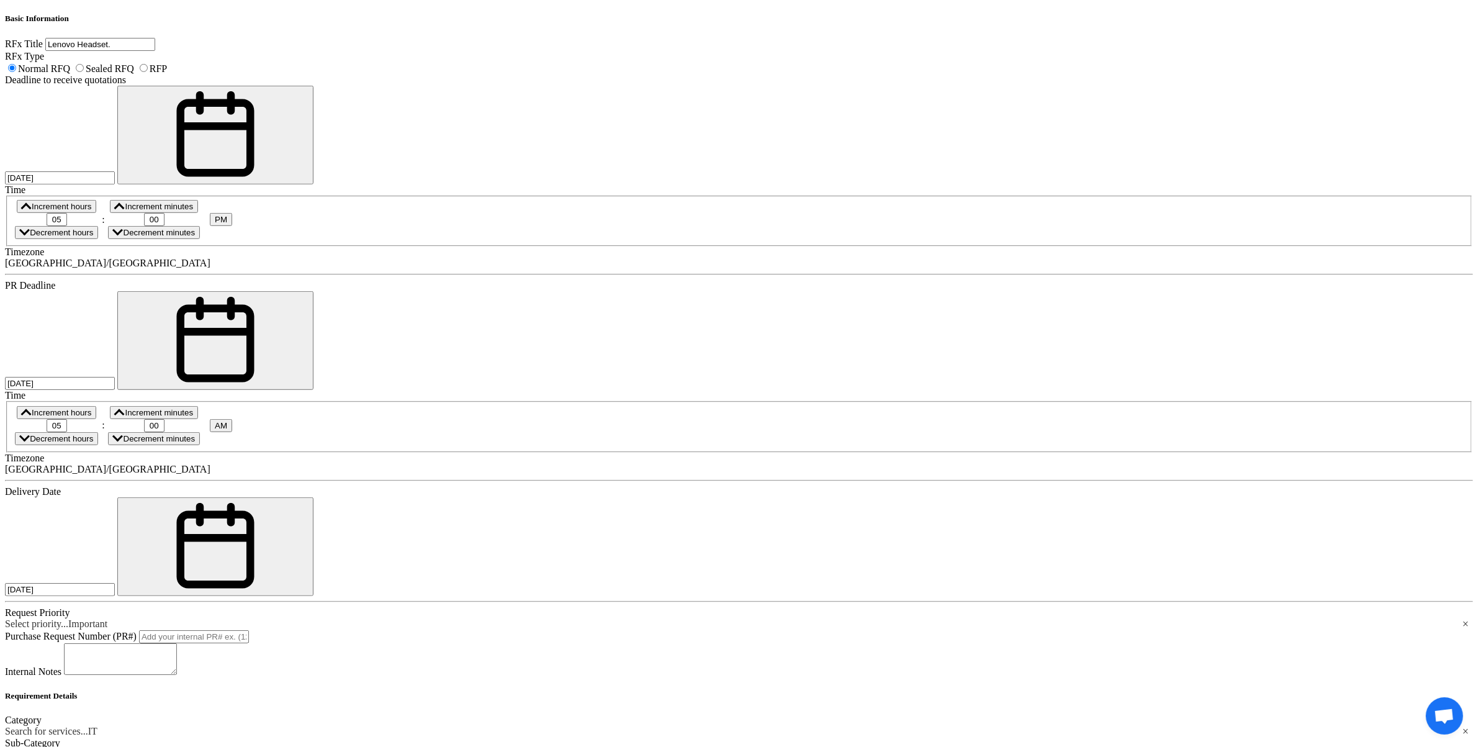
type input "5"
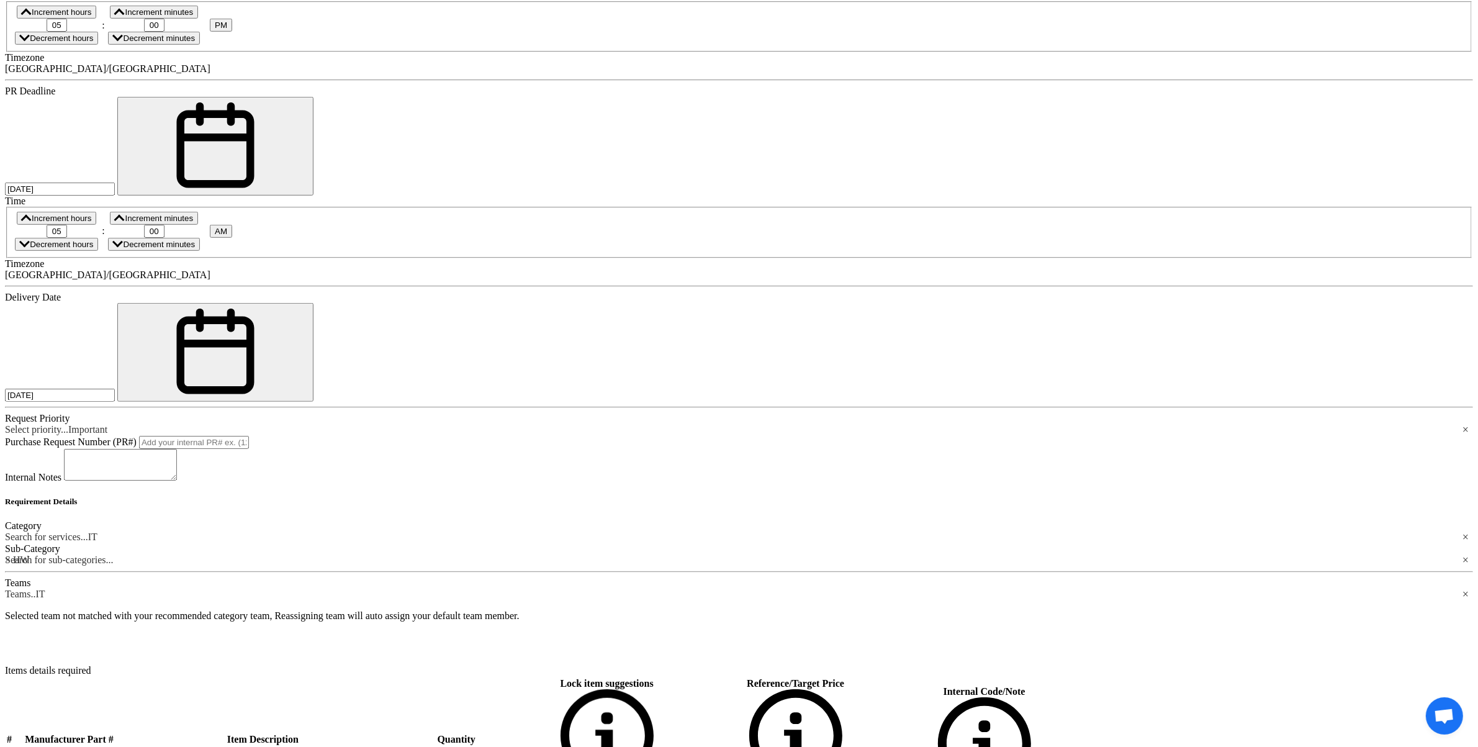
type input "20"
drag, startPoint x: 413, startPoint y: 440, endPoint x: 413, endPoint y: 447, distance: 7.5
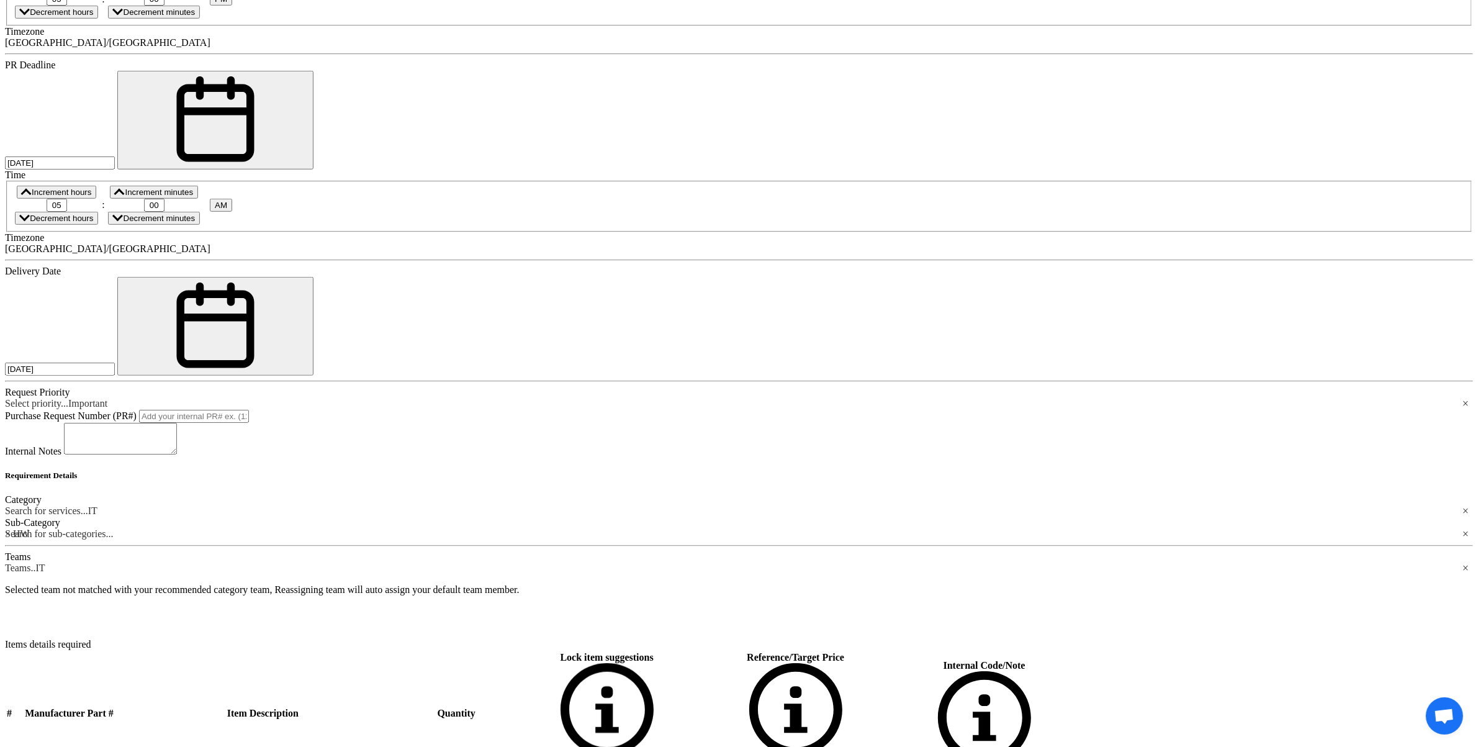
scroll to position [945, 0]
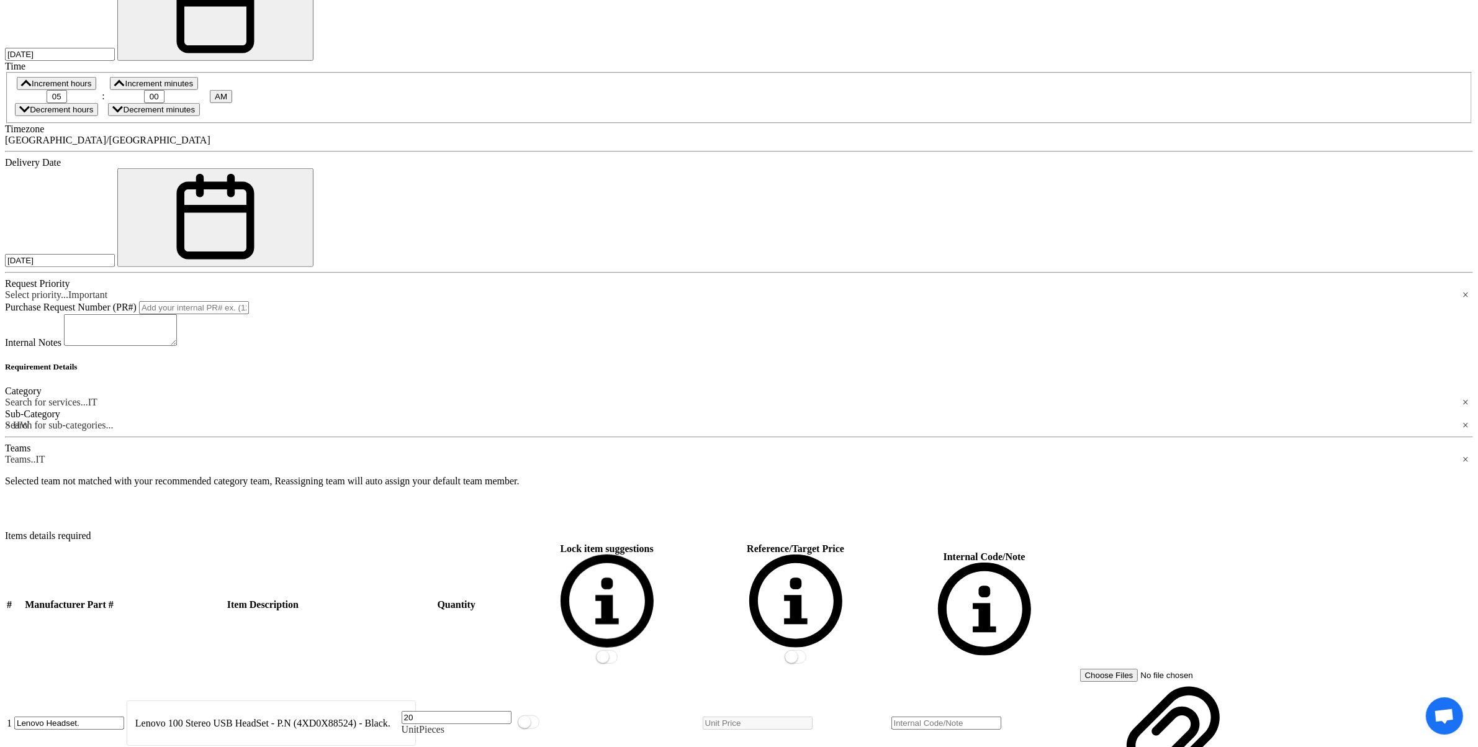
scroll to position [1081, 0]
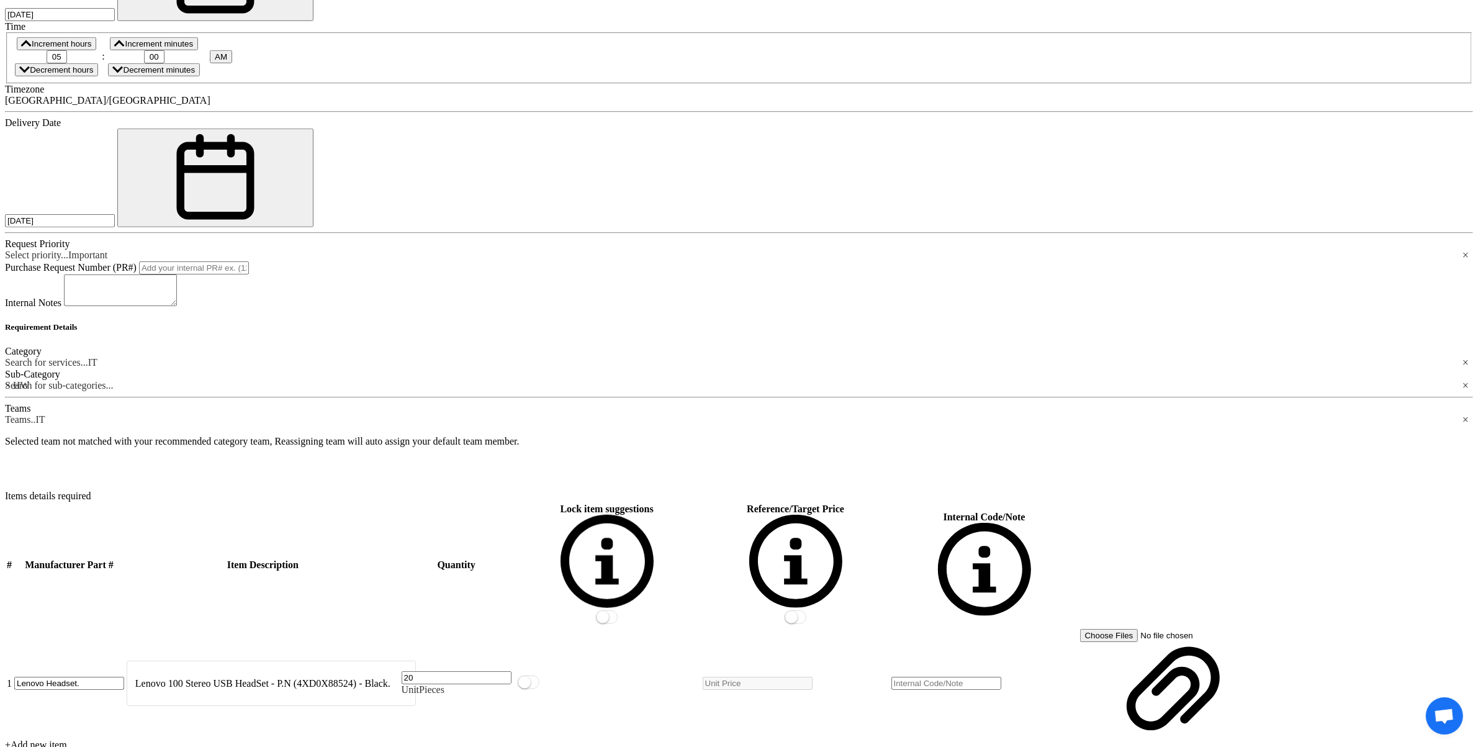
click at [275, 180] on section "Basic Information RFx Title Lenovo Headset. RFx Type Normal RFQ Sealed RFQ RFP …" at bounding box center [739, 699] width 1468 height 2108
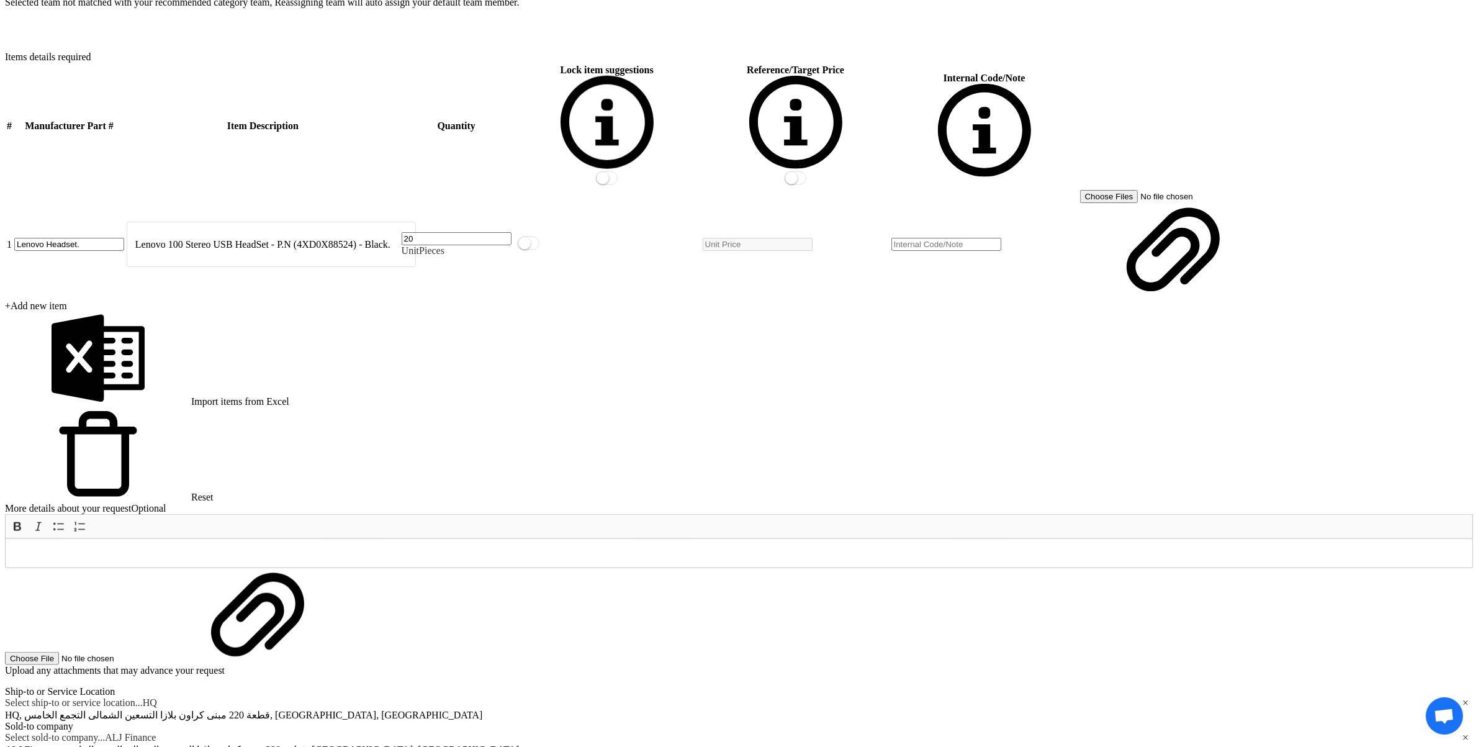
scroll to position [1546, 0]
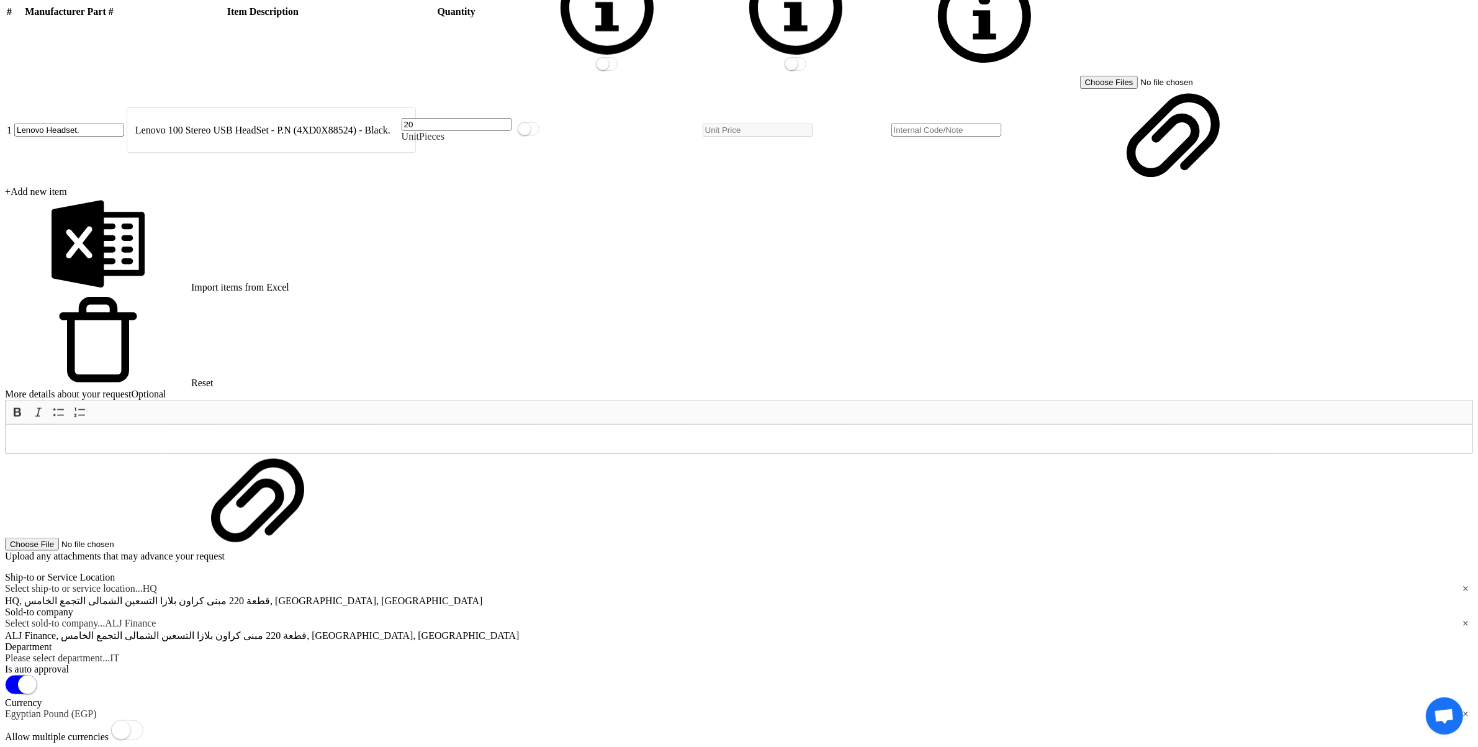
scroll to position [1650, 0]
